Goal: Browse casually: Explore the website without a specific task or goal

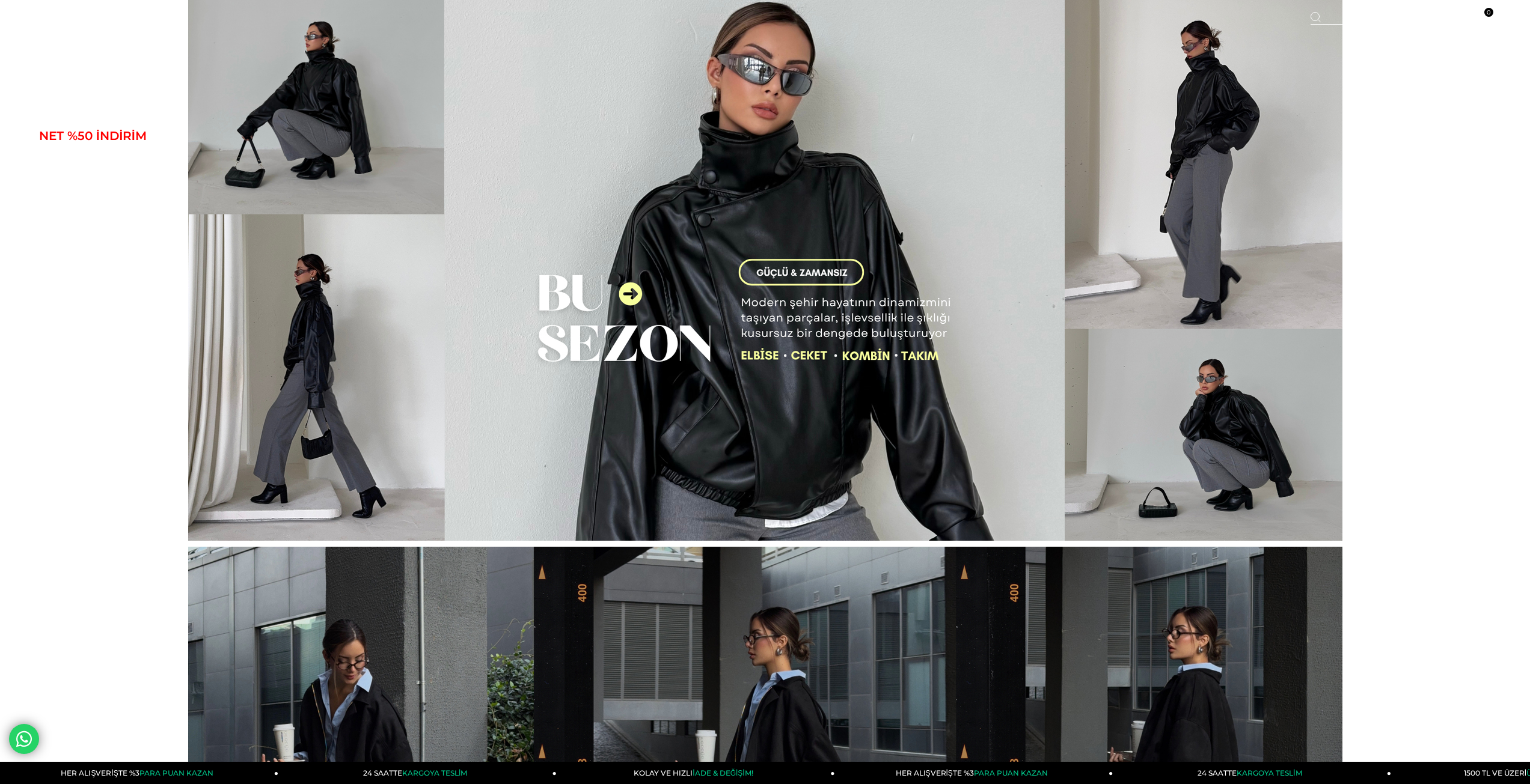
click at [760, 354] on img at bounding box center [765, 270] width 1154 height 540
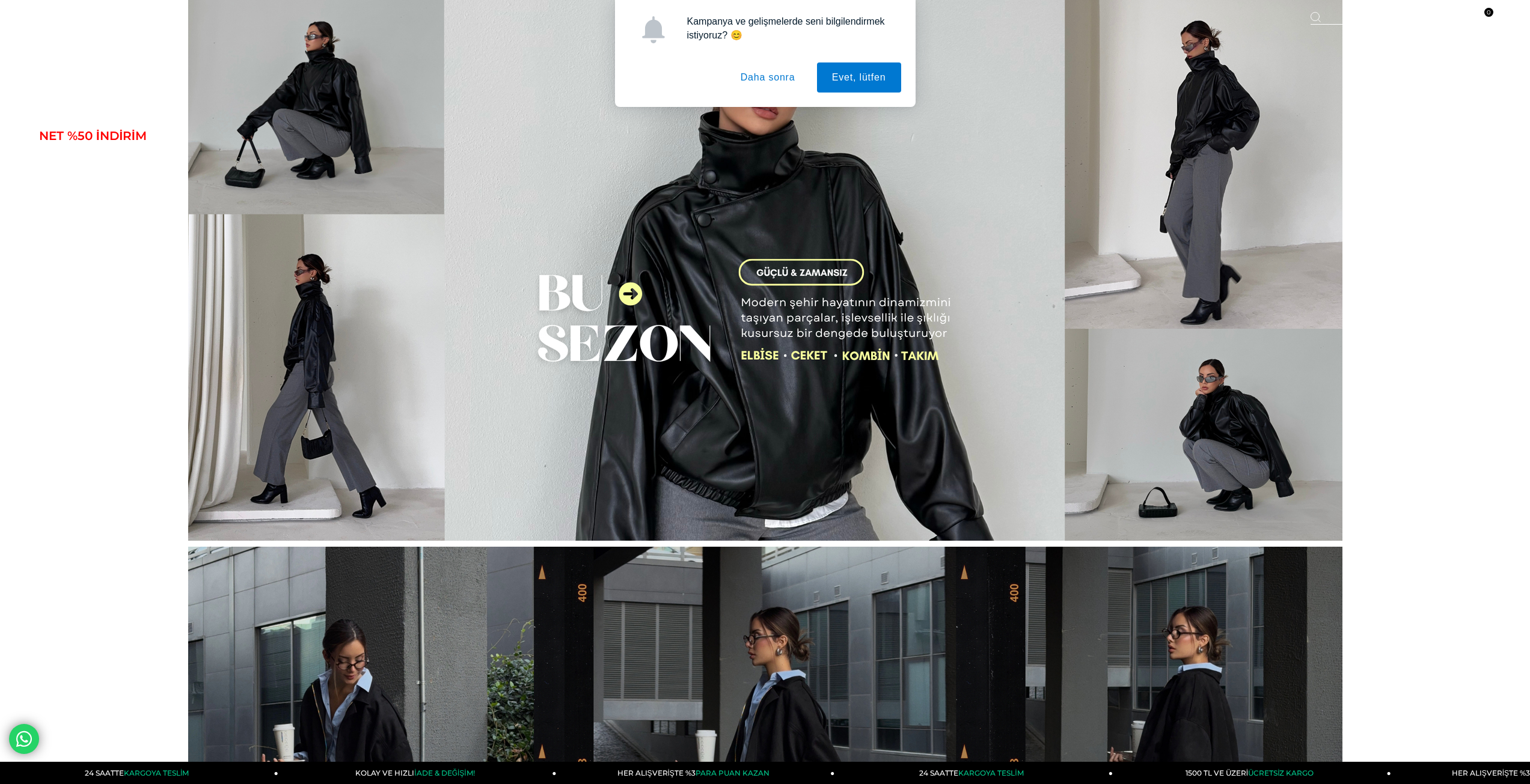
click at [779, 84] on button "Daha sonra" at bounding box center [768, 77] width 85 height 30
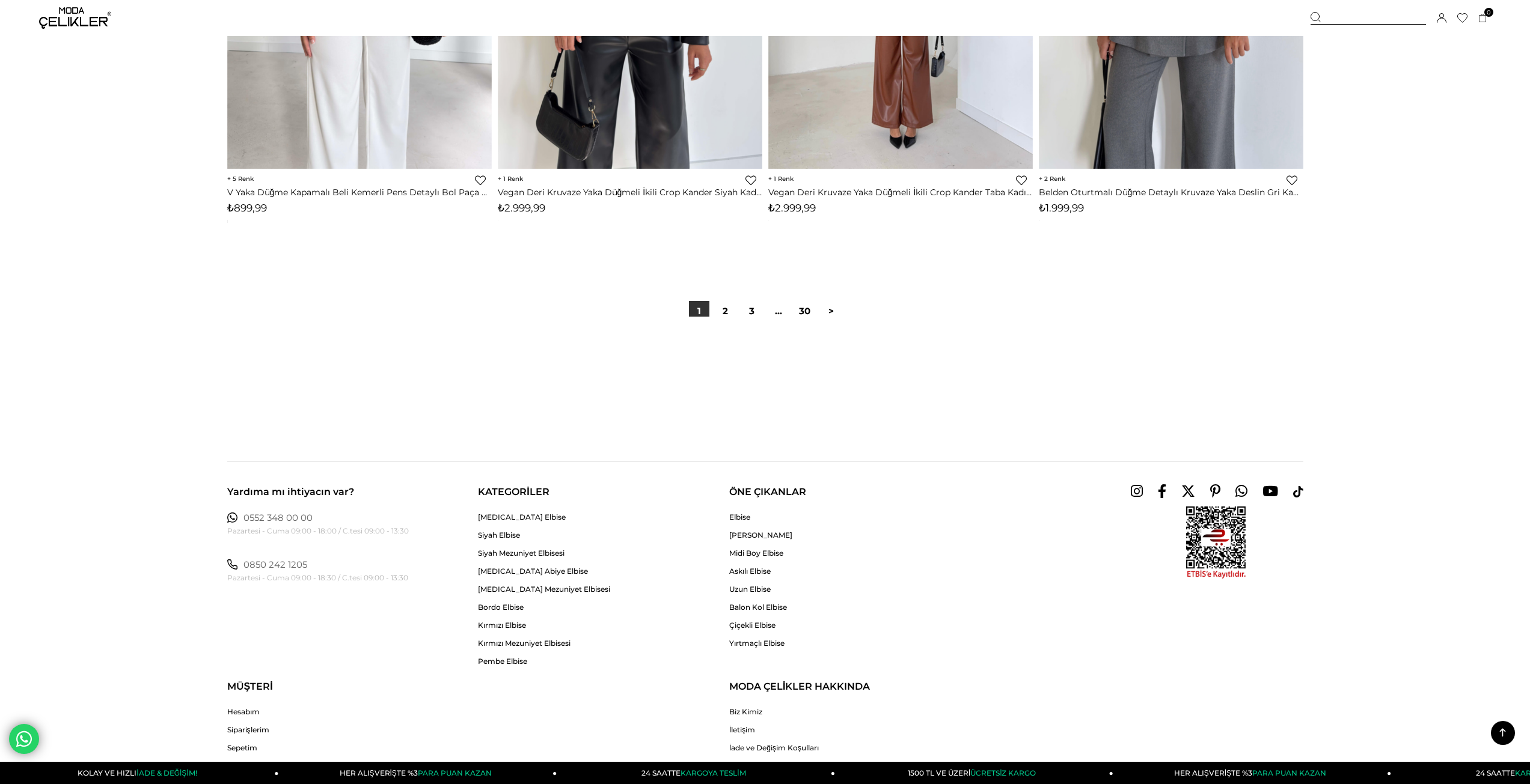
scroll to position [9012, 0]
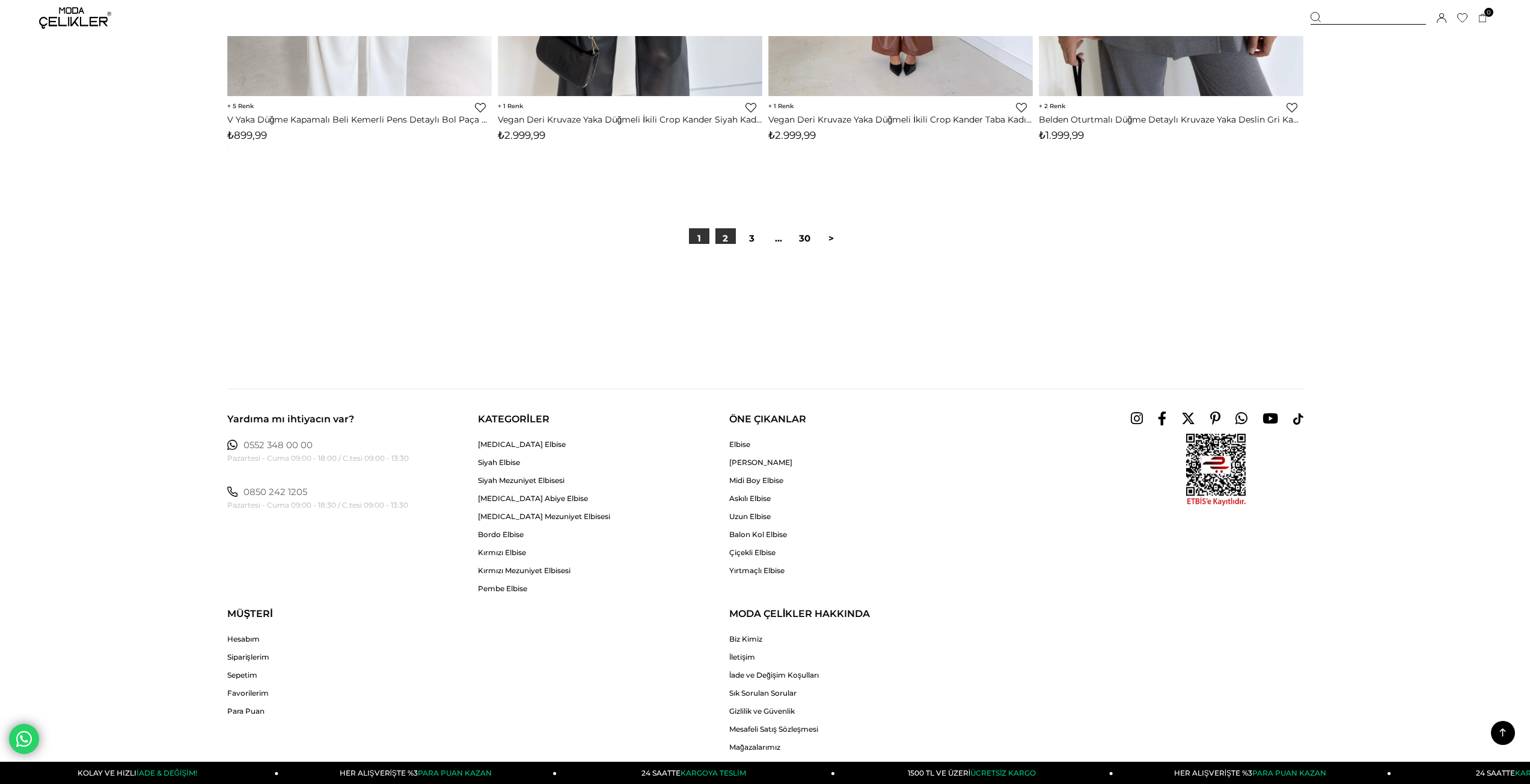
click at [721, 243] on link "2" at bounding box center [726, 238] width 21 height 21
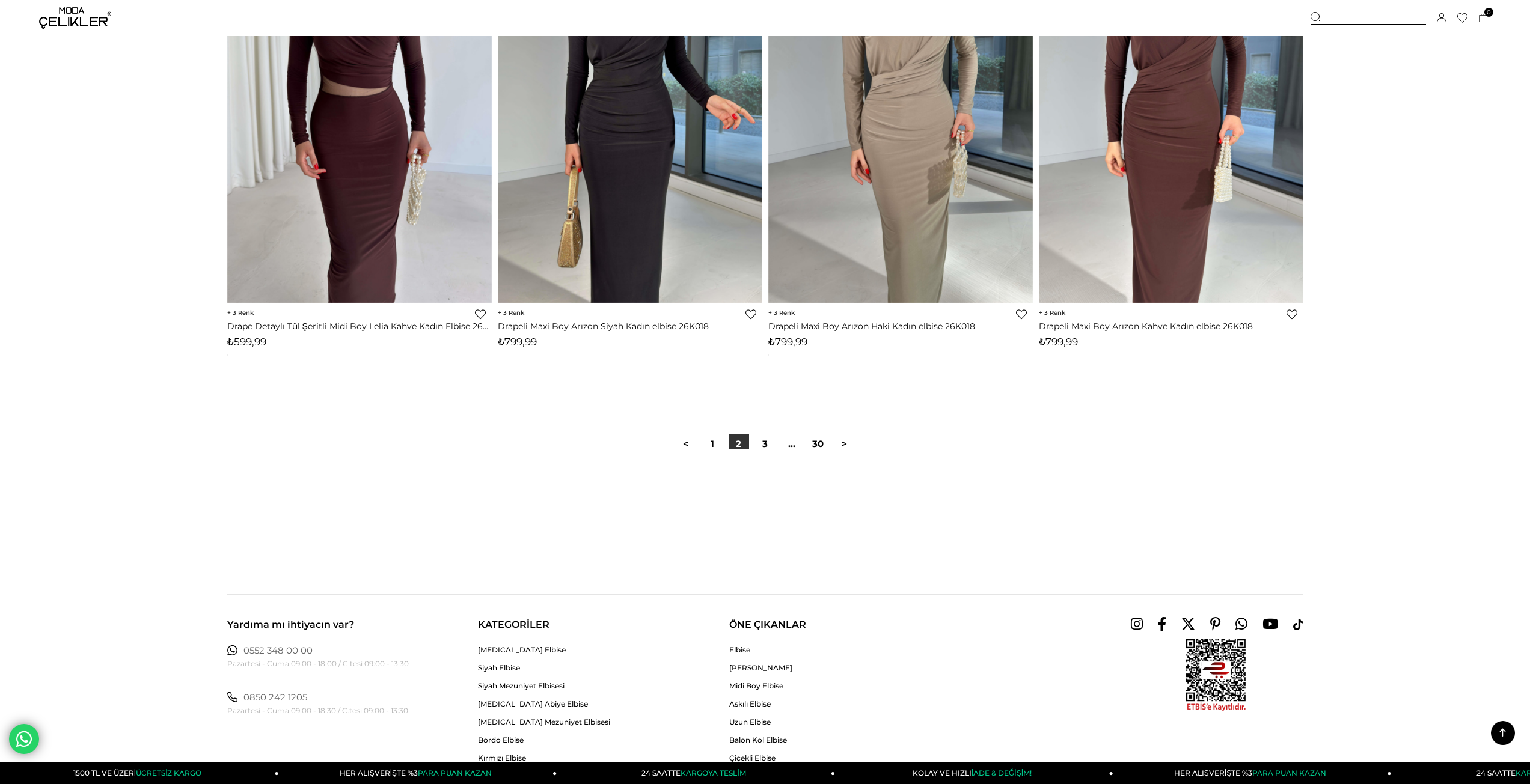
scroll to position [8812, 0]
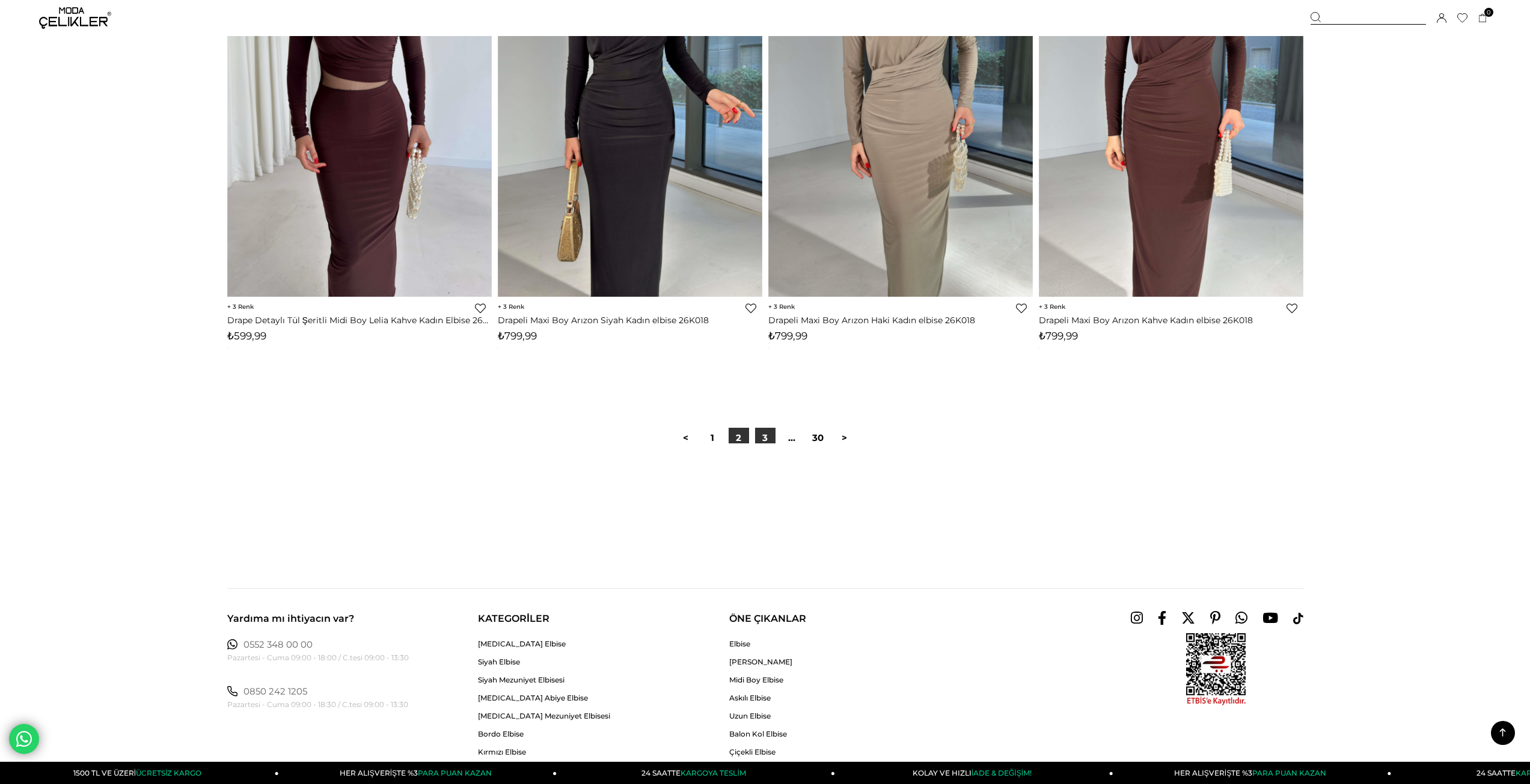
click at [767, 433] on link "3" at bounding box center [765, 438] width 21 height 21
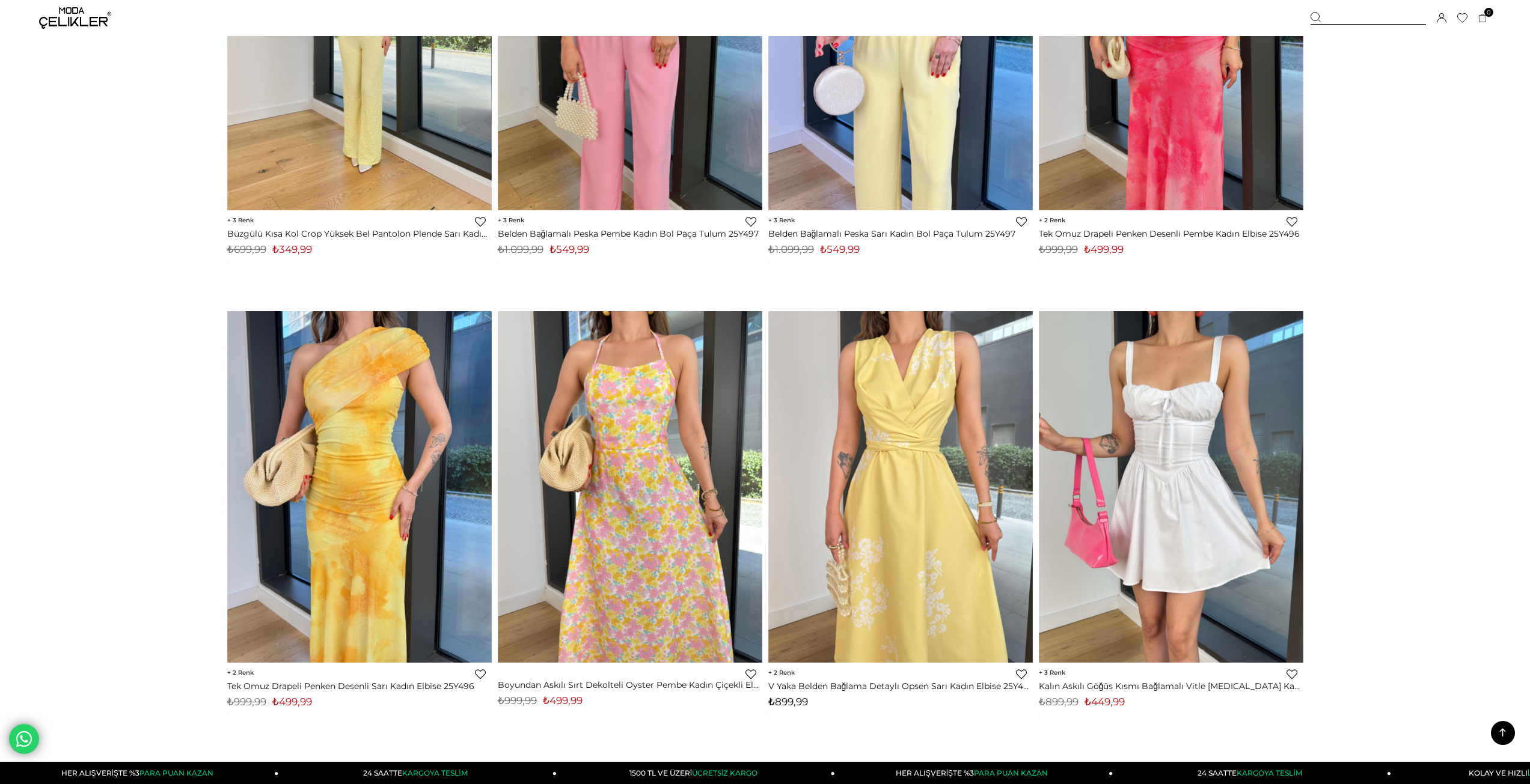
scroll to position [8732, 0]
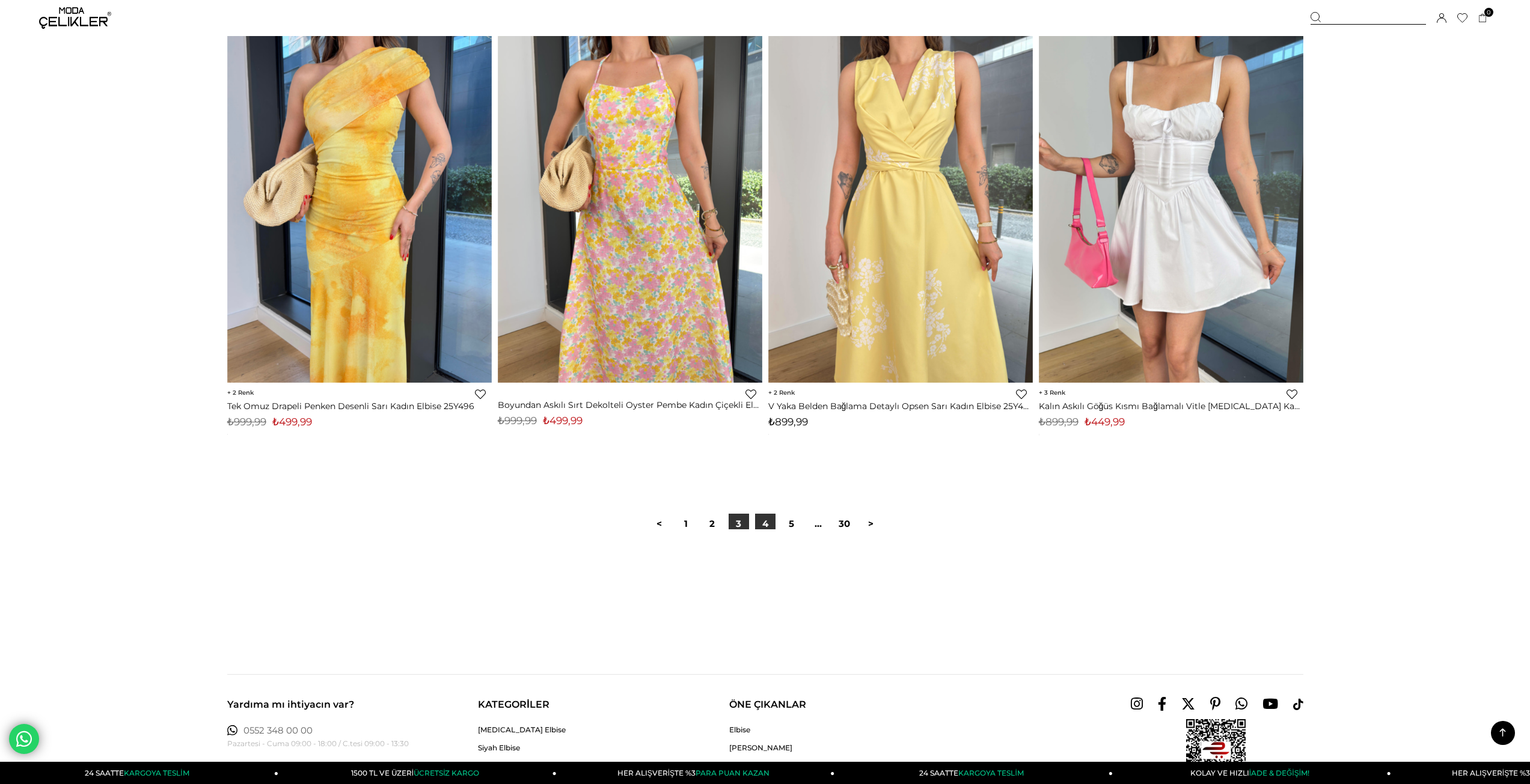
click at [763, 525] on link "4" at bounding box center [765, 523] width 21 height 21
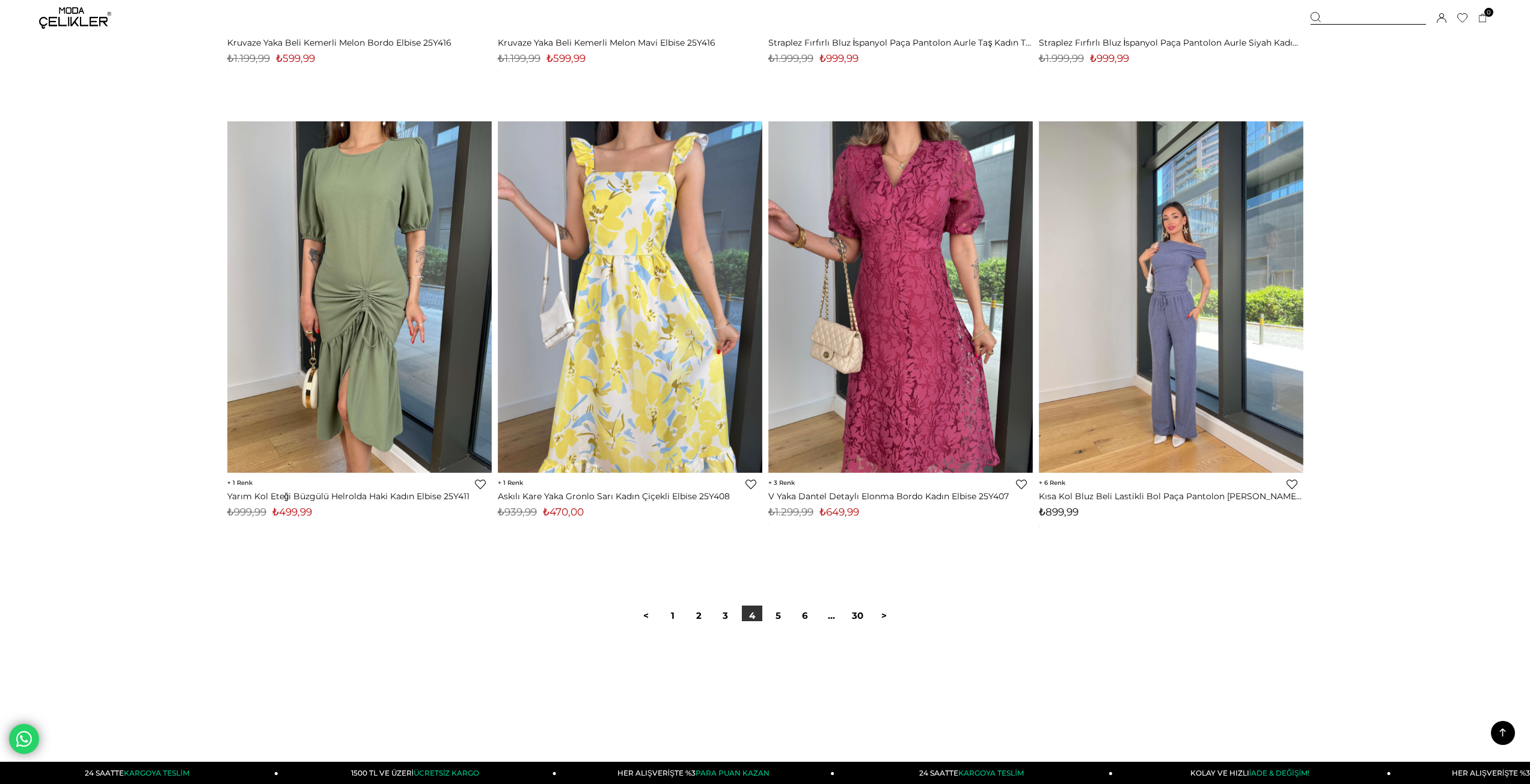
scroll to position [8932, 0]
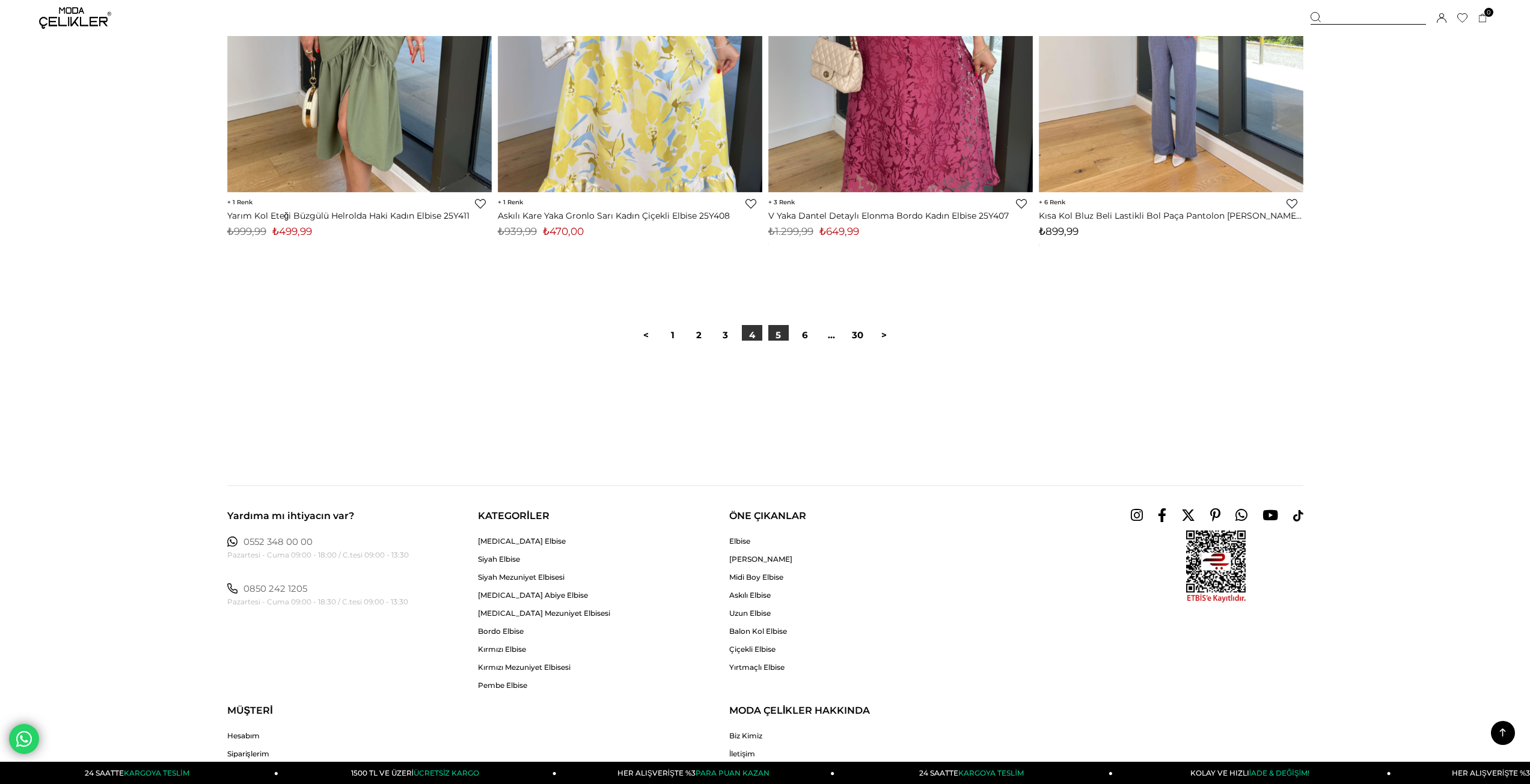
click at [776, 333] on link "5" at bounding box center [778, 335] width 21 height 21
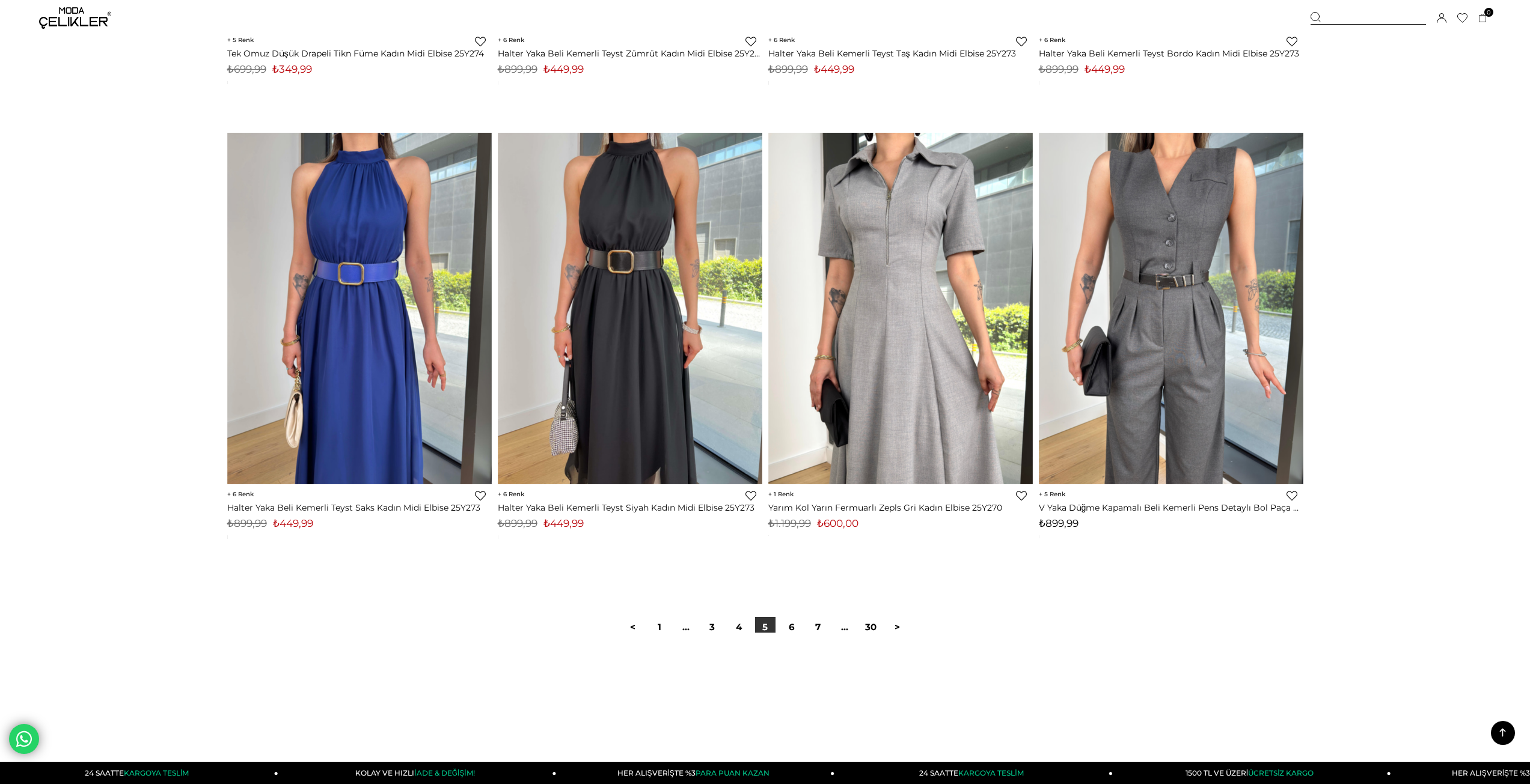
scroll to position [8892, 0]
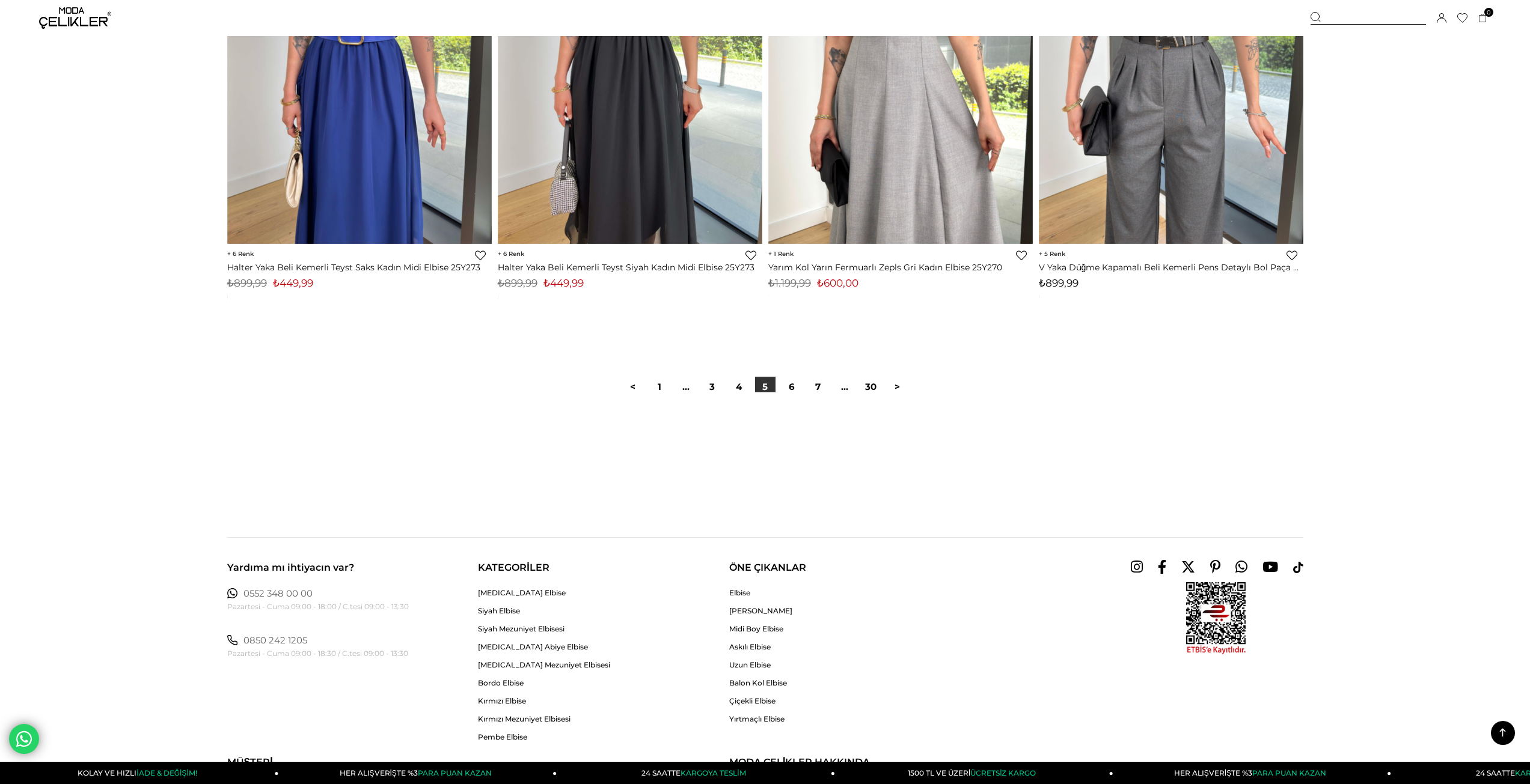
click at [794, 396] on div at bounding box center [765, 431] width 1076 height 77
click at [796, 388] on link "6" at bounding box center [792, 387] width 21 height 21
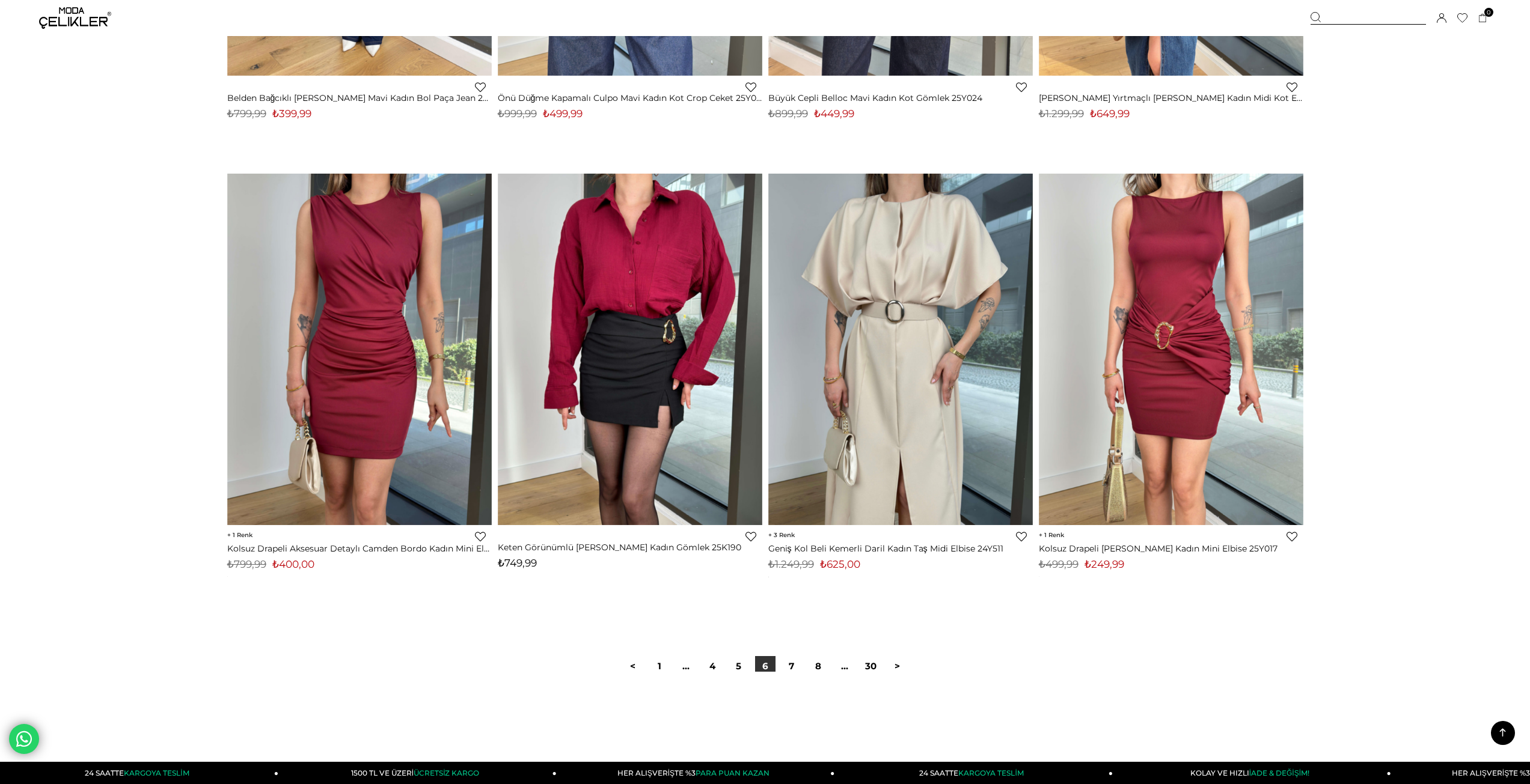
scroll to position [8652, 0]
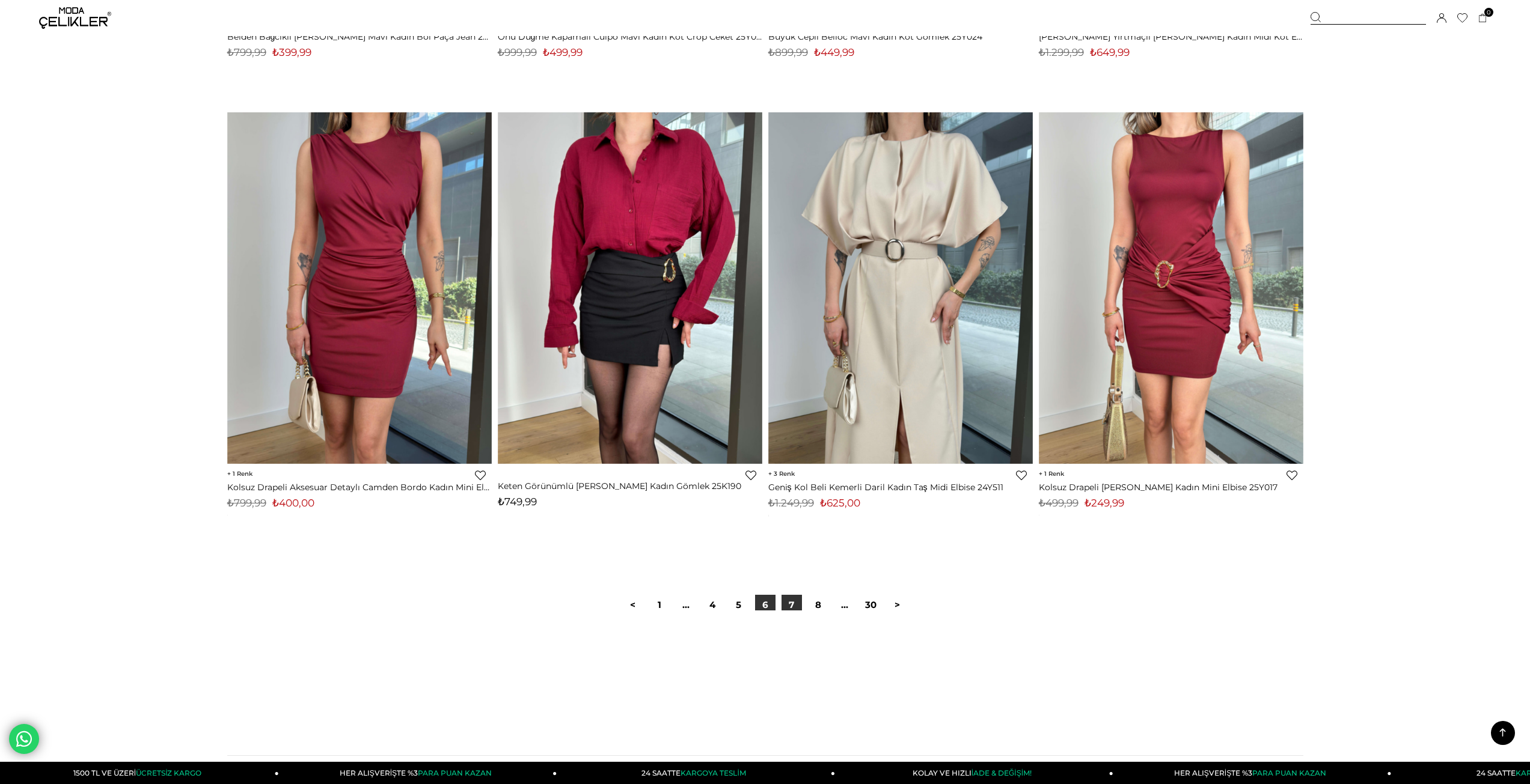
click at [798, 602] on link "7" at bounding box center [792, 605] width 21 height 21
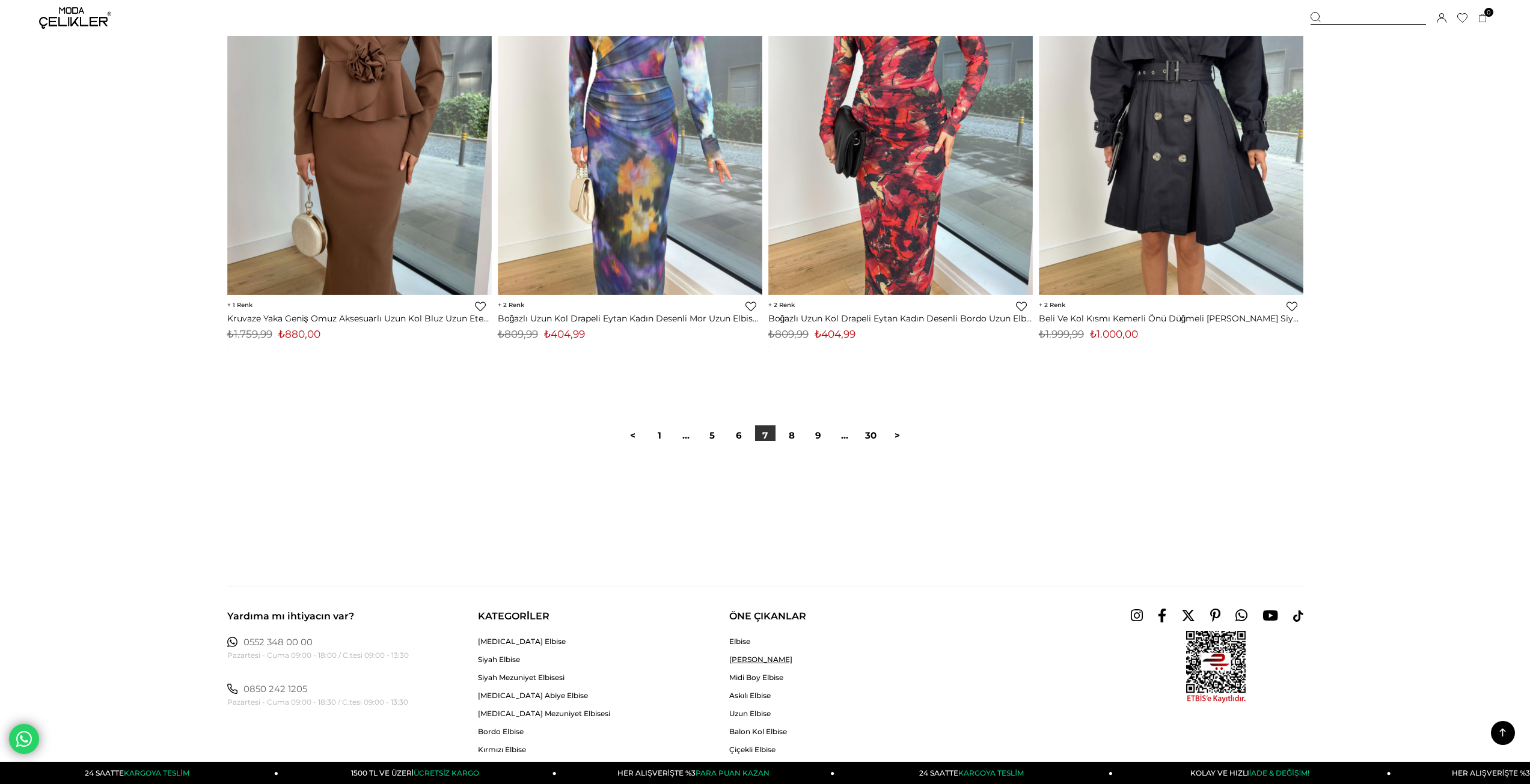
scroll to position [8932, 0]
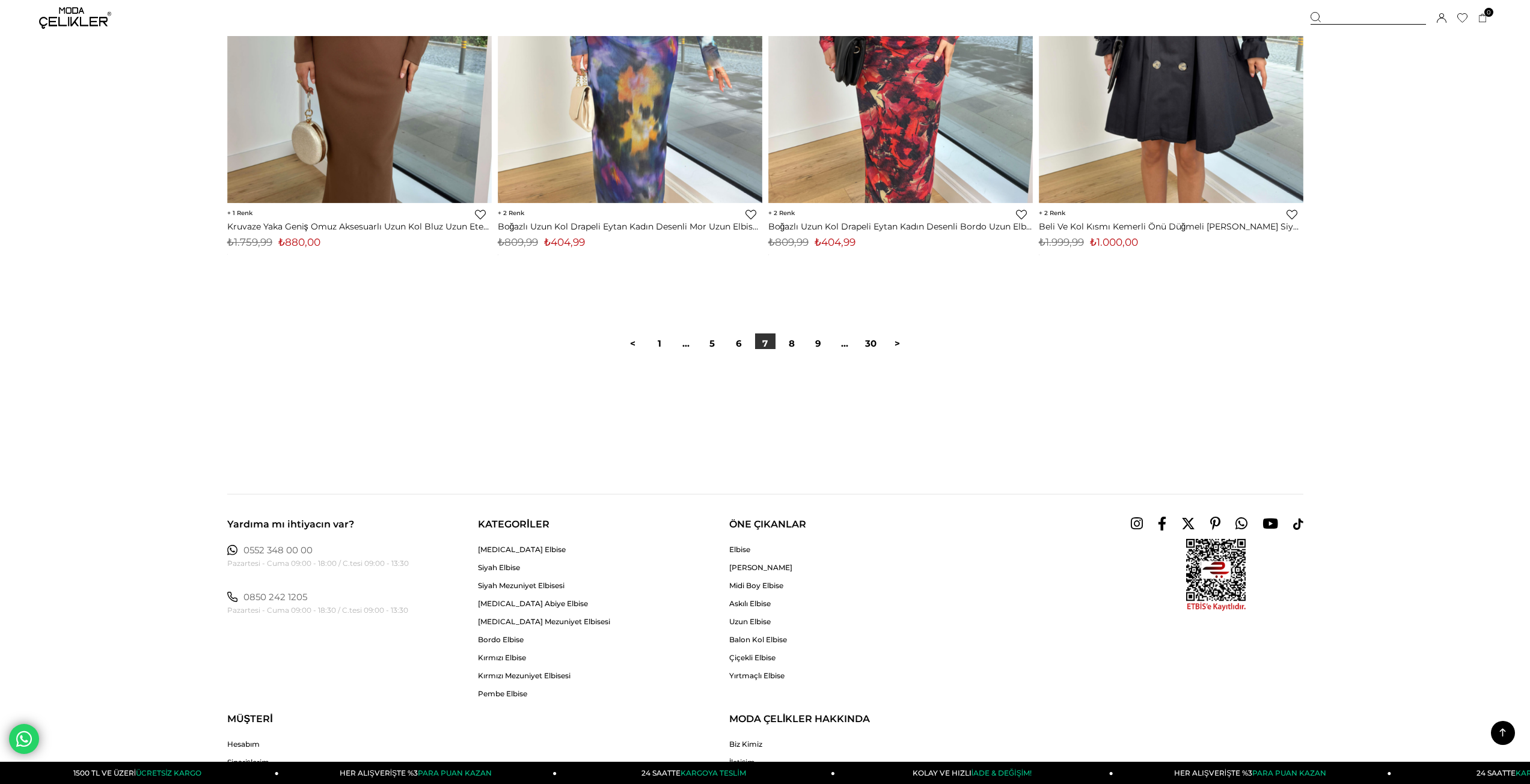
click at [795, 352] on div at bounding box center [765, 387] width 1076 height 77
click at [794, 343] on link "8" at bounding box center [792, 343] width 21 height 21
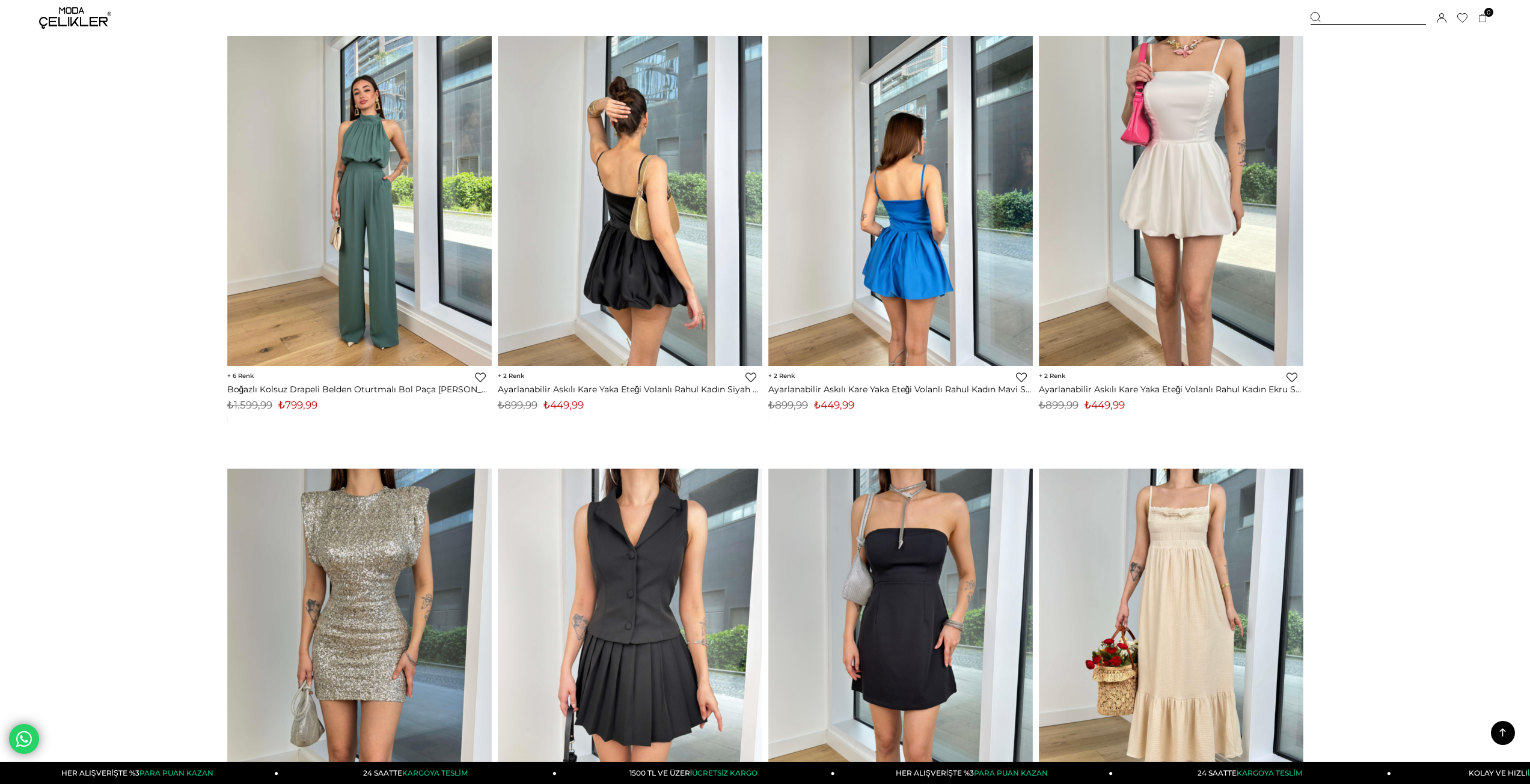
scroll to position [7490, 0]
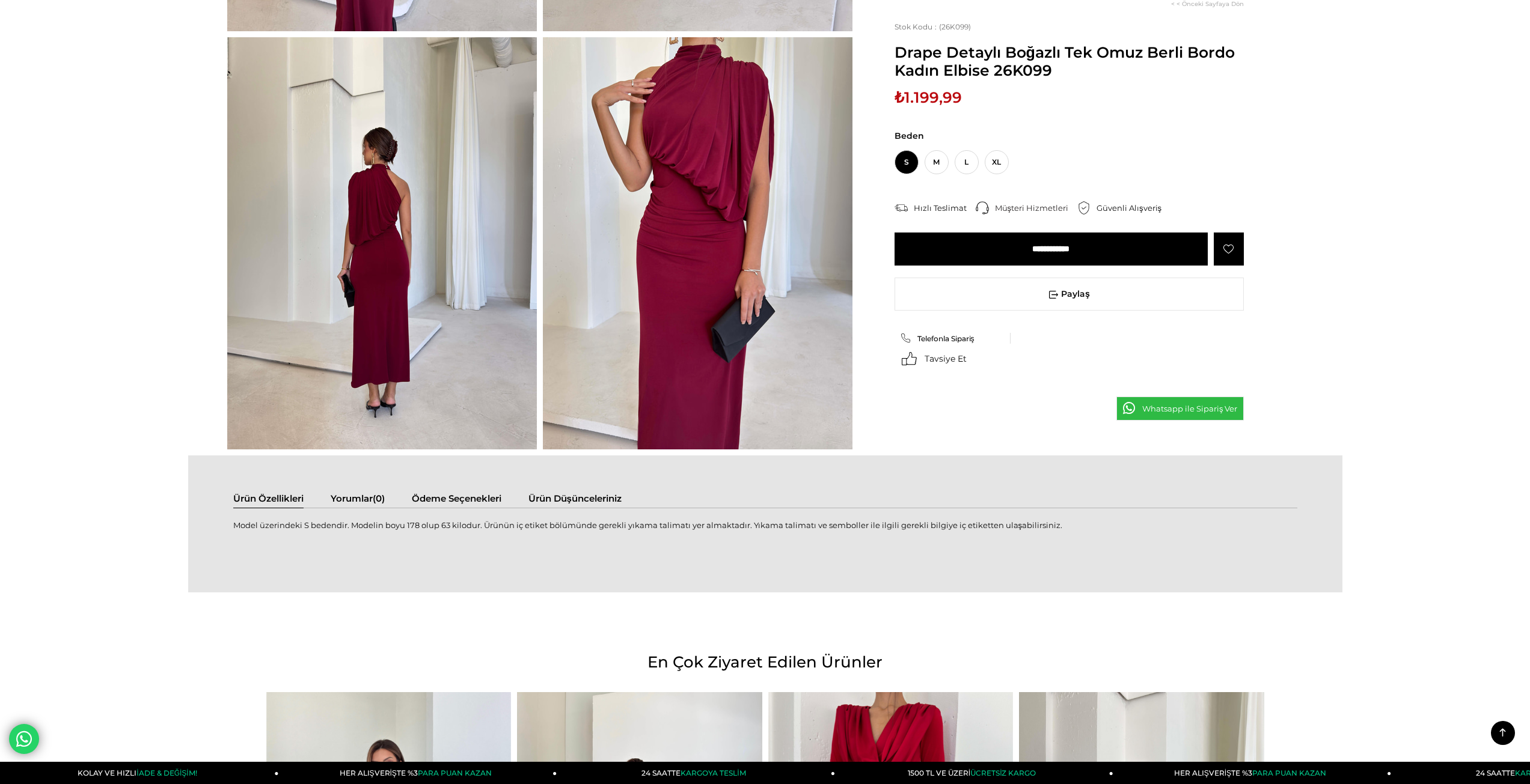
scroll to position [161, 0]
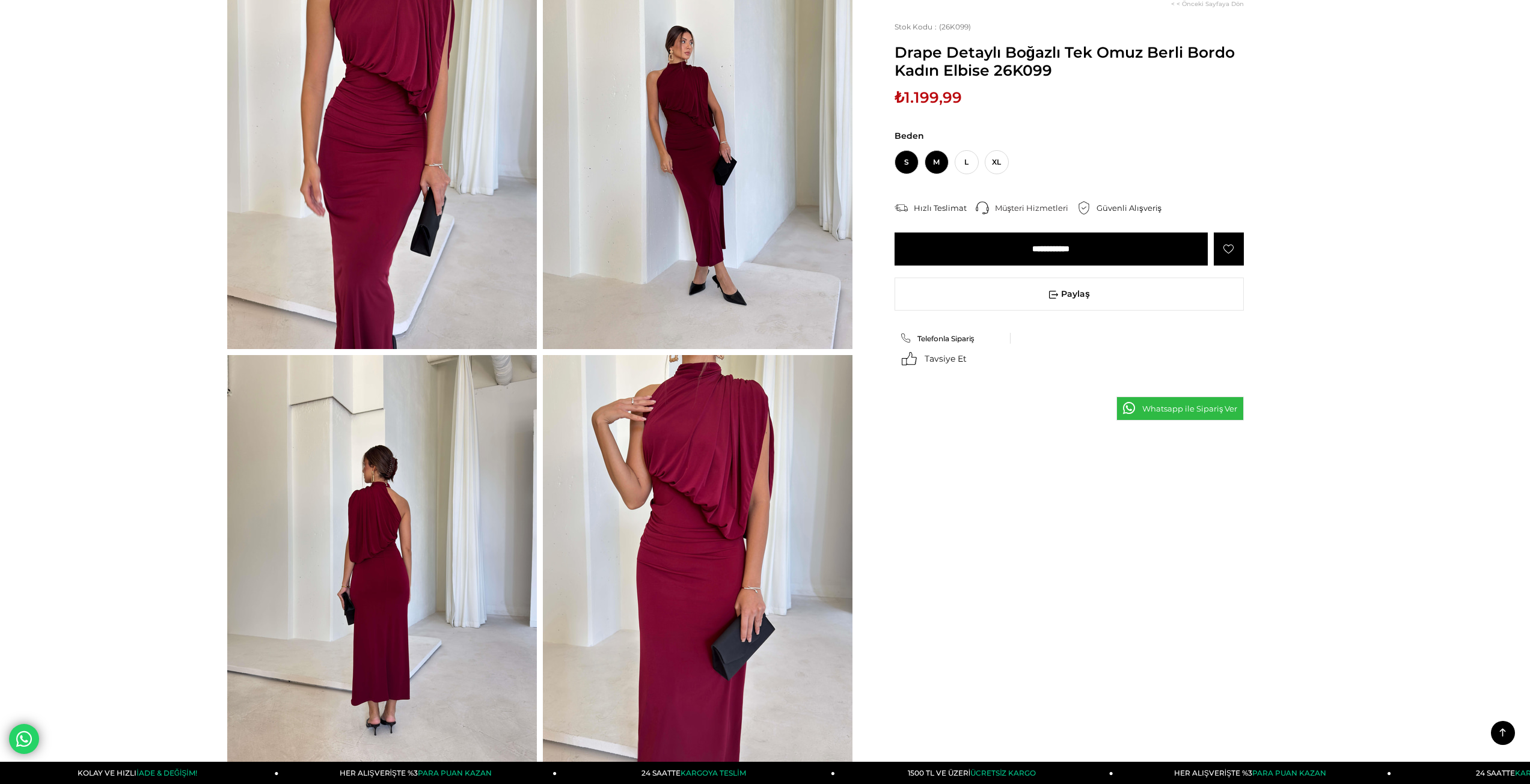
click at [940, 170] on span "M" at bounding box center [937, 162] width 24 height 24
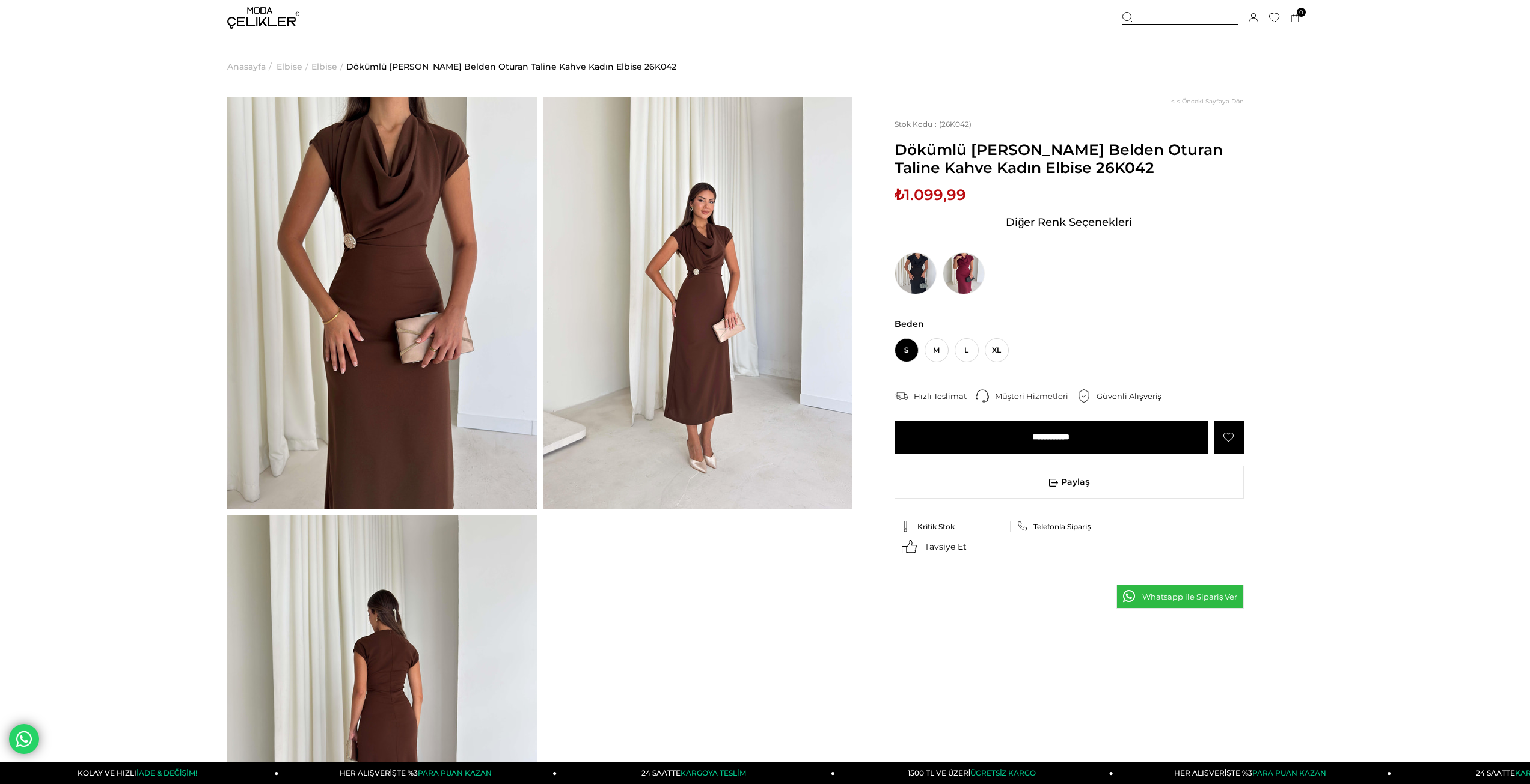
click at [739, 298] on img at bounding box center [697, 303] width 310 height 412
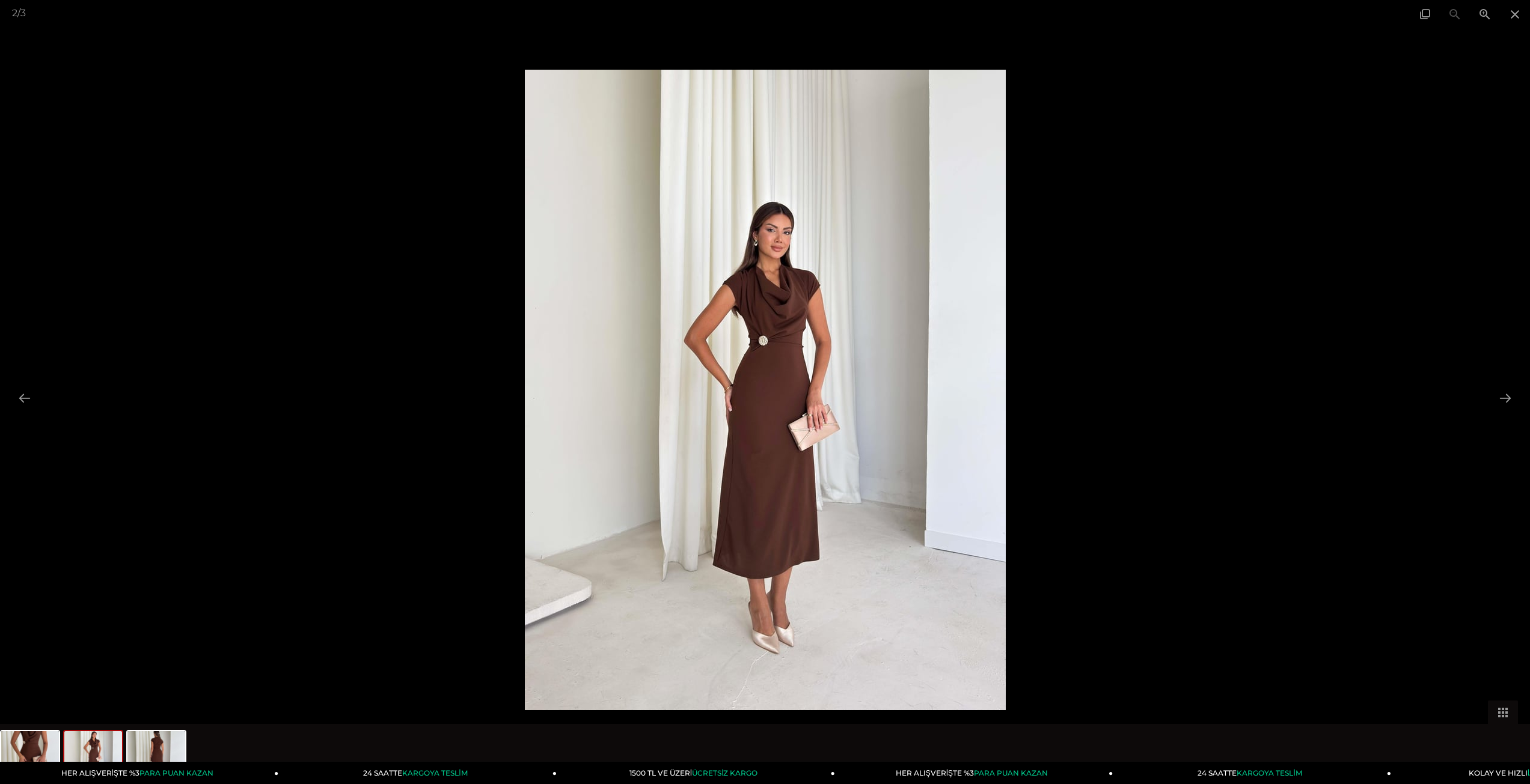
click at [806, 295] on img at bounding box center [765, 390] width 481 height 640
click at [1494, 392] on button at bounding box center [1505, 397] width 26 height 23
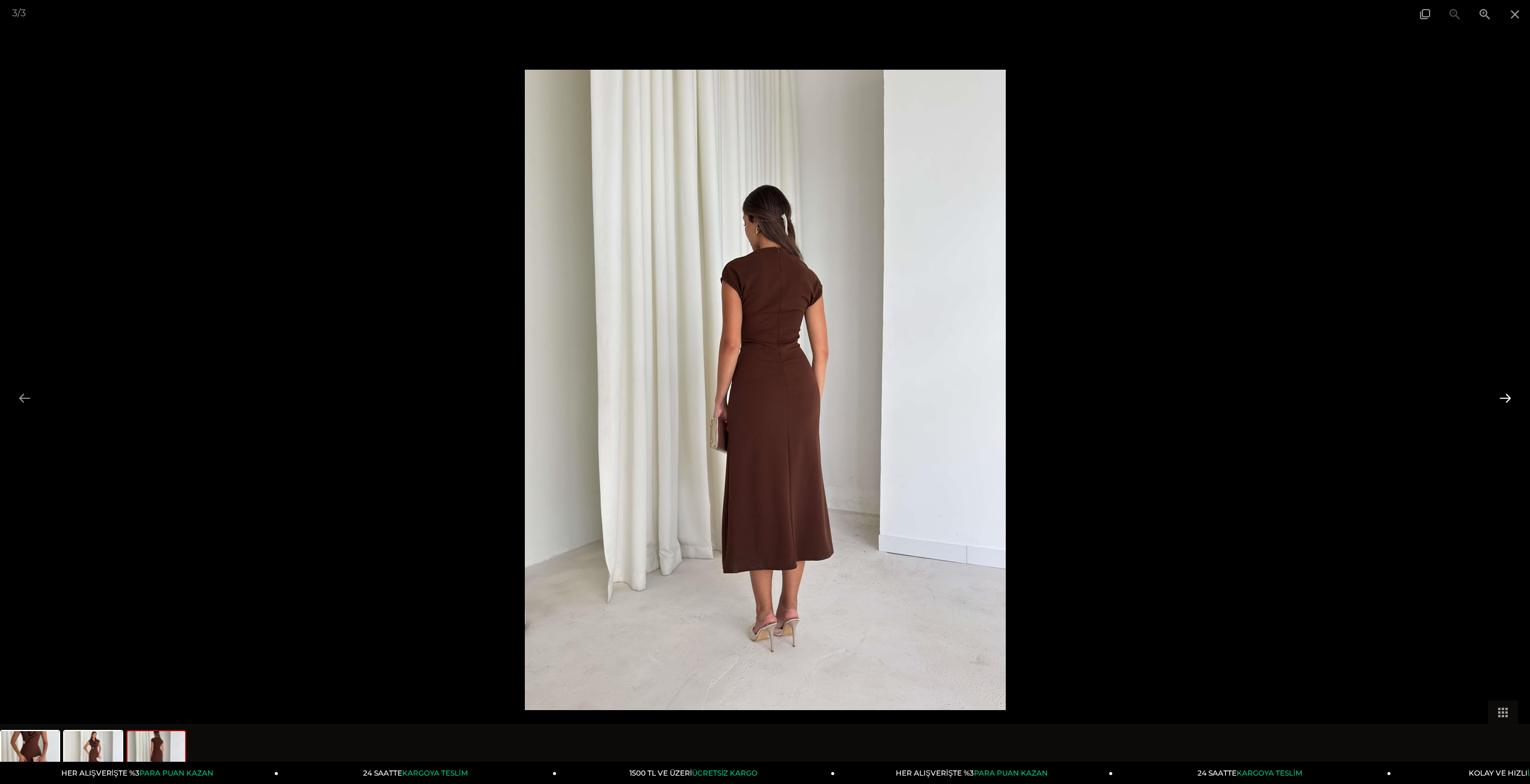
click at [1507, 398] on button at bounding box center [1505, 397] width 26 height 23
click at [1508, 399] on button at bounding box center [1505, 397] width 26 height 23
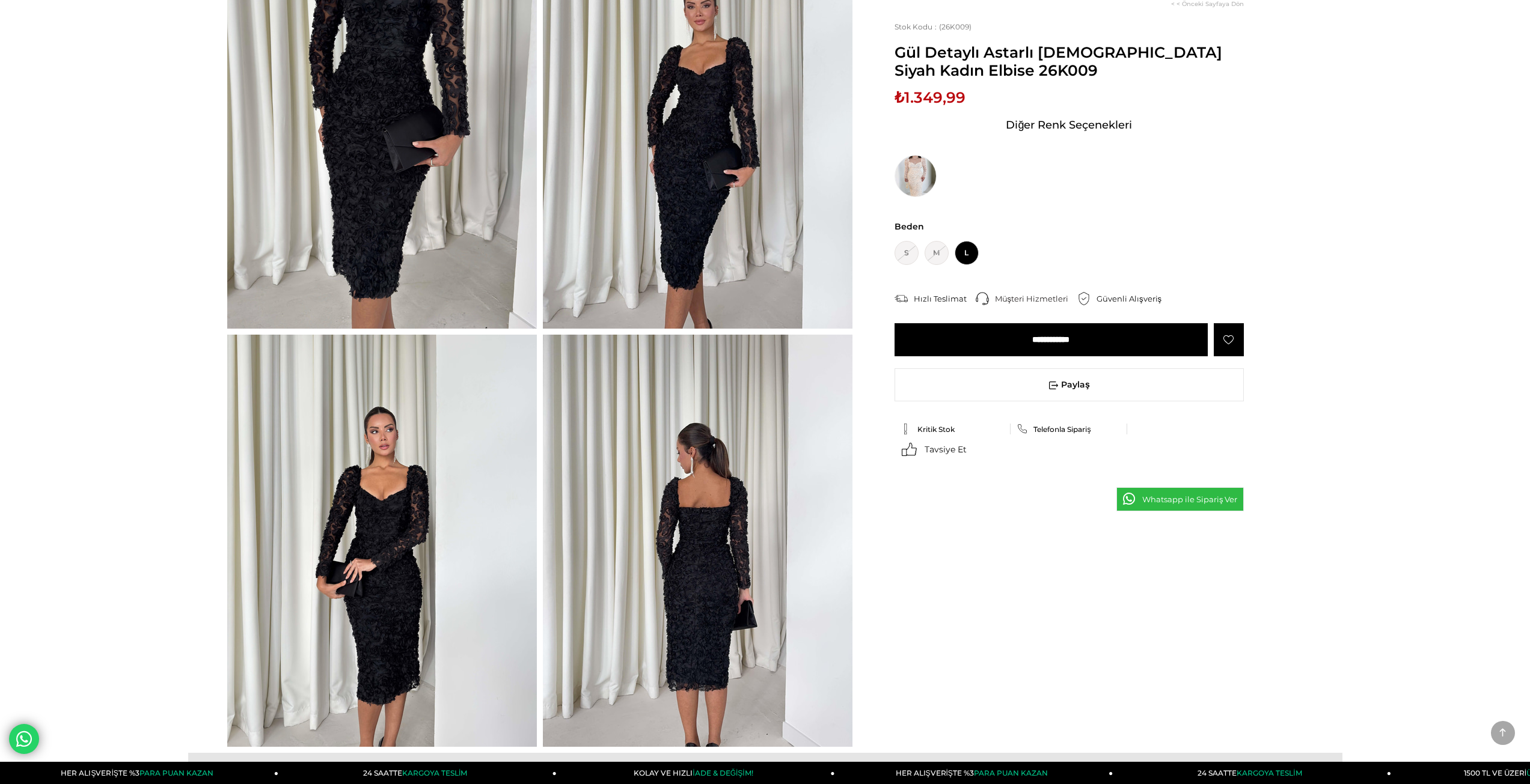
scroll to position [240, 0]
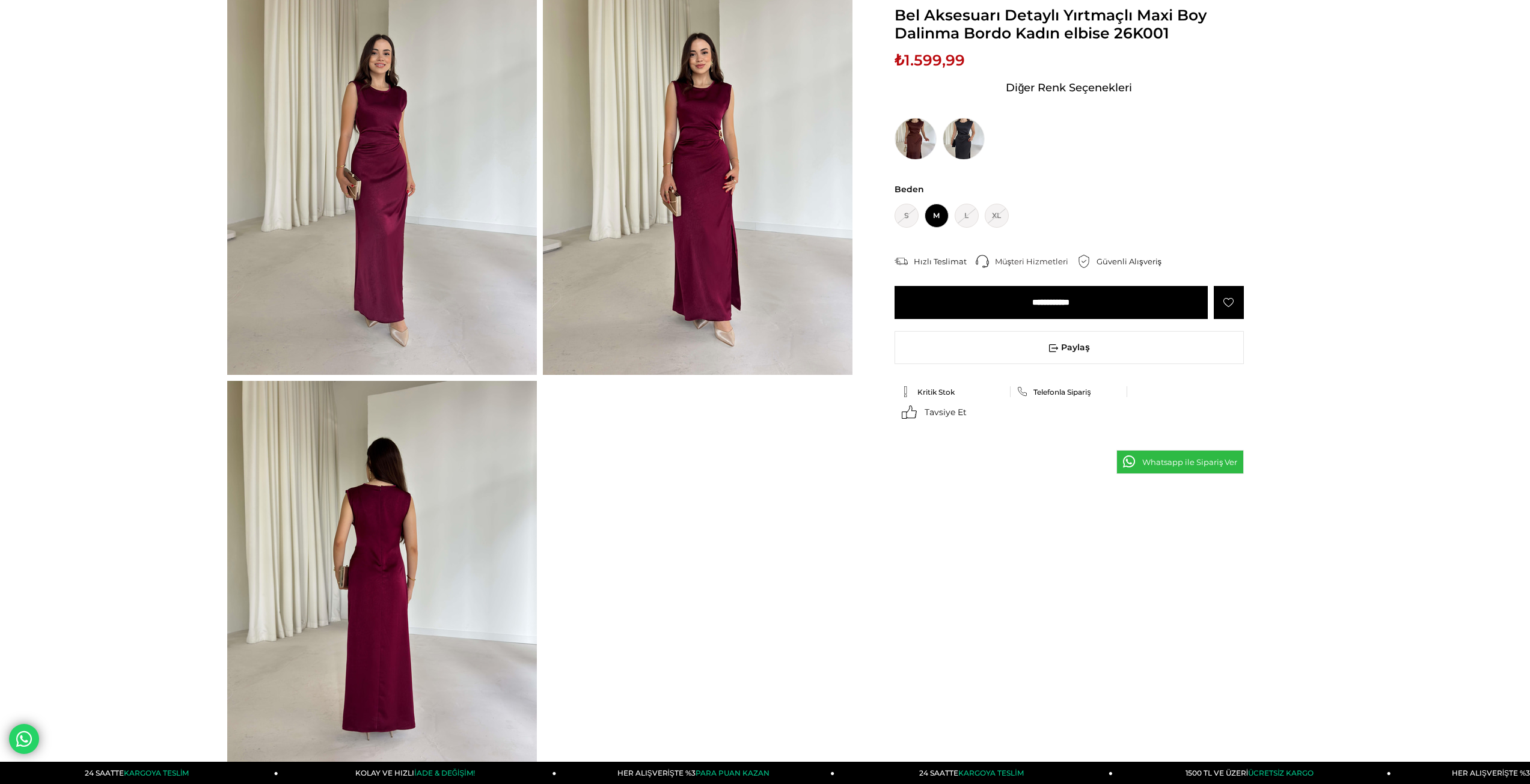
scroll to position [161, 0]
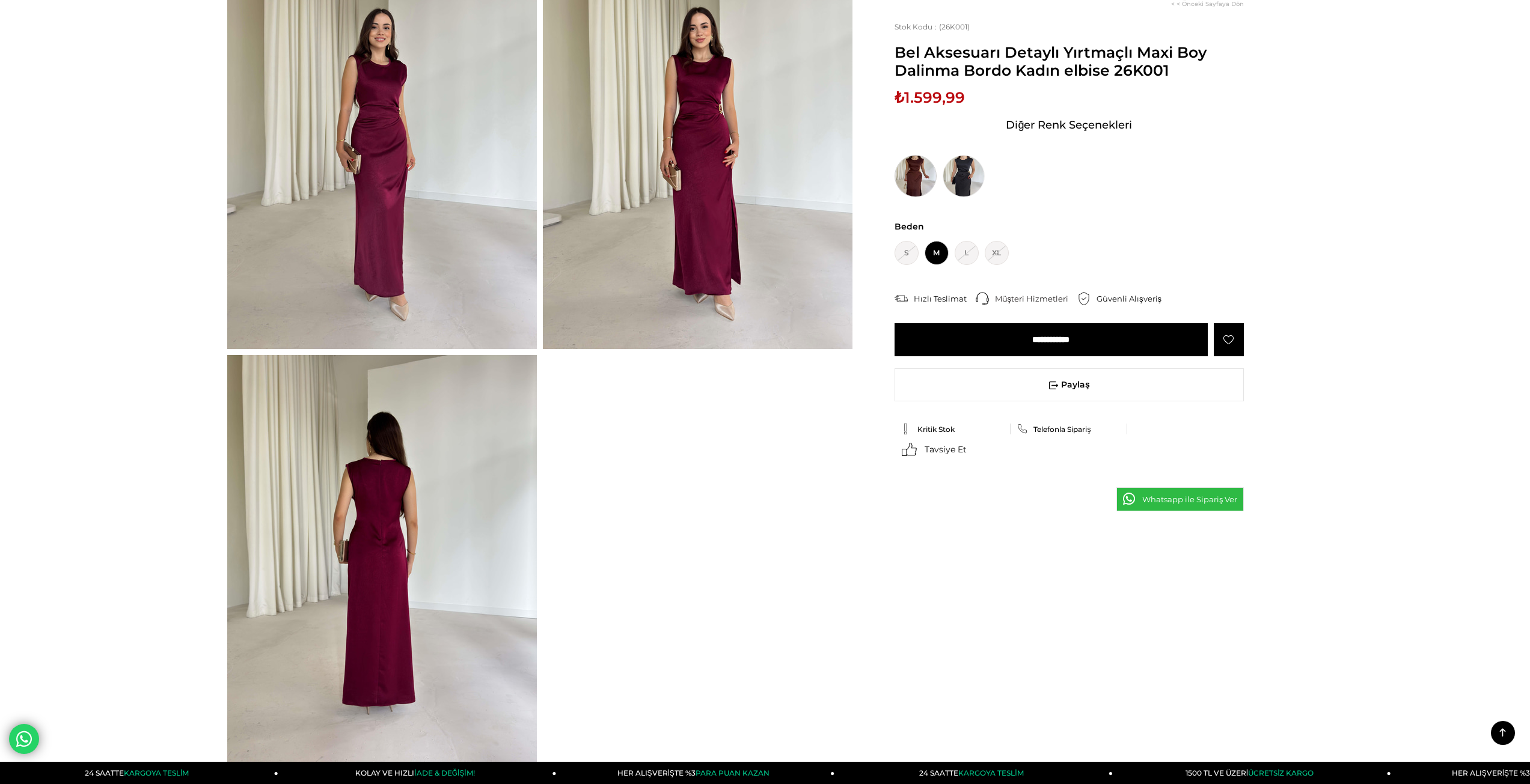
click at [921, 166] on img at bounding box center [915, 176] width 42 height 42
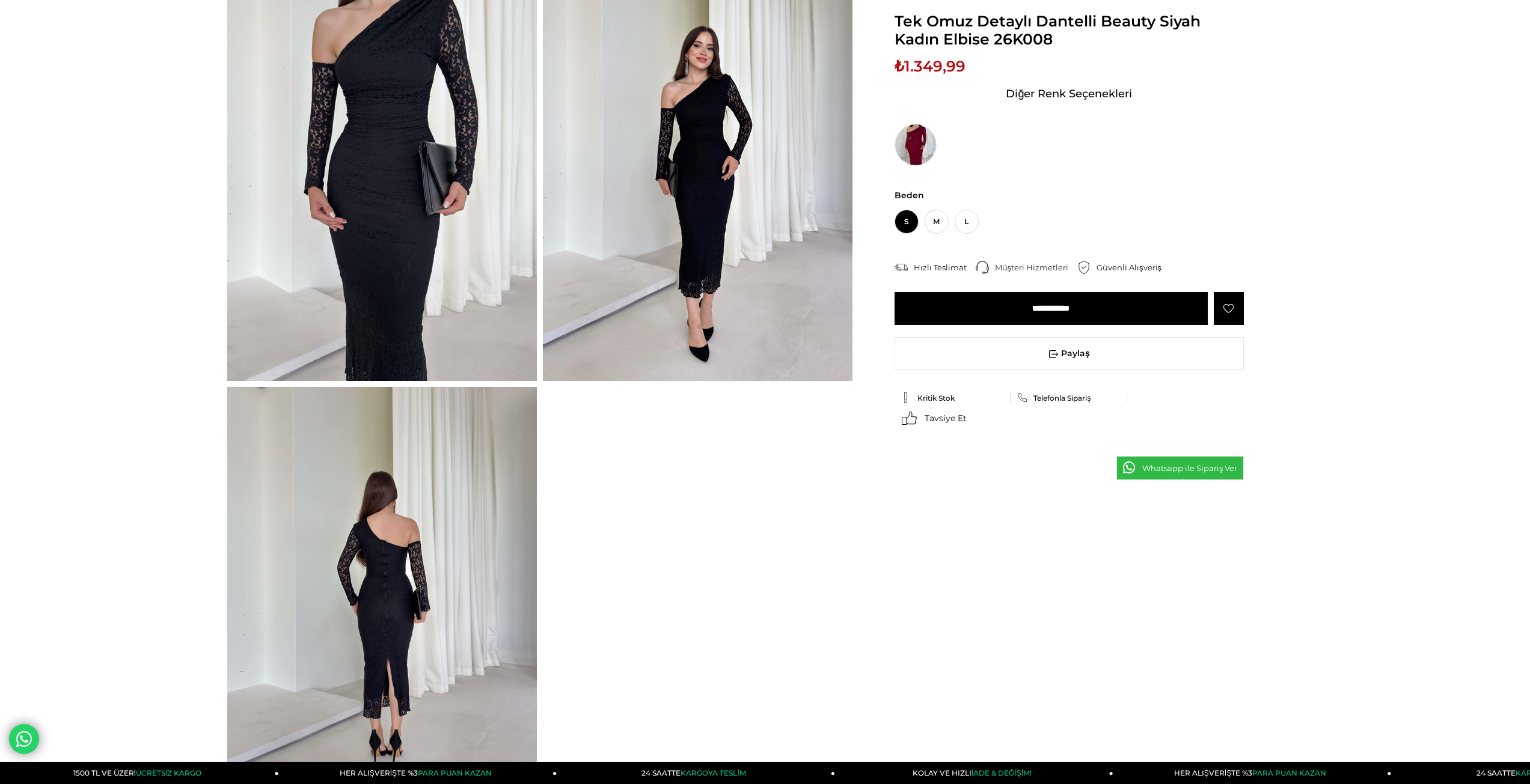
scroll to position [200, 0]
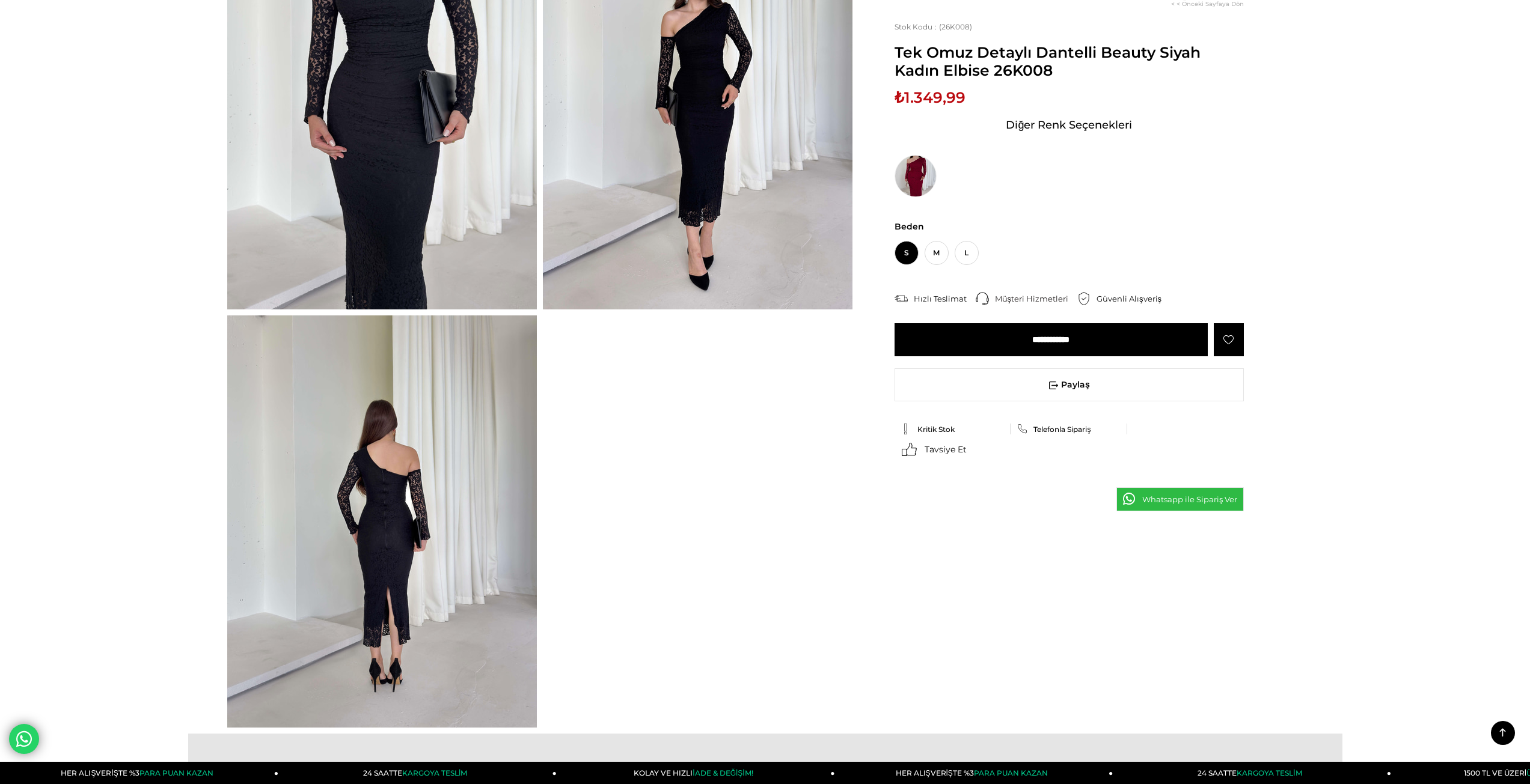
click at [390, 516] on img at bounding box center [382, 521] width 310 height 412
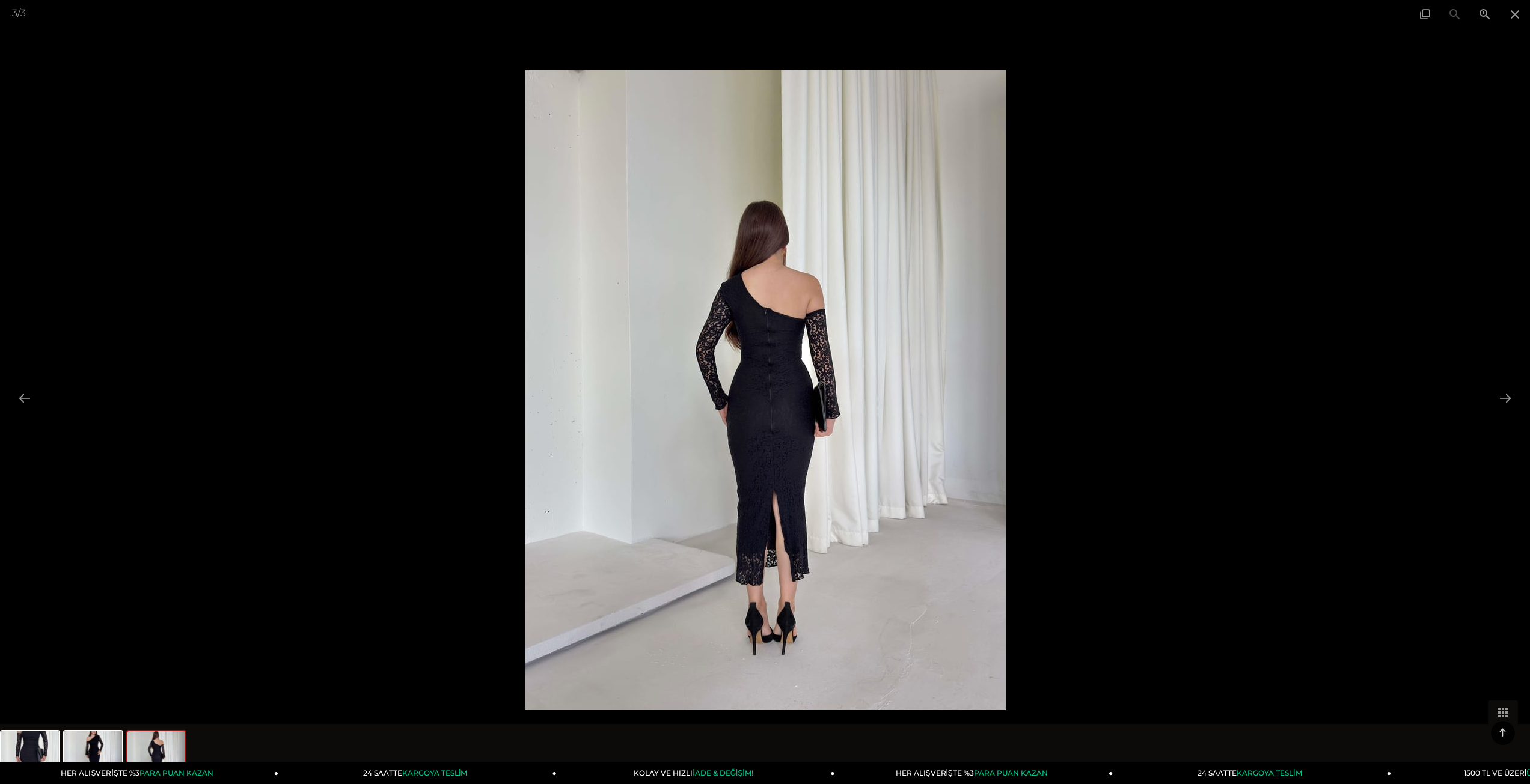
scroll to position [0, 0]
drag, startPoint x: 1512, startPoint y: 380, endPoint x: 1508, endPoint y: 387, distance: 8.1
click at [1508, 382] on div at bounding box center [765, 392] width 1530 height 784
click at [1504, 394] on button at bounding box center [1505, 397] width 26 height 23
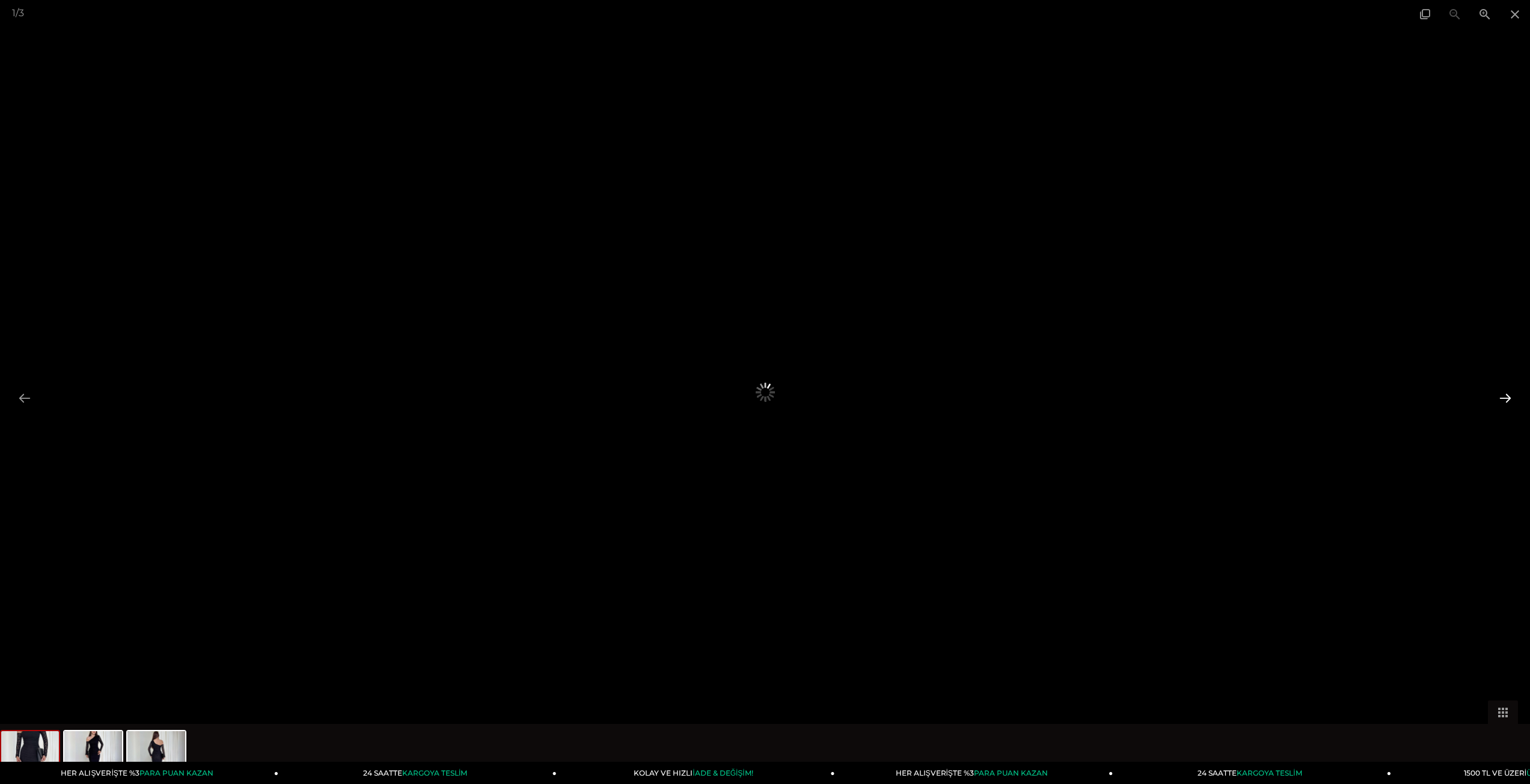
click at [1504, 396] on button at bounding box center [1505, 397] width 26 height 23
click at [1507, 396] on button at bounding box center [1505, 397] width 26 height 23
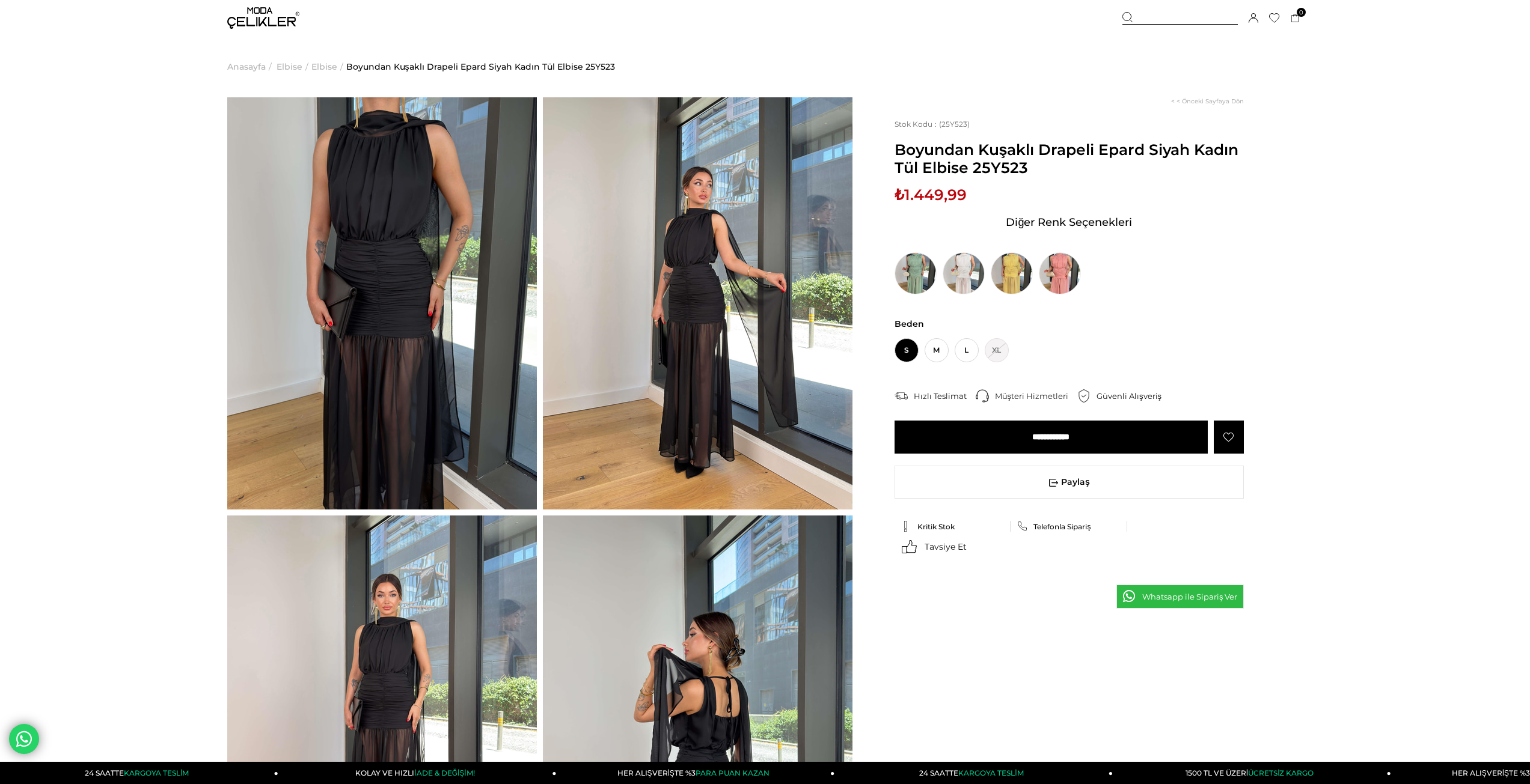
click at [561, 355] on img at bounding box center [697, 303] width 310 height 412
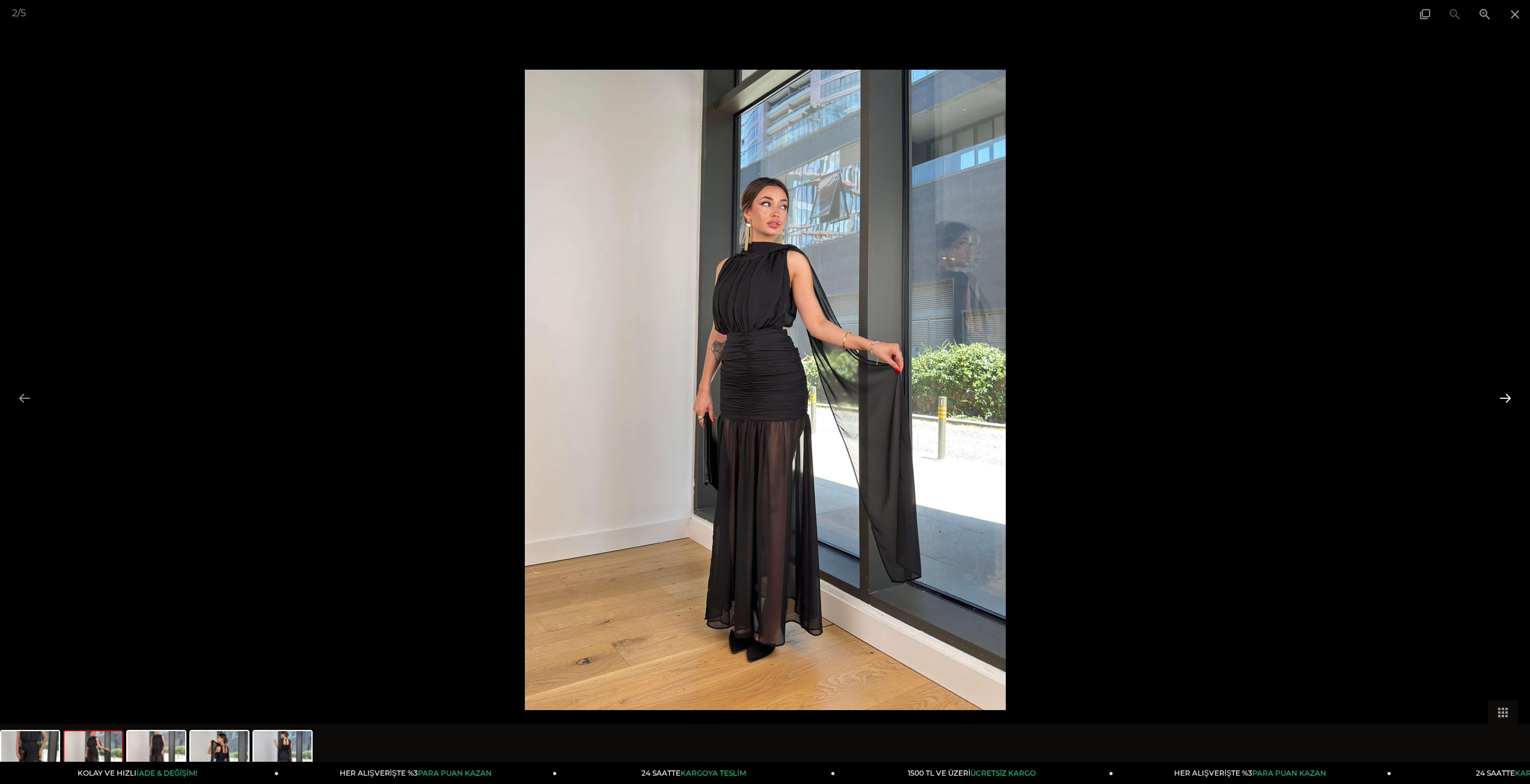
click at [1511, 398] on button at bounding box center [1505, 397] width 26 height 23
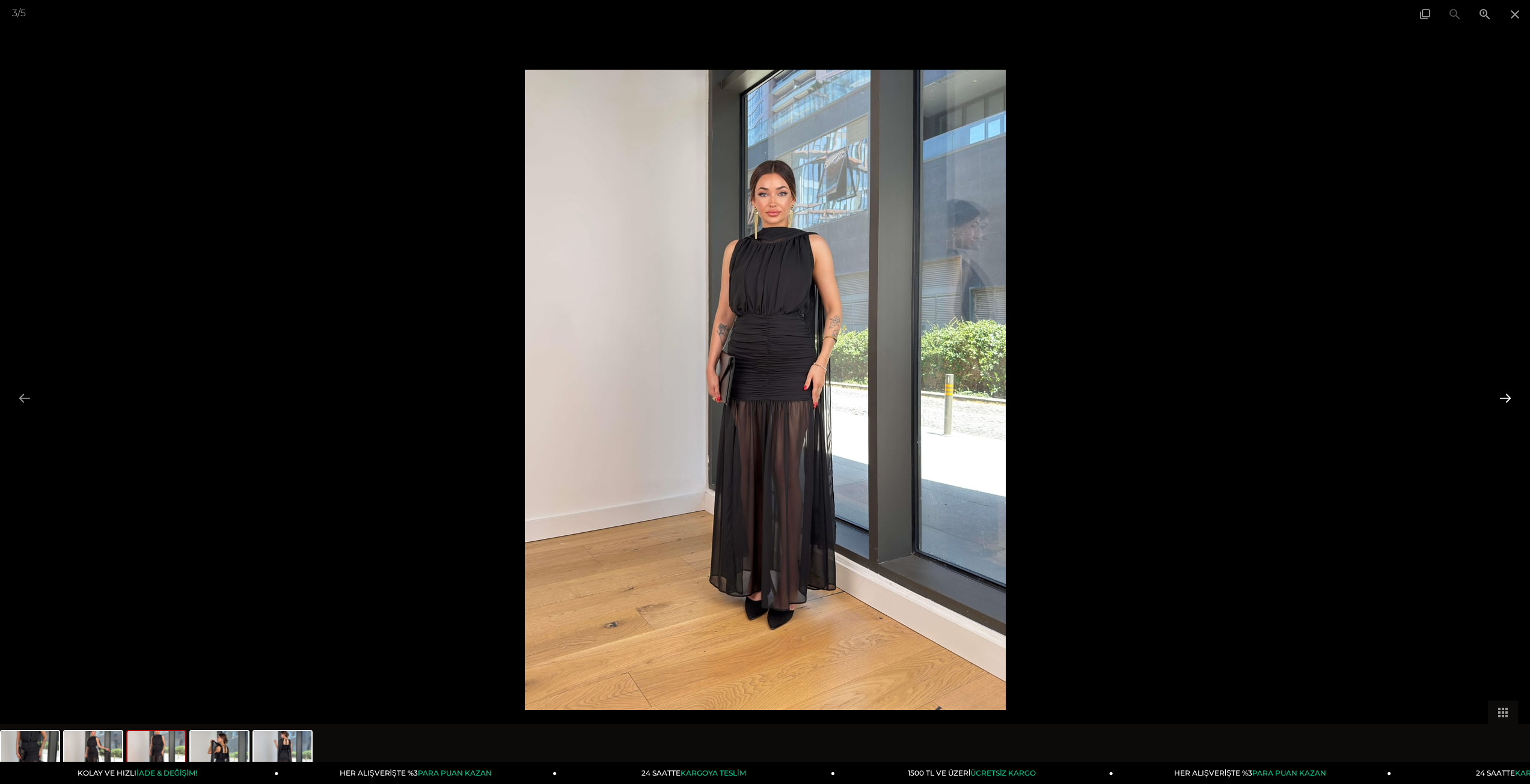
click at [1509, 398] on button at bounding box center [1505, 397] width 26 height 23
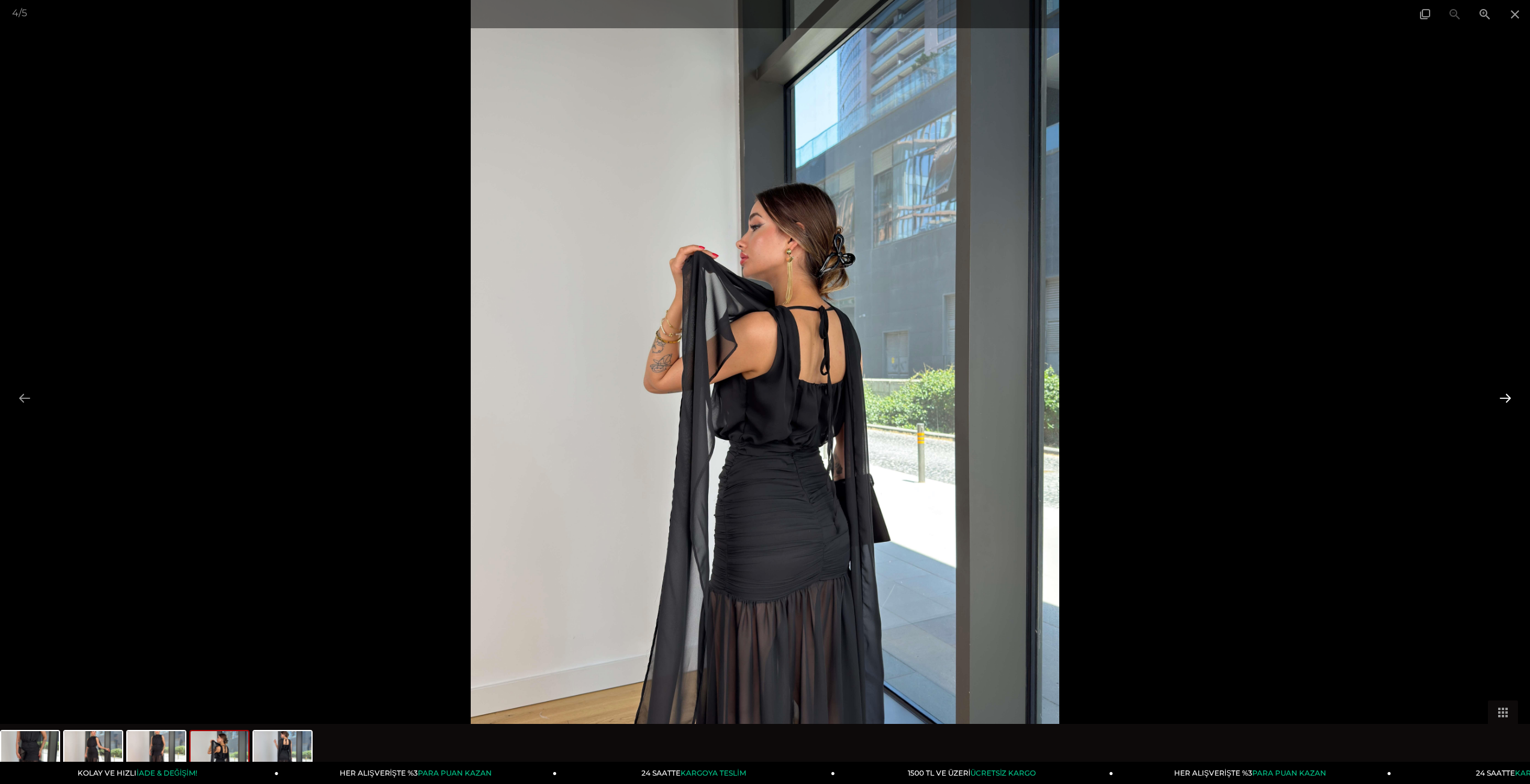
click at [1509, 398] on button at bounding box center [1505, 397] width 26 height 23
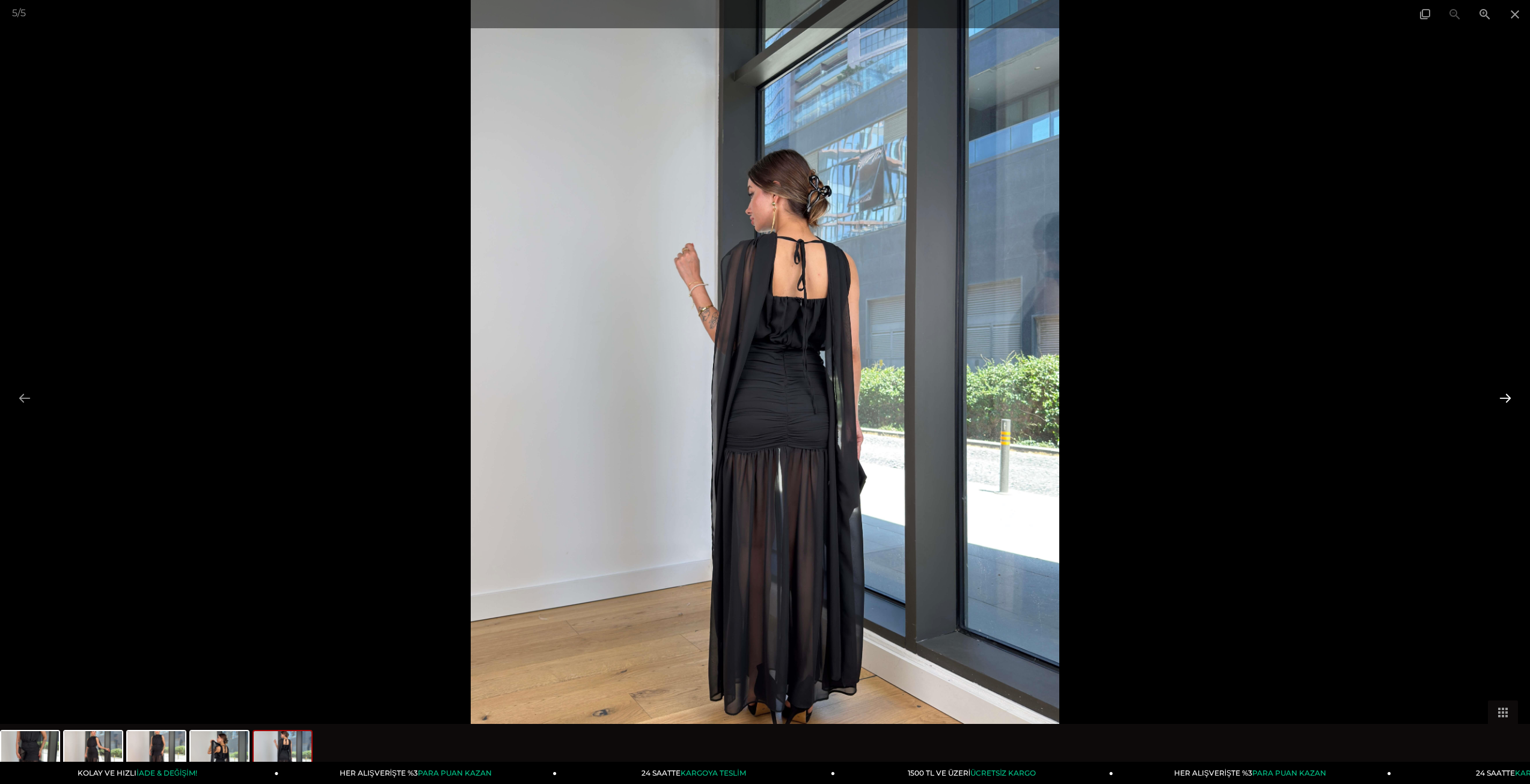
click at [1508, 398] on button at bounding box center [1505, 397] width 26 height 23
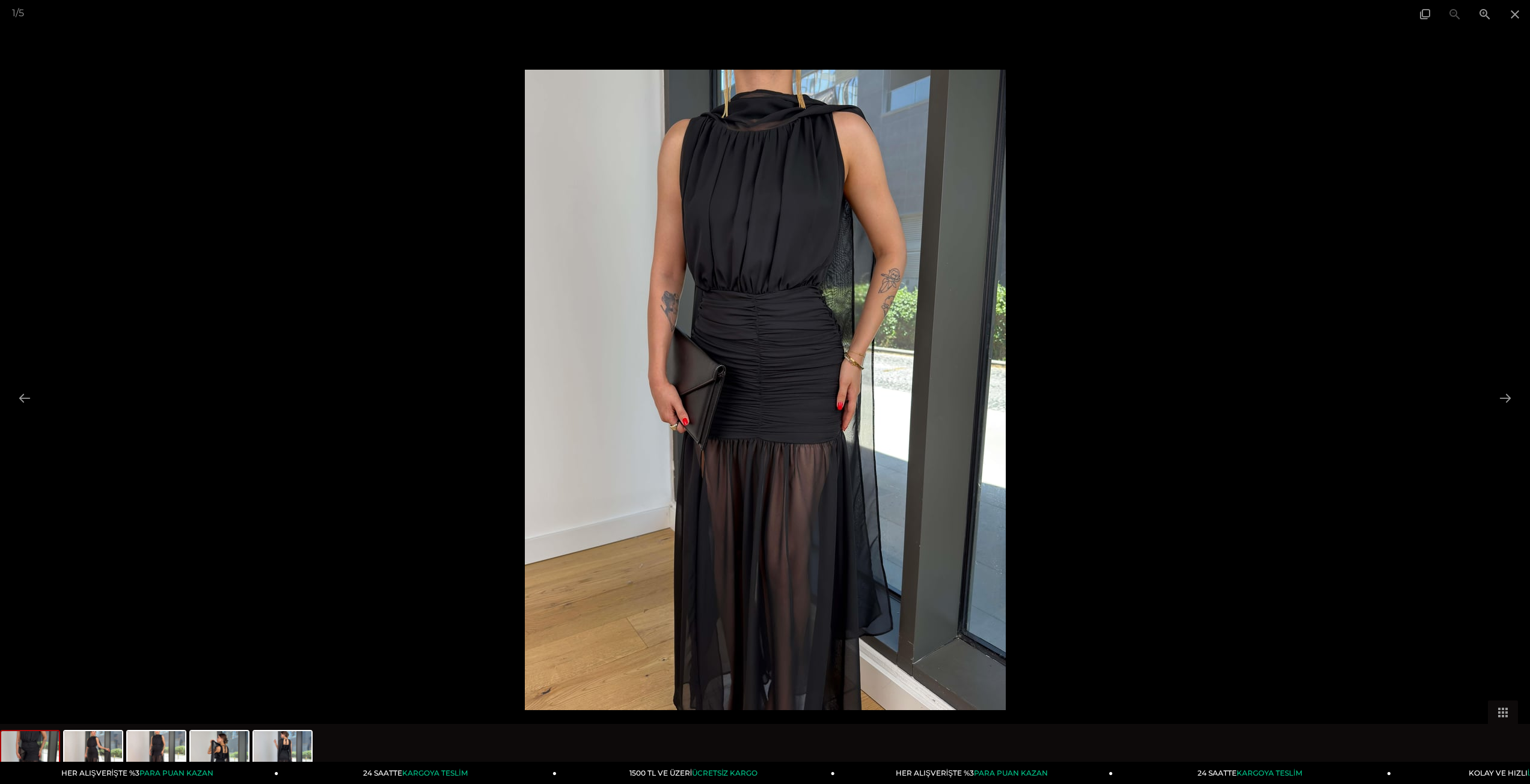
drag, startPoint x: 1236, startPoint y: 135, endPoint x: 1283, endPoint y: 90, distance: 65.1
click at [1236, 136] on div at bounding box center [765, 392] width 1530 height 784
click at [1512, 16] on span at bounding box center [1515, 14] width 30 height 28
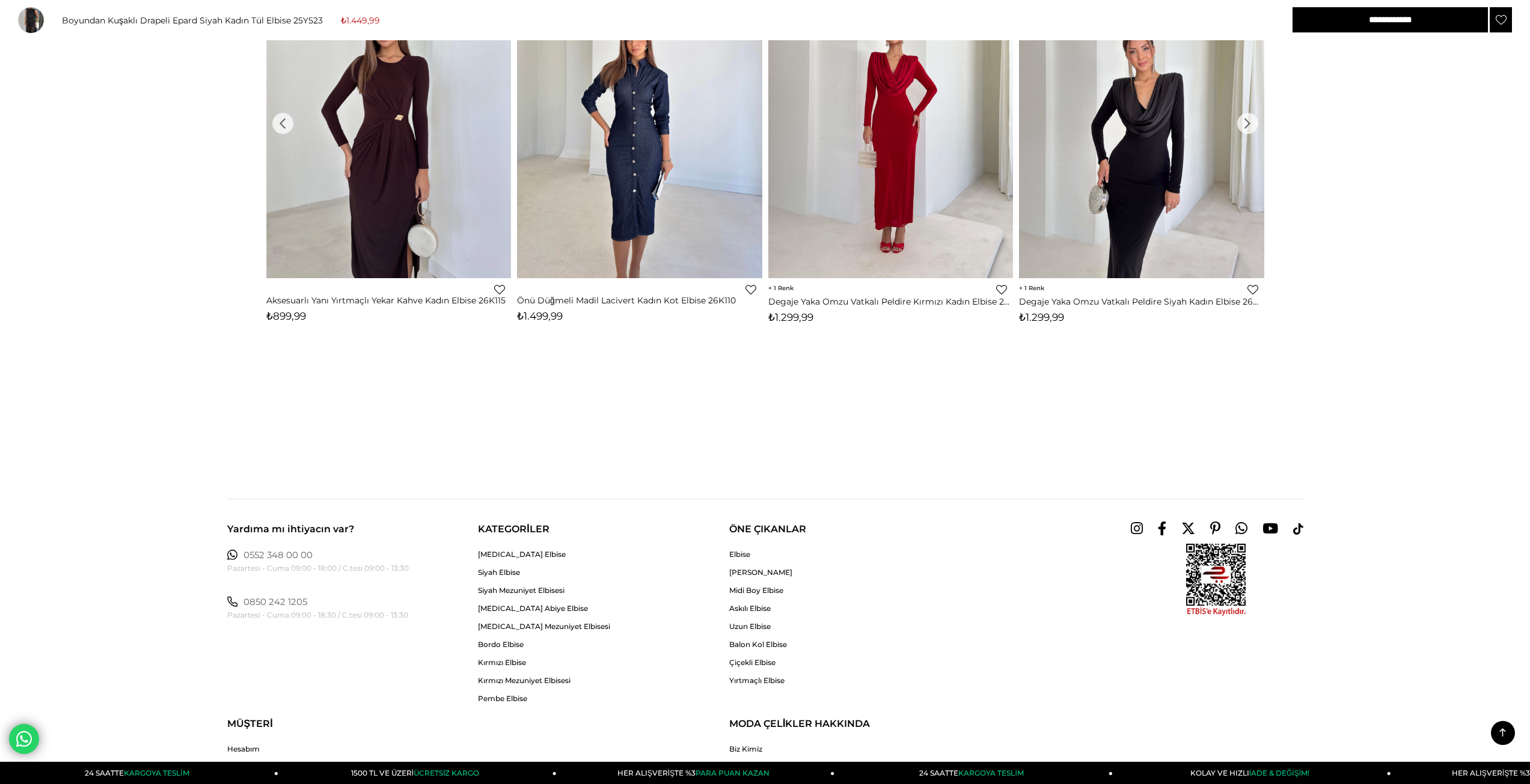
scroll to position [1962, 0]
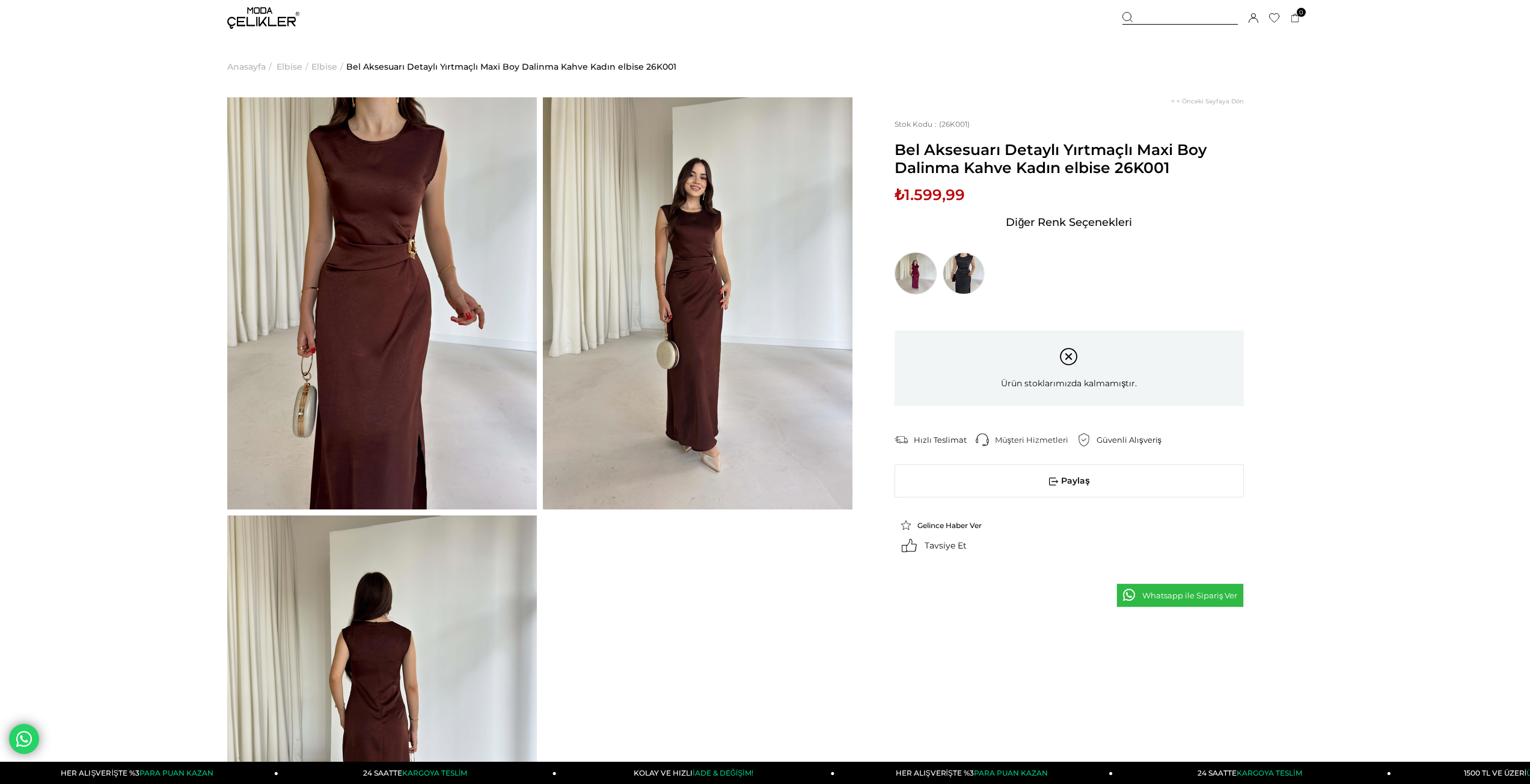
click at [899, 266] on img at bounding box center [915, 273] width 42 height 42
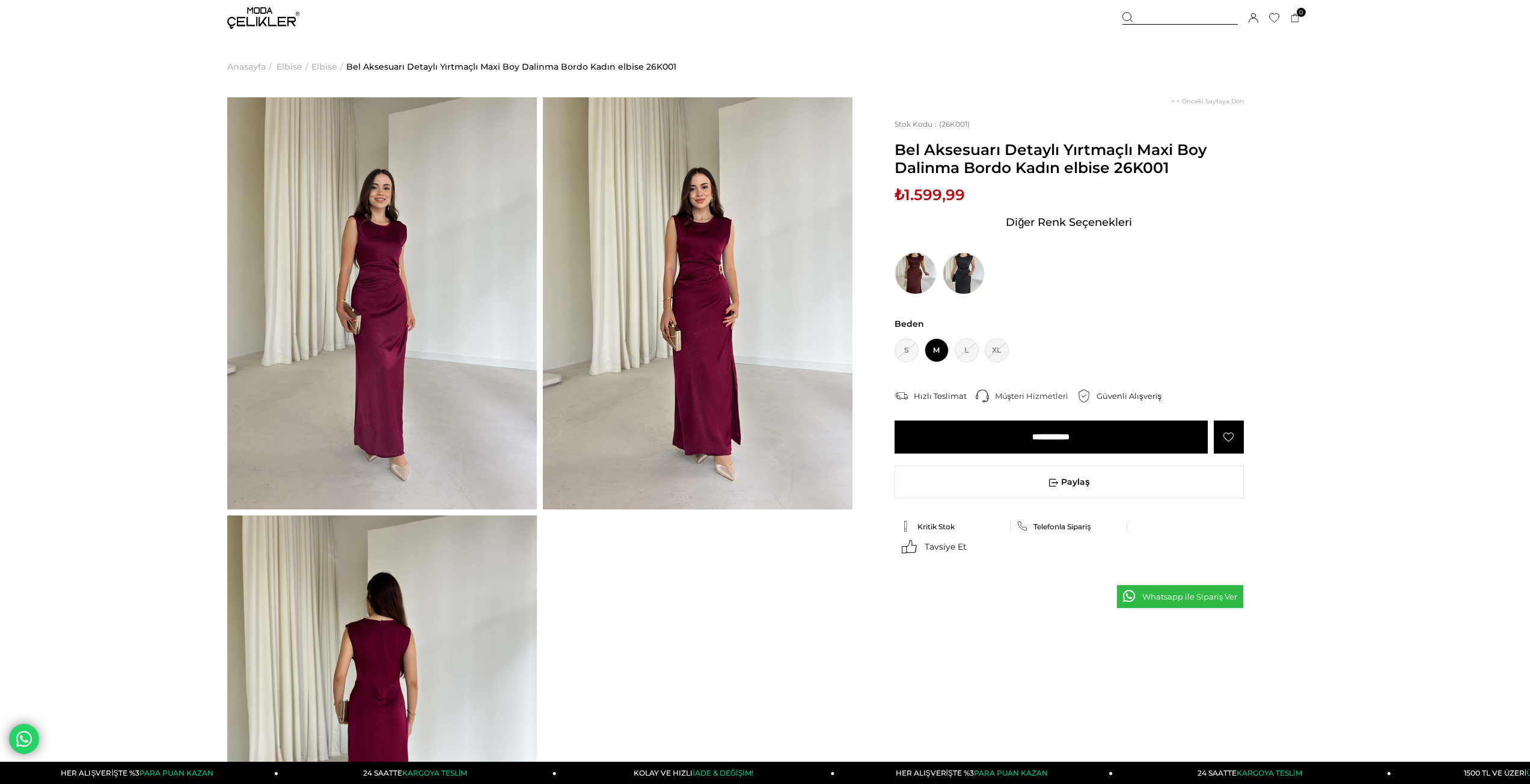
click at [405, 293] on img at bounding box center [382, 303] width 310 height 412
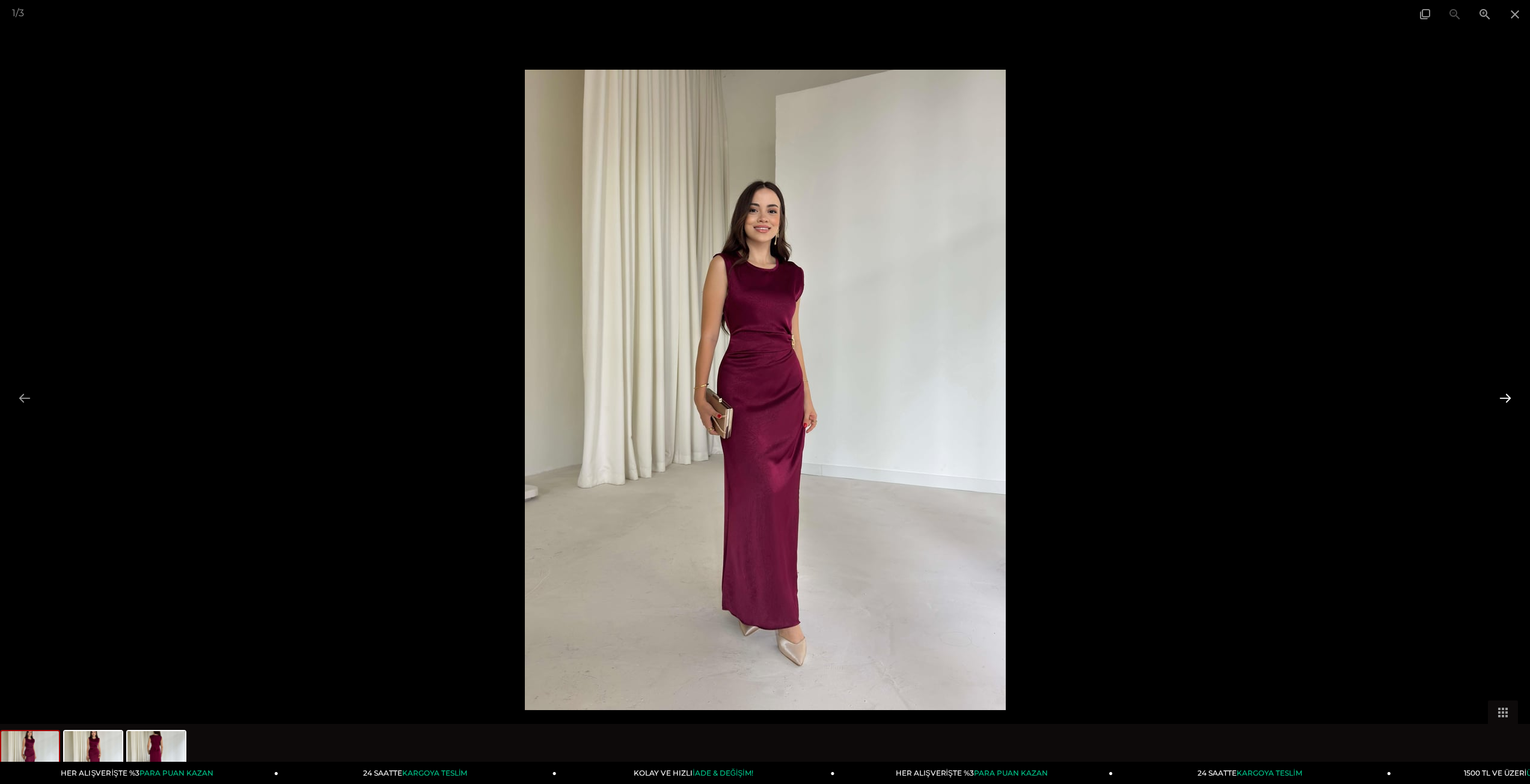
click at [1504, 398] on button at bounding box center [1505, 397] width 26 height 23
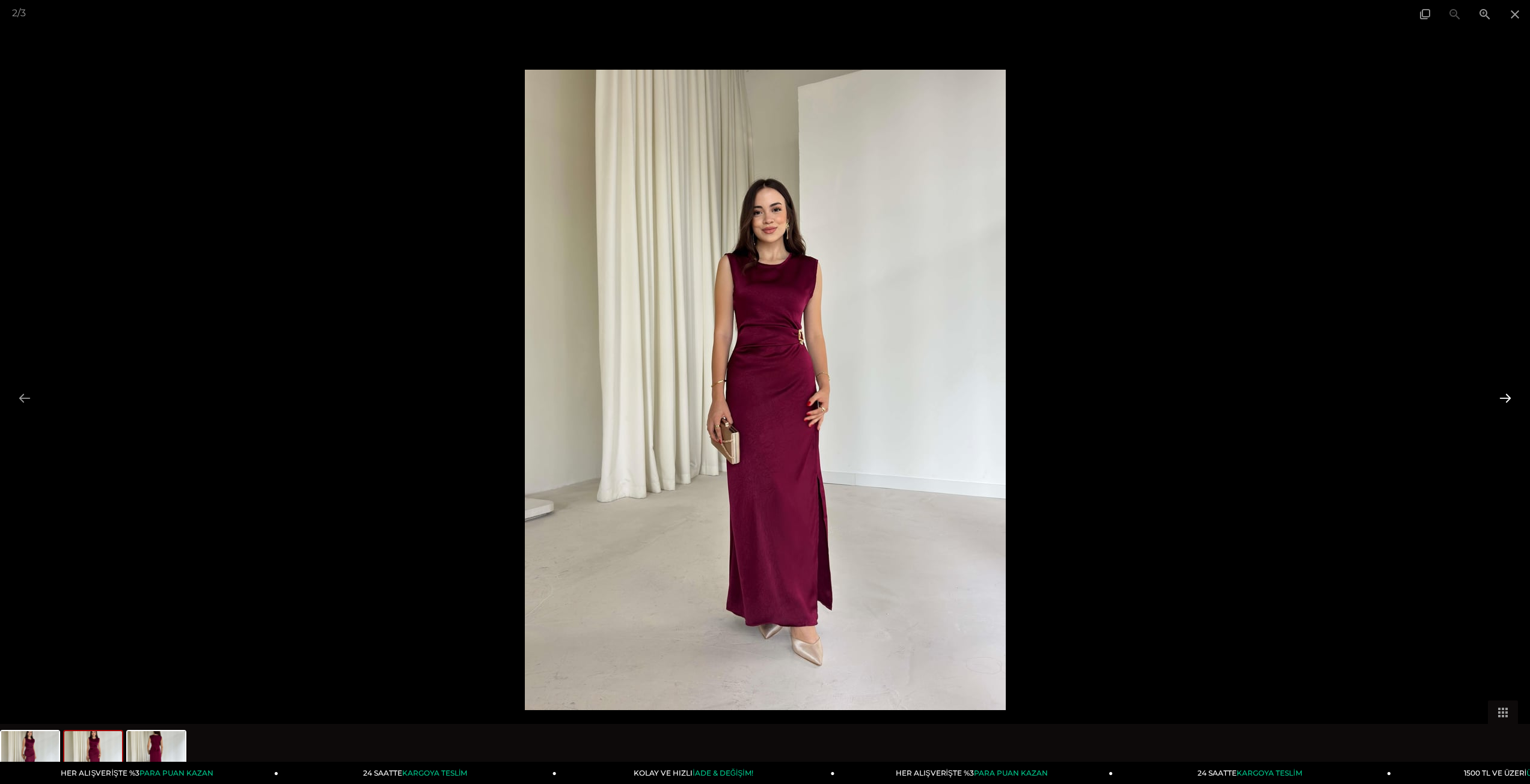
click at [1504, 398] on button at bounding box center [1505, 397] width 26 height 23
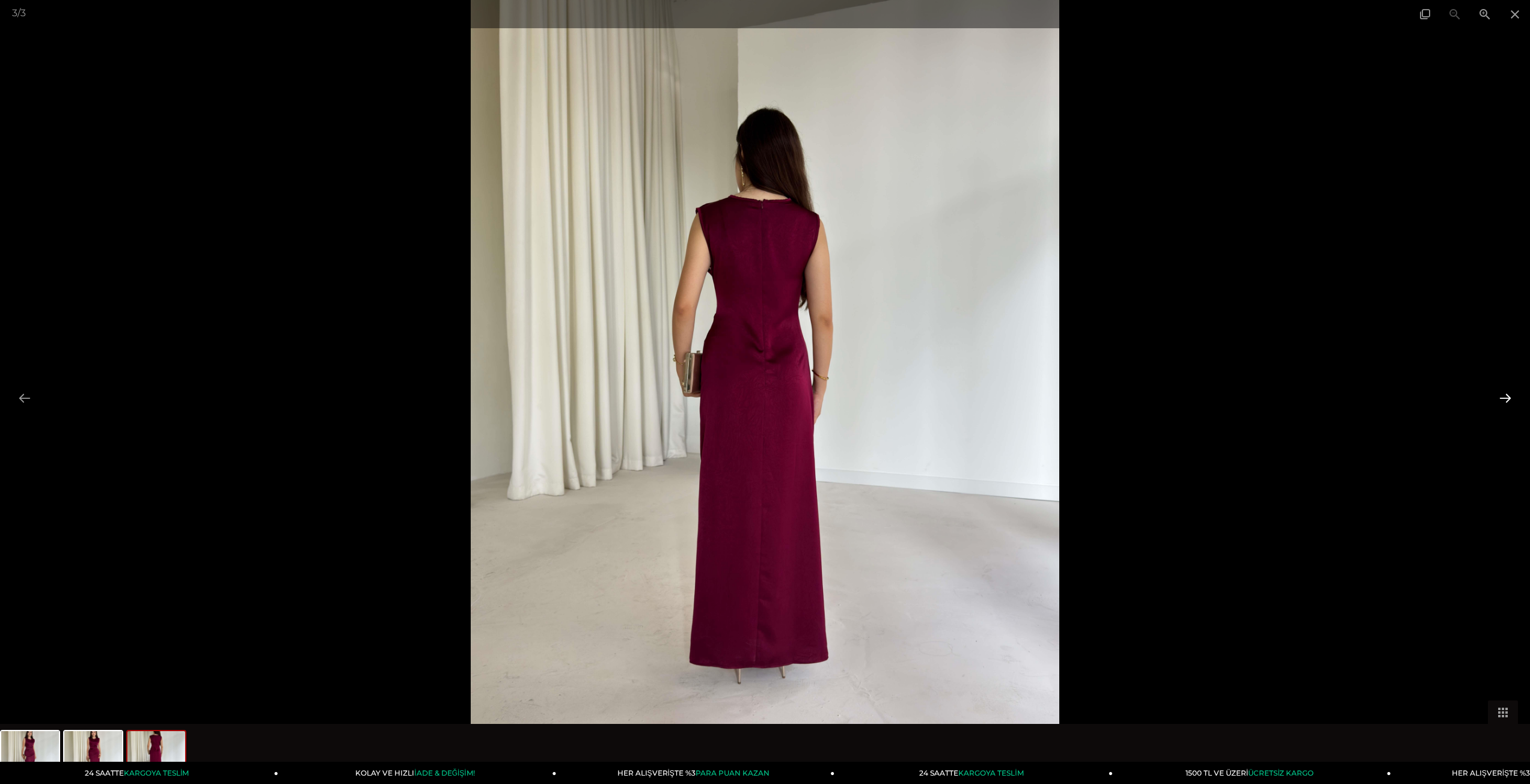
click at [1504, 392] on button at bounding box center [1505, 397] width 26 height 23
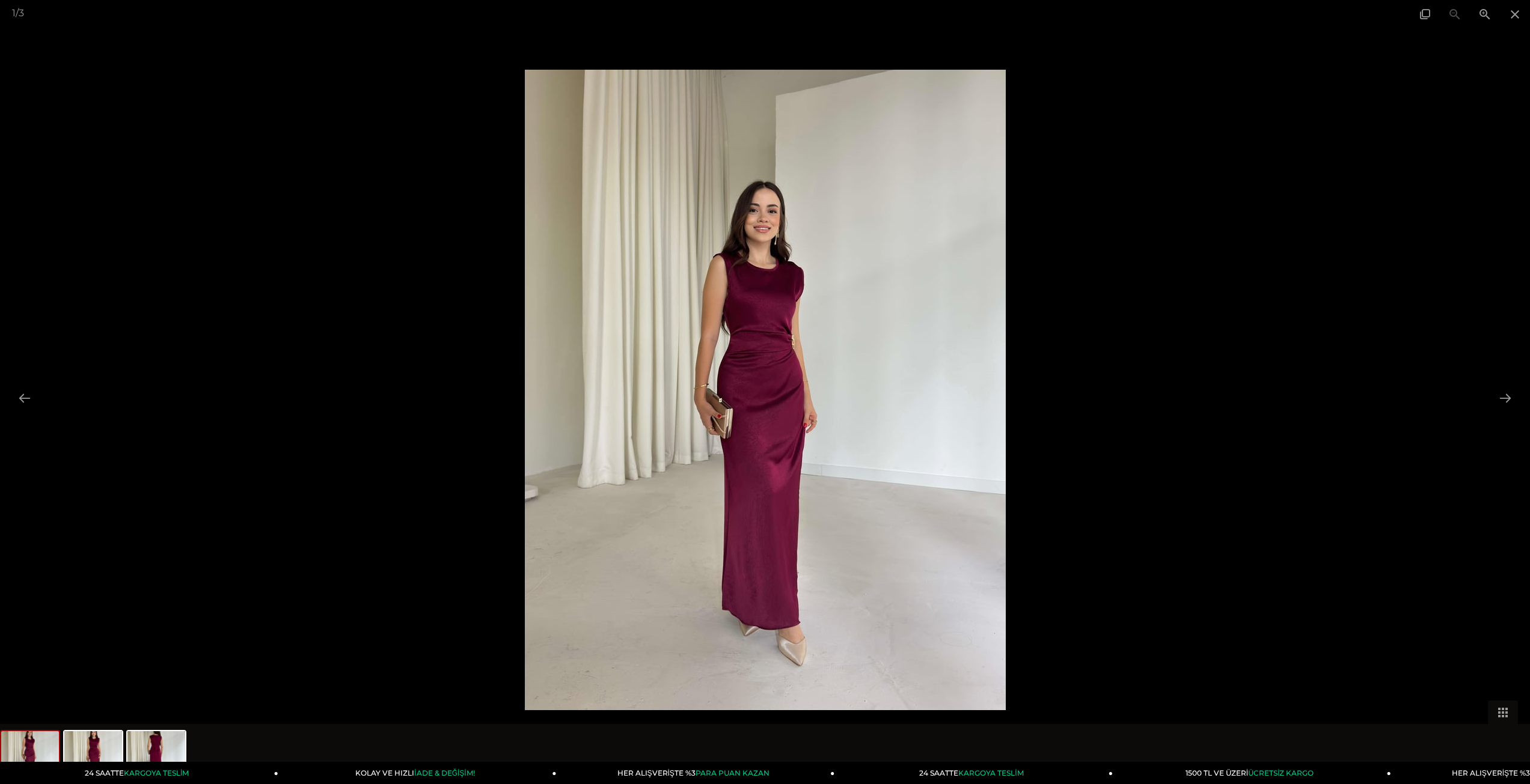
click at [1181, 251] on div at bounding box center [765, 392] width 1530 height 784
click at [1508, 17] on span at bounding box center [1515, 14] width 30 height 28
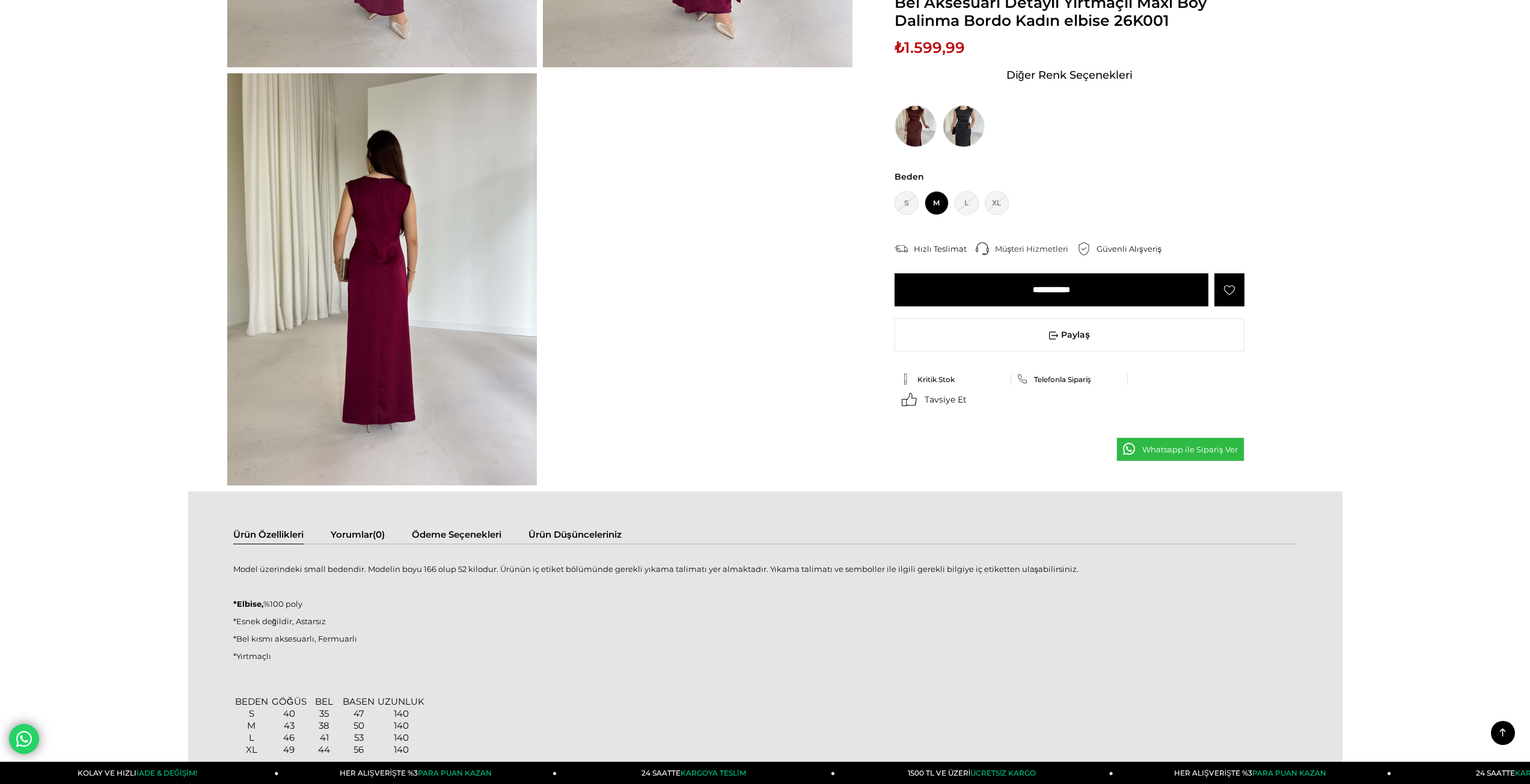
scroll to position [521, 0]
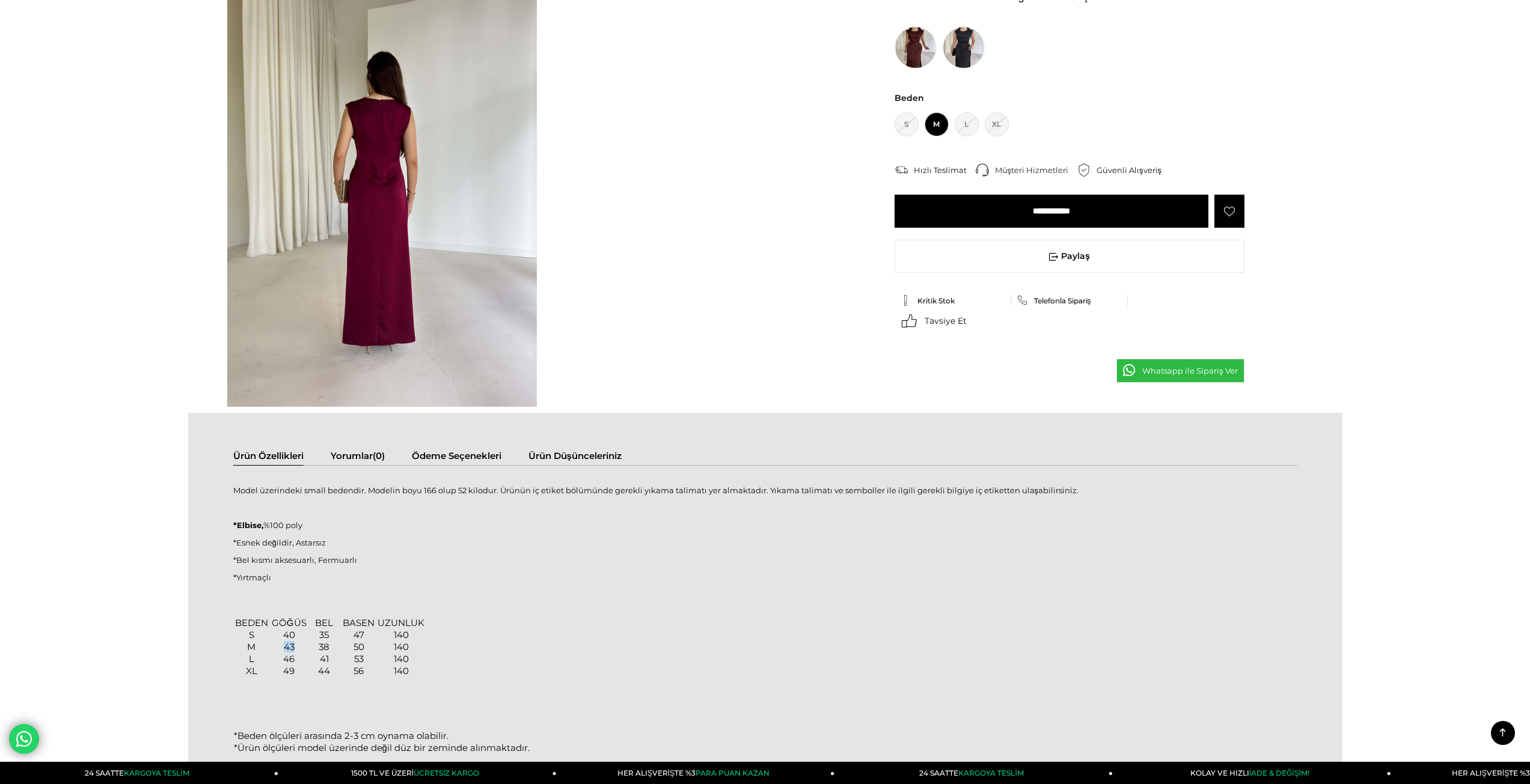
drag, startPoint x: 294, startPoint y: 645, endPoint x: 271, endPoint y: 645, distance: 23.0
click at [272, 641] on td "43" at bounding box center [288, 647] width 38 height 12
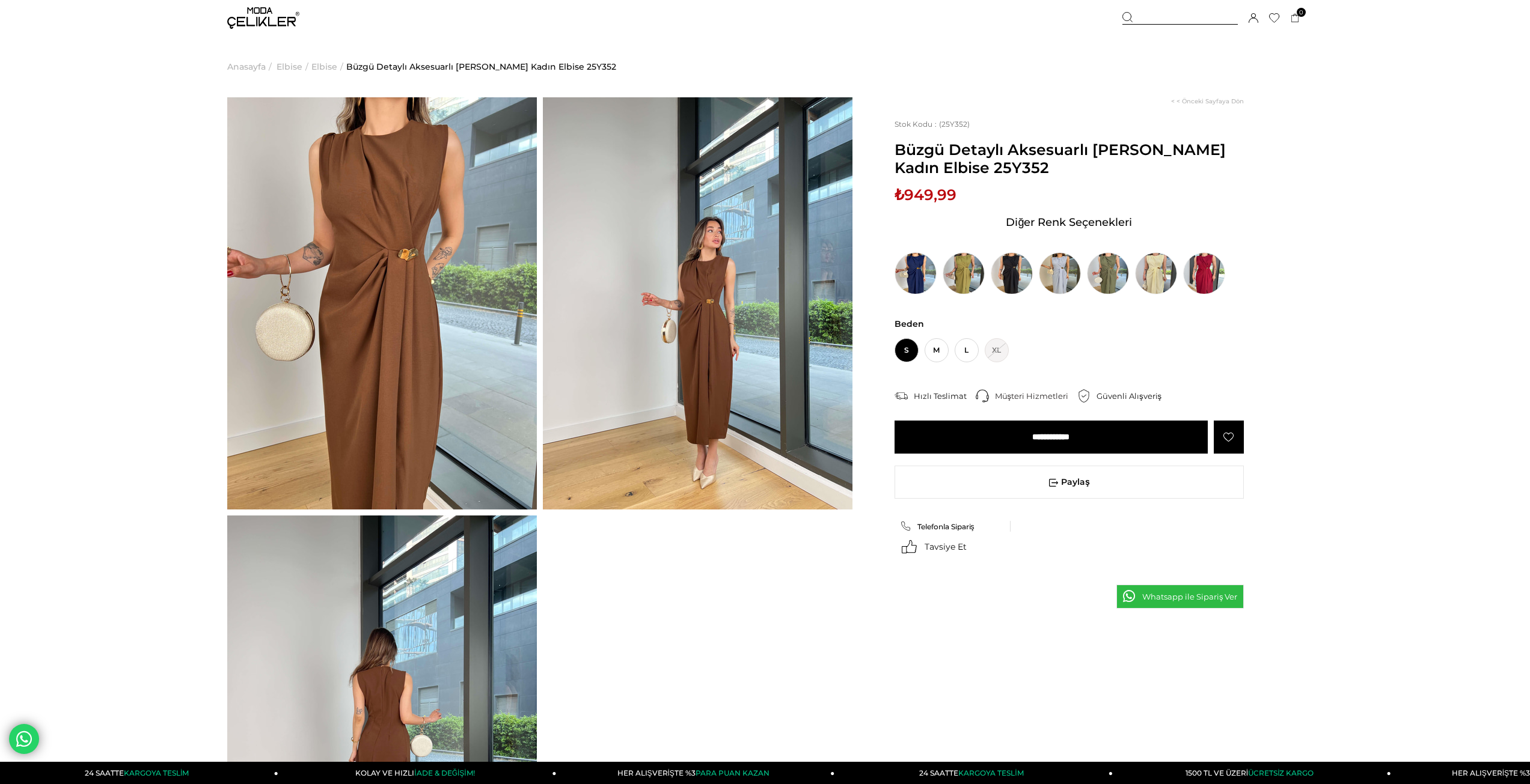
click at [414, 293] on img at bounding box center [382, 303] width 310 height 412
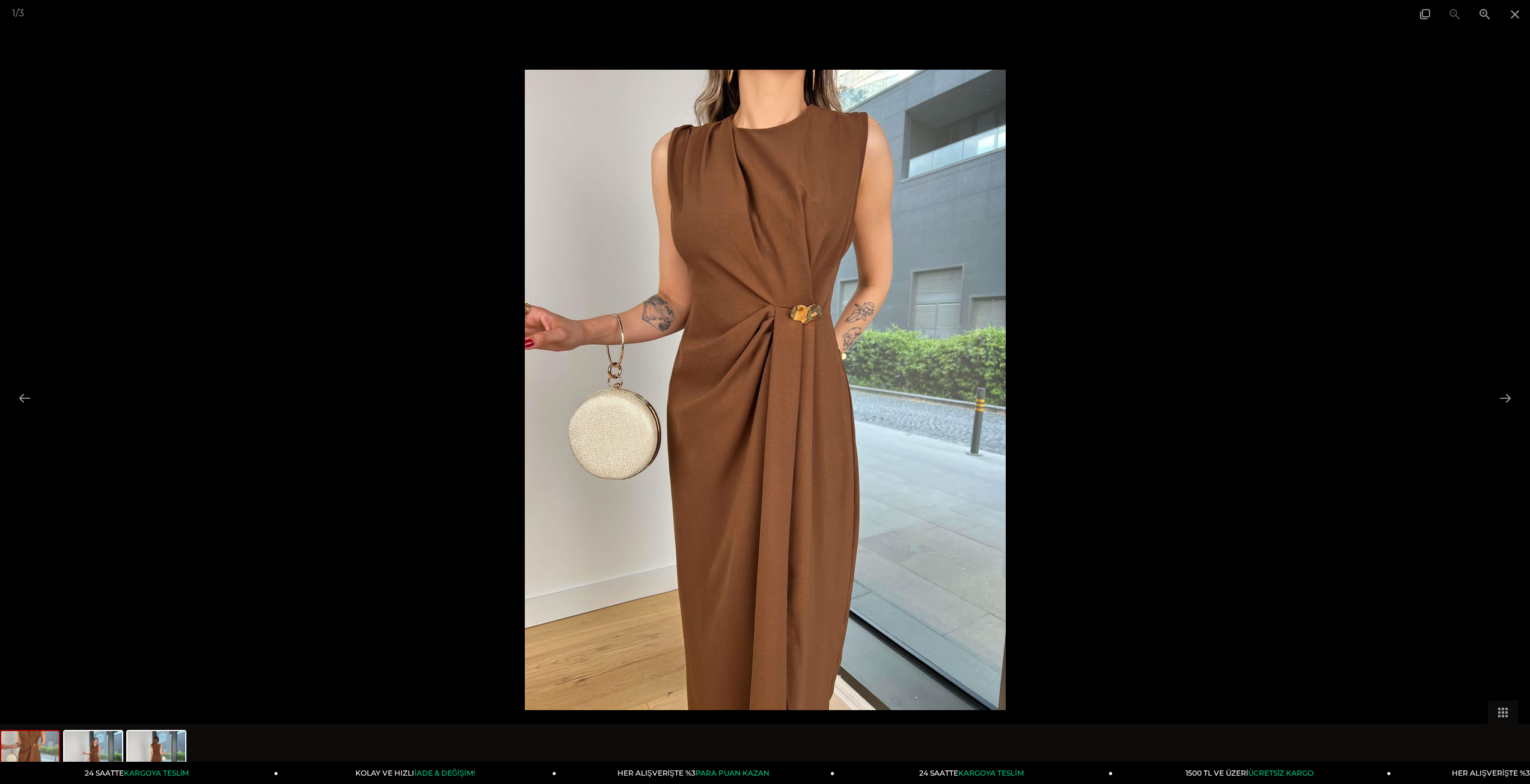
click at [791, 340] on img at bounding box center [765, 390] width 481 height 640
click at [1492, 392] on div "1 / 3" at bounding box center [765, 392] width 1530 height 784
click at [1496, 390] on button at bounding box center [1505, 397] width 26 height 23
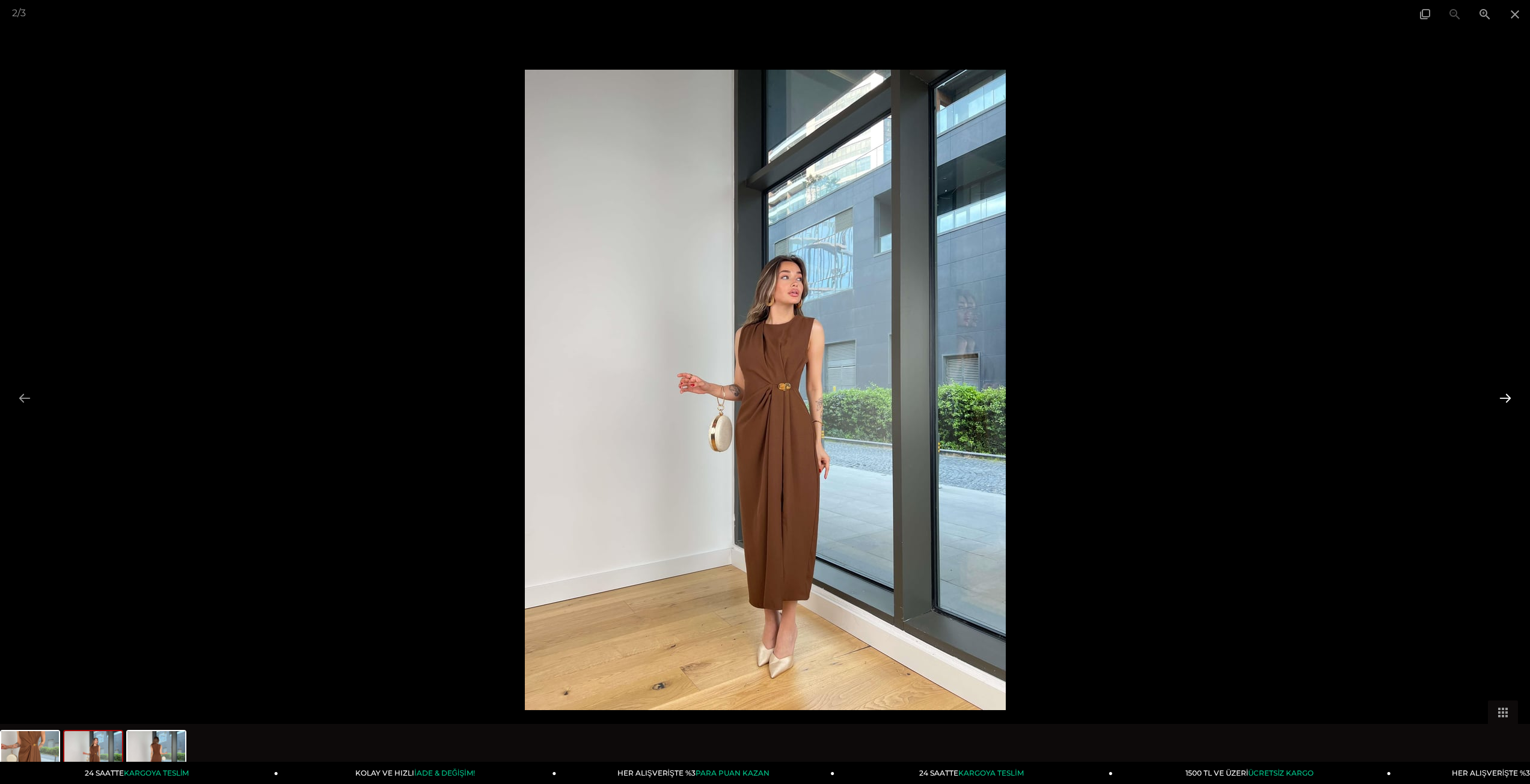
click at [1503, 390] on button at bounding box center [1505, 397] width 26 height 23
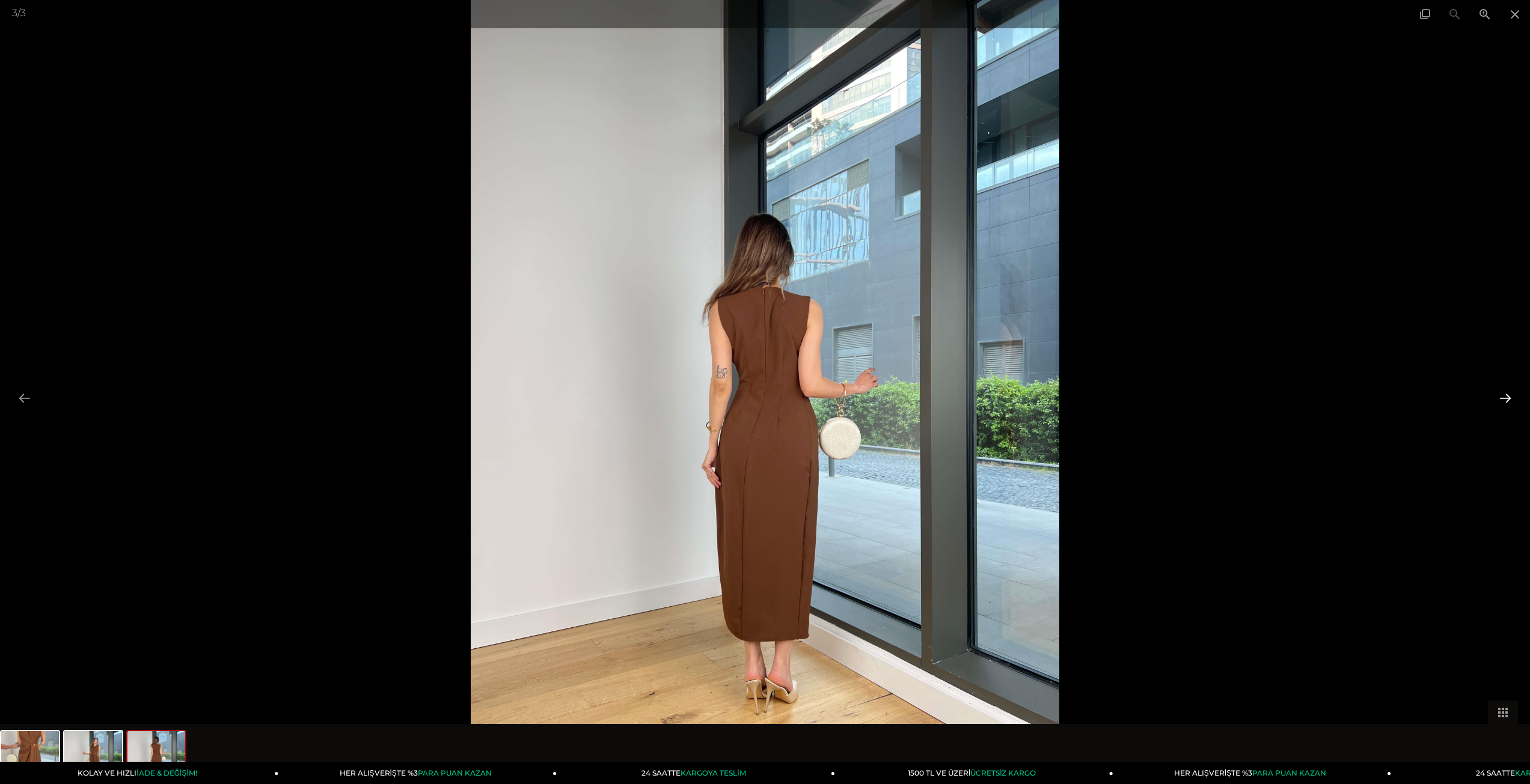
click at [1503, 390] on button at bounding box center [1505, 397] width 26 height 23
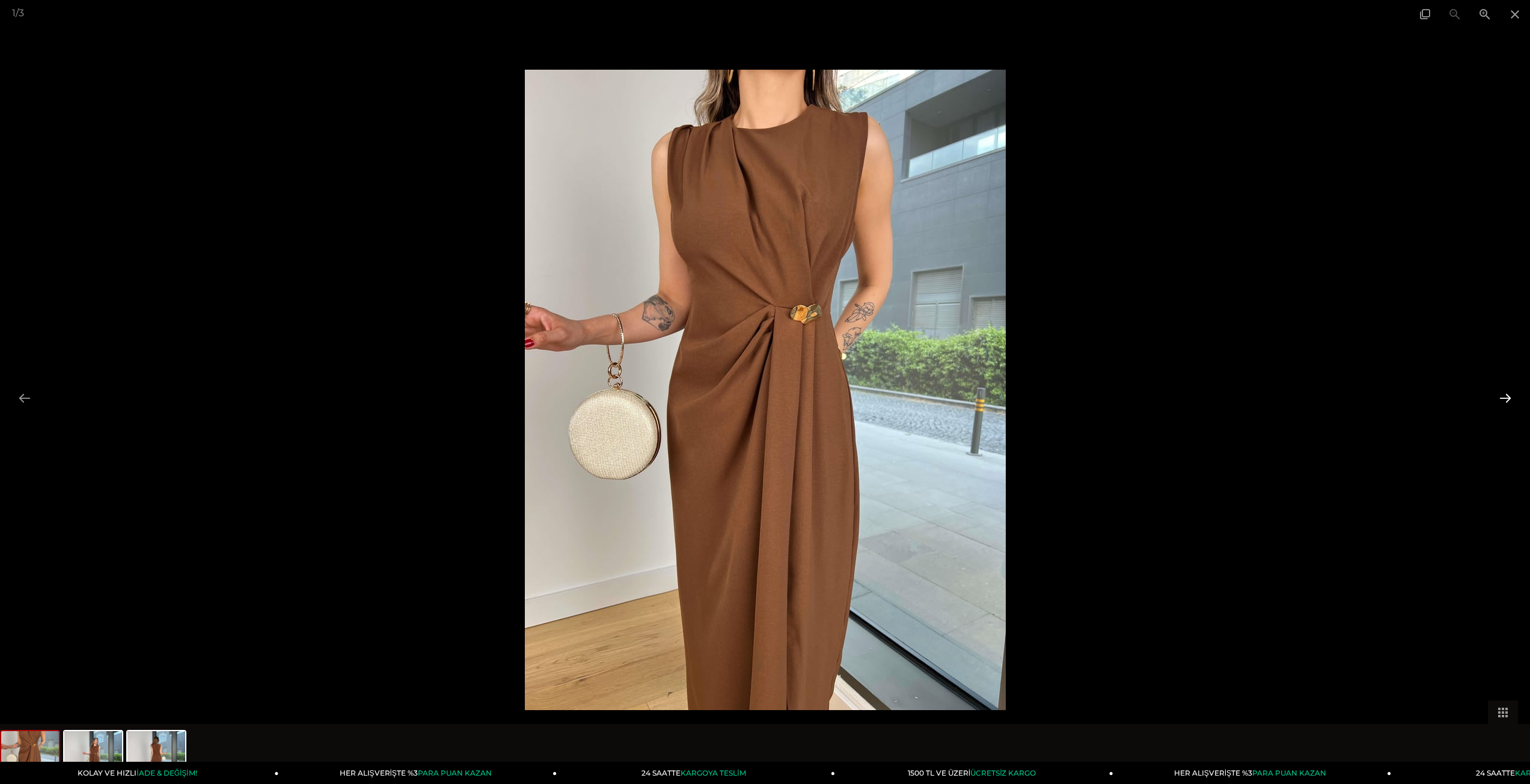
click at [1503, 390] on button at bounding box center [1505, 397] width 26 height 23
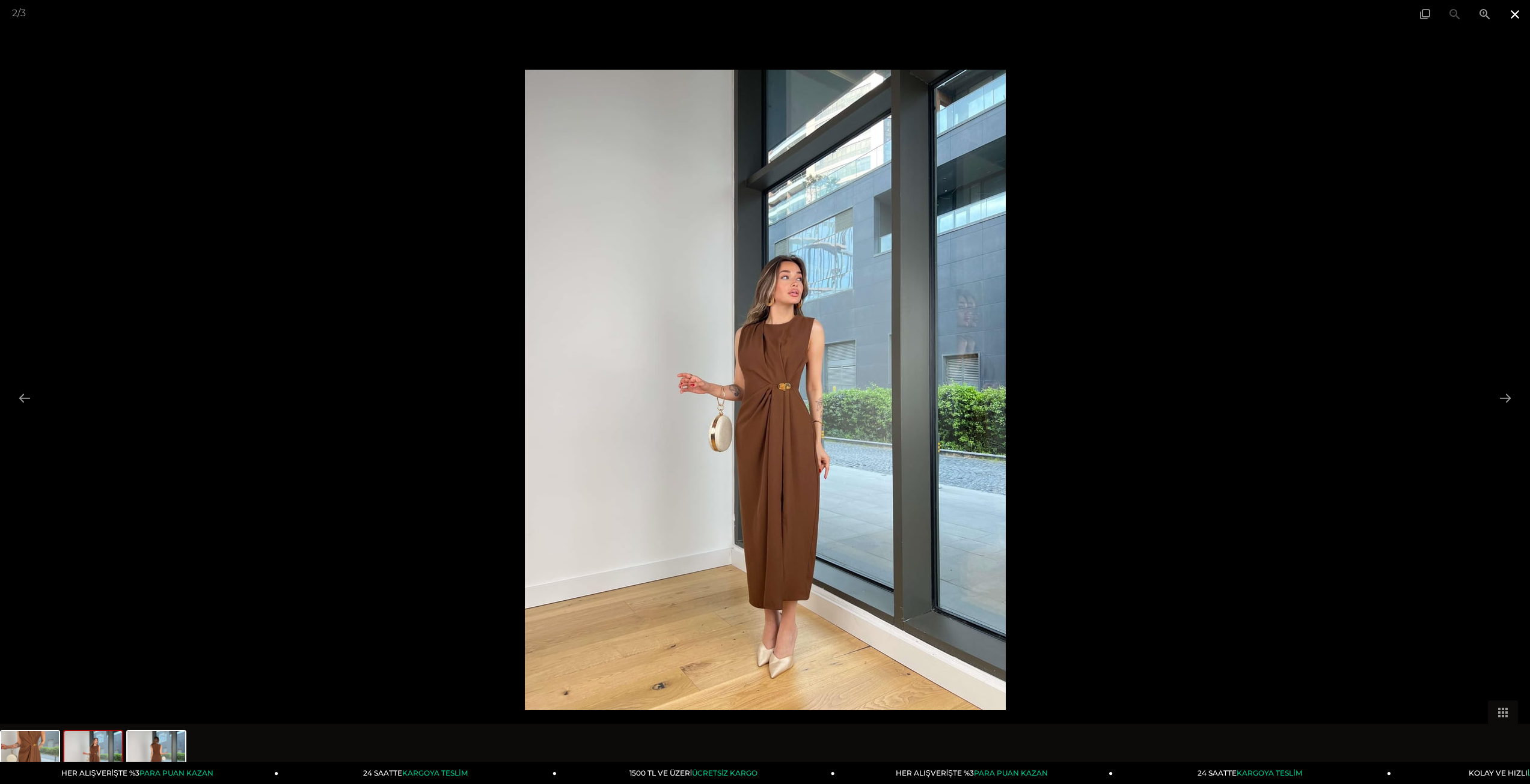
click at [1509, 15] on span at bounding box center [1515, 14] width 30 height 28
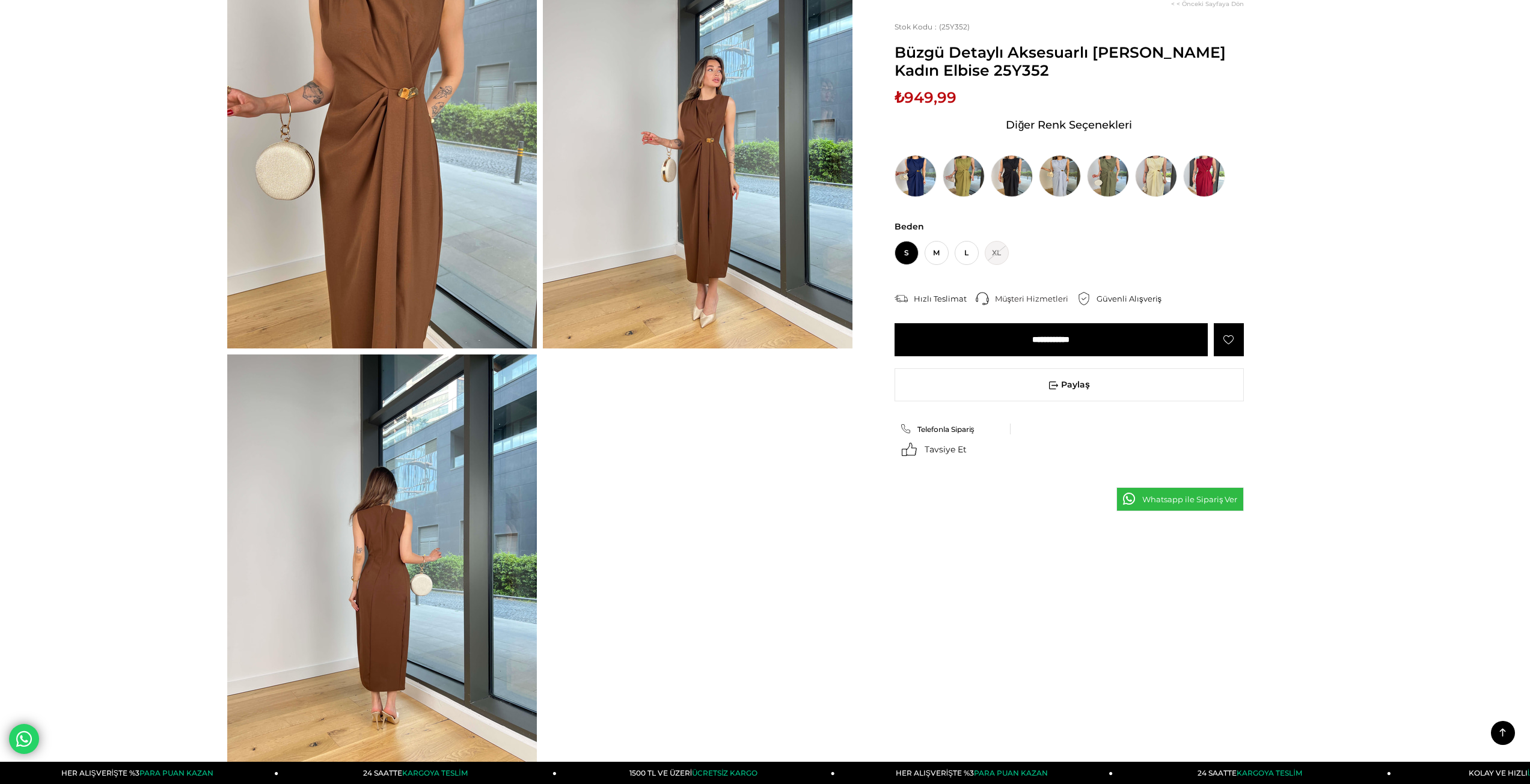
scroll to position [161, 0]
click at [1106, 172] on img at bounding box center [1108, 176] width 42 height 42
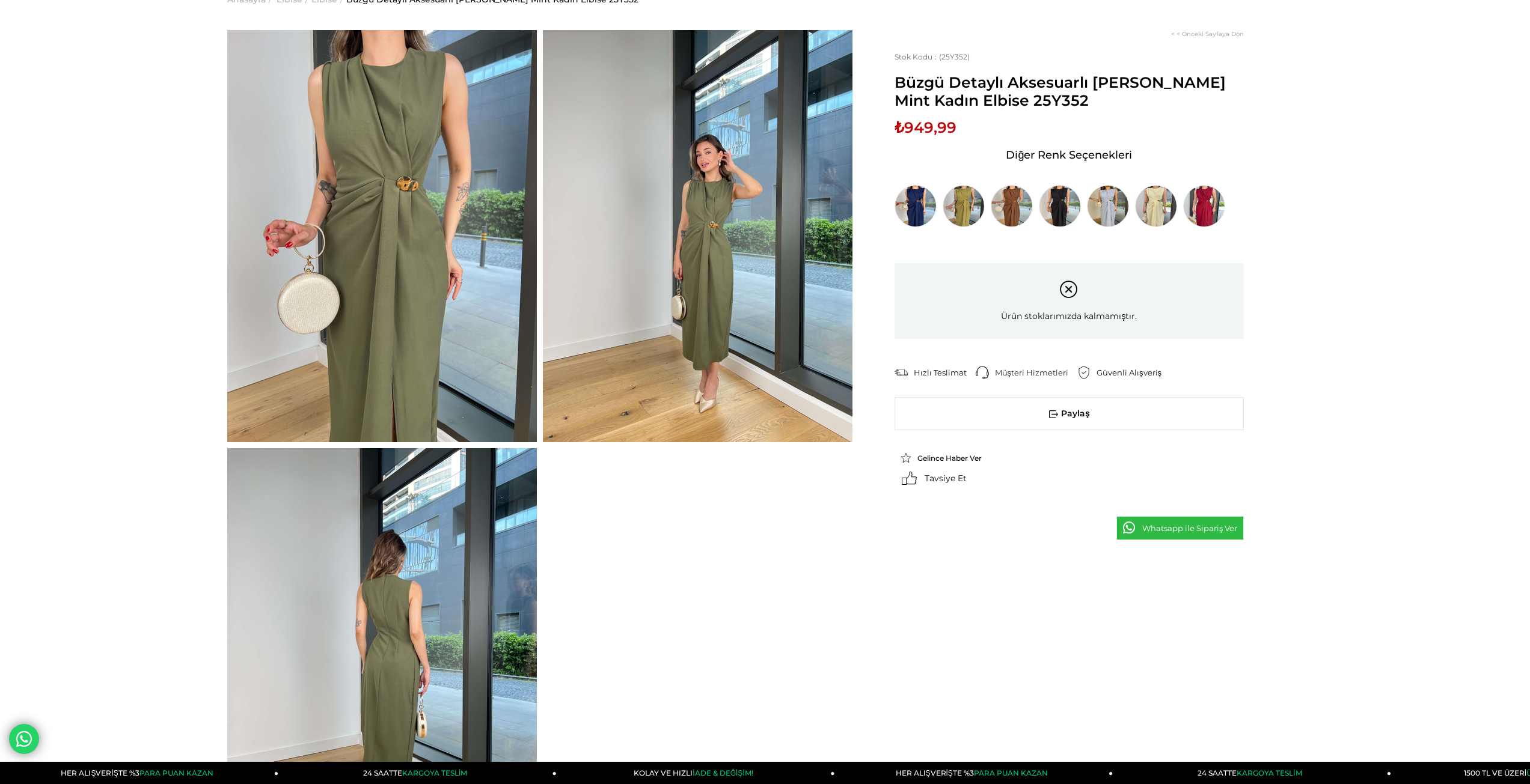
scroll to position [240, 0]
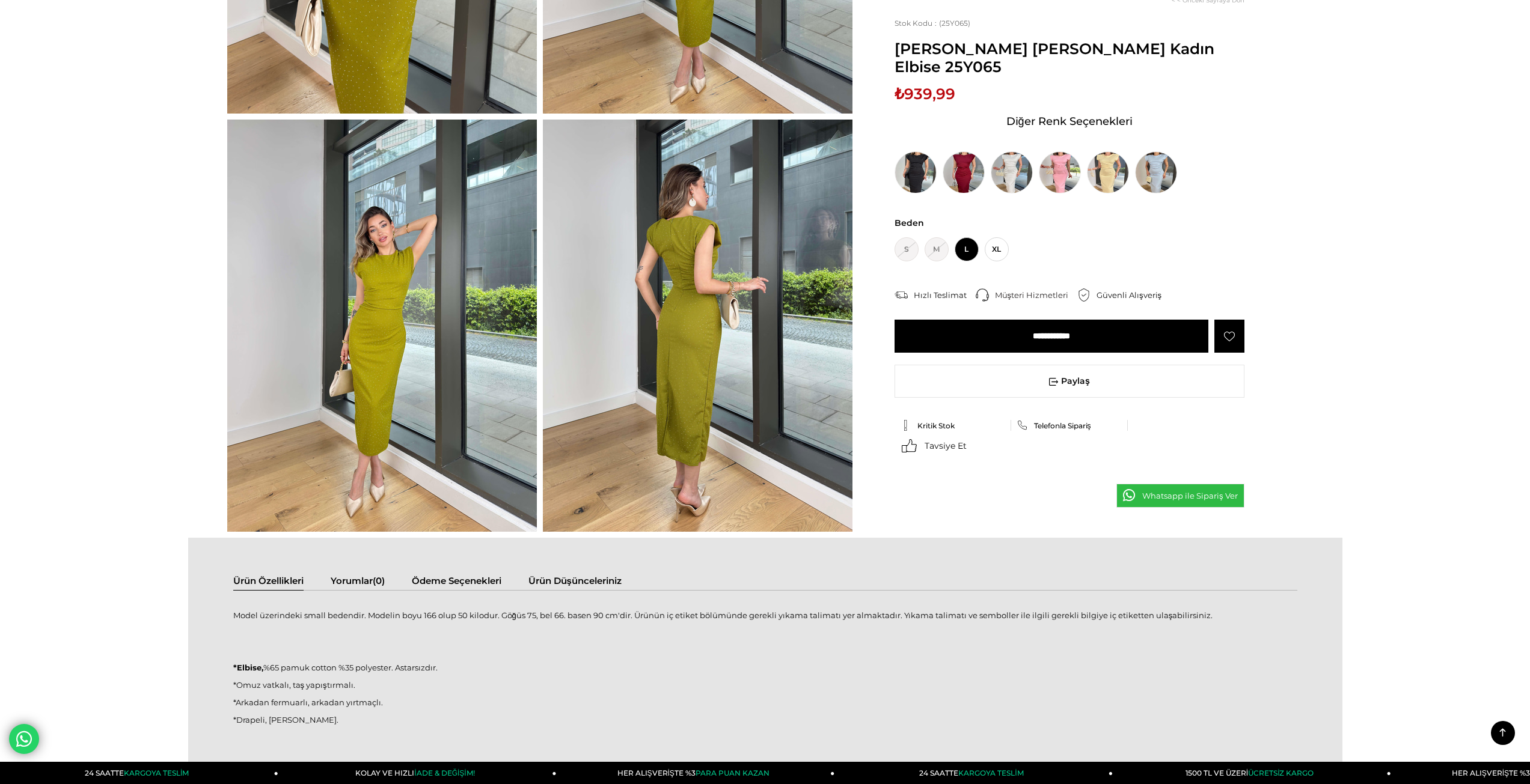
scroll to position [521, 0]
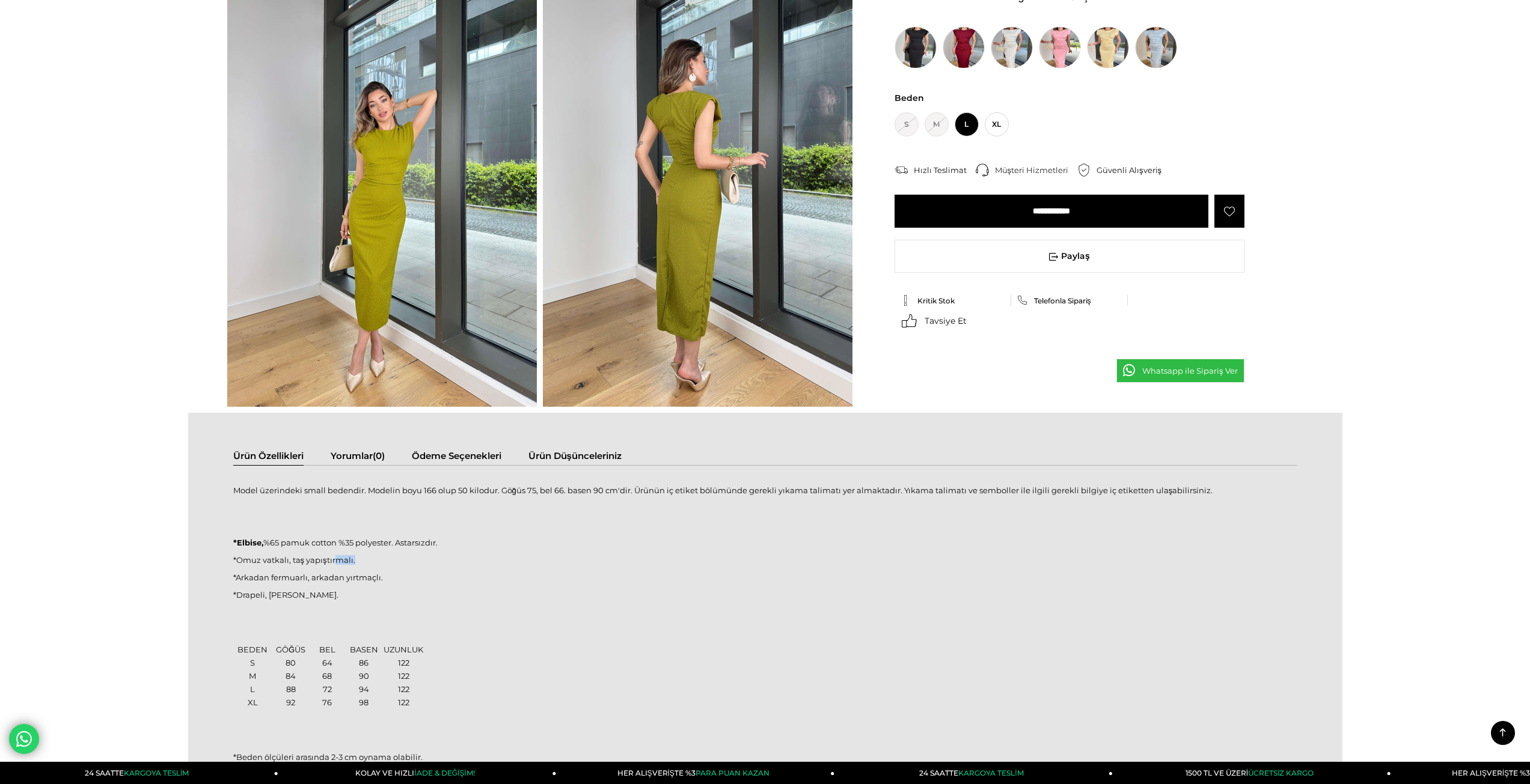
drag, startPoint x: 339, startPoint y: 557, endPoint x: 366, endPoint y: 547, distance: 28.8
click at [366, 547] on div "Model üzerindeki small bedendir. Modelin boyu 166 olup 50 kilodur. Göğüs 75, be…" at bounding box center [765, 639] width 1064 height 323
drag, startPoint x: 371, startPoint y: 538, endPoint x: 381, endPoint y: 537, distance: 10.0
click at [372, 538] on p "*Elbise, %65 pamuk cotton %35 polyester. Astarsızdır." at bounding box center [765, 542] width 1064 height 10
drag, startPoint x: 422, startPoint y: 533, endPoint x: 338, endPoint y: 564, distance: 89.5
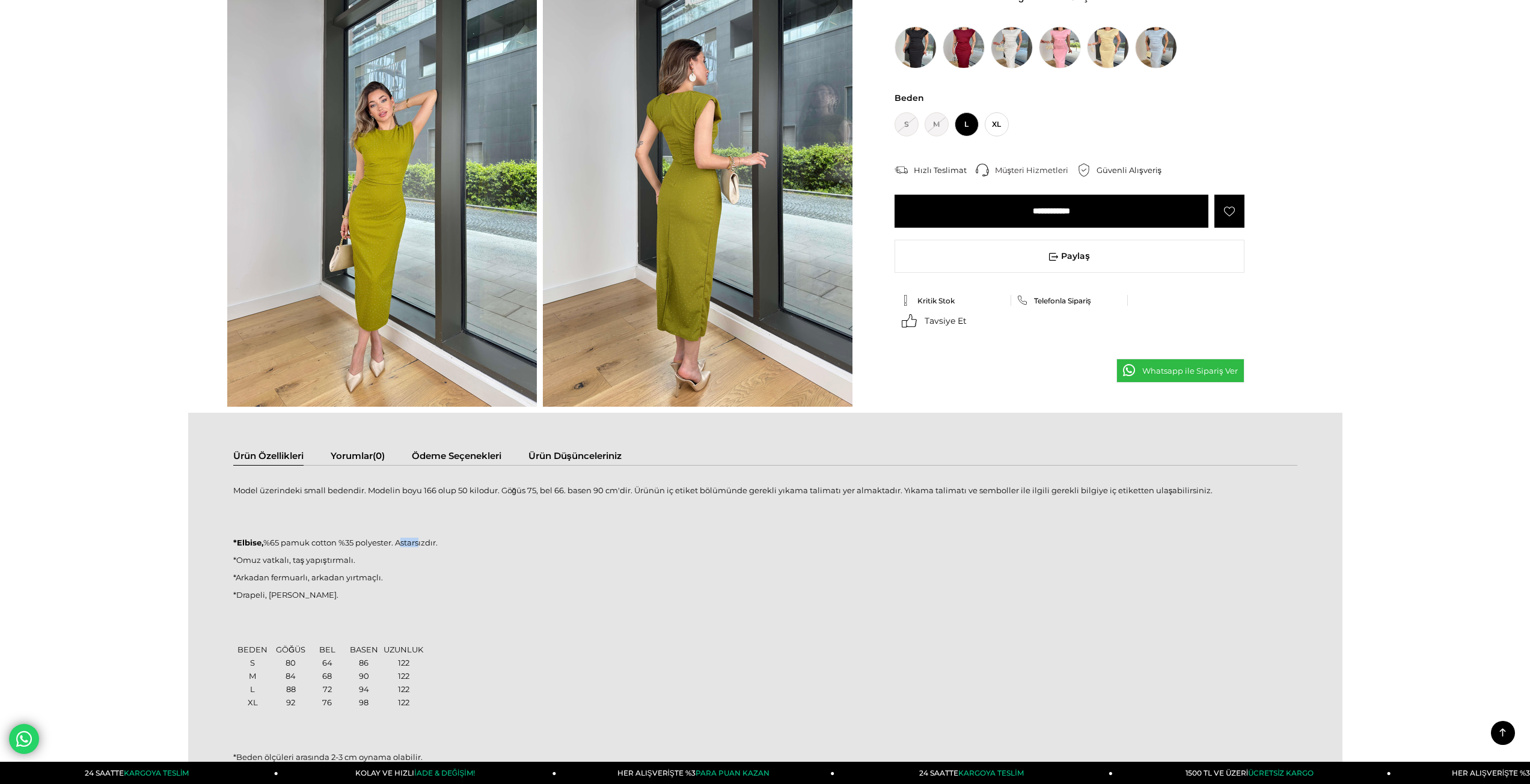
click at [369, 555] on div "Model üzerindeki small bedendir. Modelin boyu 166 olup 50 kilodur. Göğüs 75, be…" at bounding box center [765, 639] width 1064 height 323
click at [281, 592] on p "*Drapeli, esnek kumaş." at bounding box center [765, 595] width 1064 height 10
drag, startPoint x: 276, startPoint y: 600, endPoint x: 308, endPoint y: 593, distance: 32.8
click at [307, 594] on div "Model üzerindeki small bedendir. Modelin boyu 166 olup 50 kilodur. Göğüs 75, be…" at bounding box center [765, 639] width 1064 height 323
drag, startPoint x: 335, startPoint y: 592, endPoint x: 354, endPoint y: 592, distance: 19.0
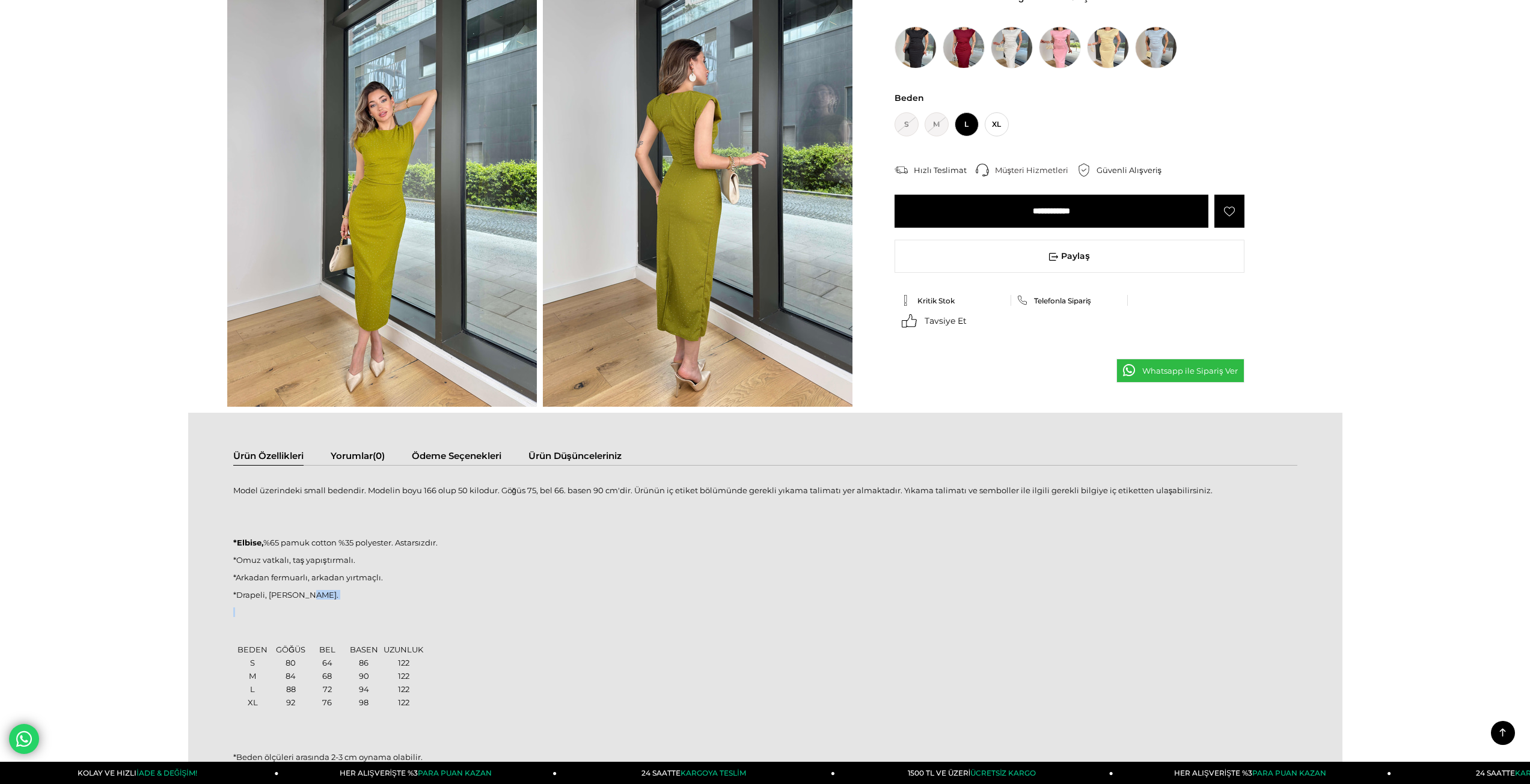
click at [336, 592] on p "*Drapeli, esnek kumaş." at bounding box center [765, 595] width 1064 height 10
click at [366, 583] on div "Model üzerindeki small bedendir. Modelin boyu 166 olup 50 kilodur. Göğüs 75, be…" at bounding box center [765, 639] width 1064 height 323
drag, startPoint x: 383, startPoint y: 564, endPoint x: 412, endPoint y: 546, distance: 34.1
click at [405, 552] on div "Model üzerindeki small bedendir. Modelin boyu 166 olup 50 kilodur. Göğüs 75, be…" at bounding box center [765, 639] width 1064 height 323
click at [449, 517] on div "Model üzerindeki small bedendir. Modelin boyu 166 olup 50 kilodur. Göğüs 75, be…" at bounding box center [765, 639] width 1064 height 323
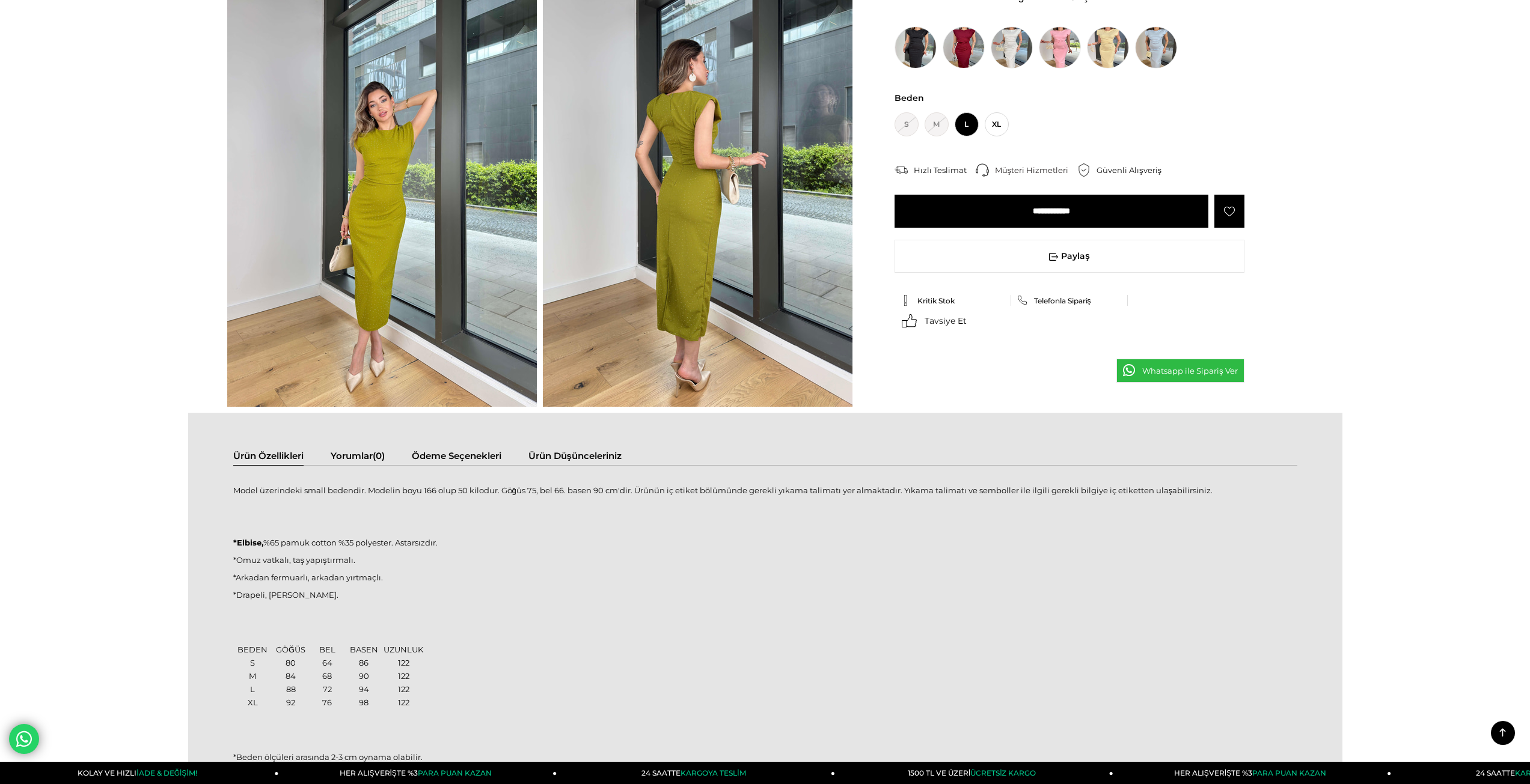
click at [435, 550] on div "Model üzerindeki small bedendir. Modelin boyu 166 olup 50 kilodur. Göğüs 75, be…" at bounding box center [765, 639] width 1064 height 323
click at [384, 625] on p at bounding box center [765, 630] width 1064 height 10
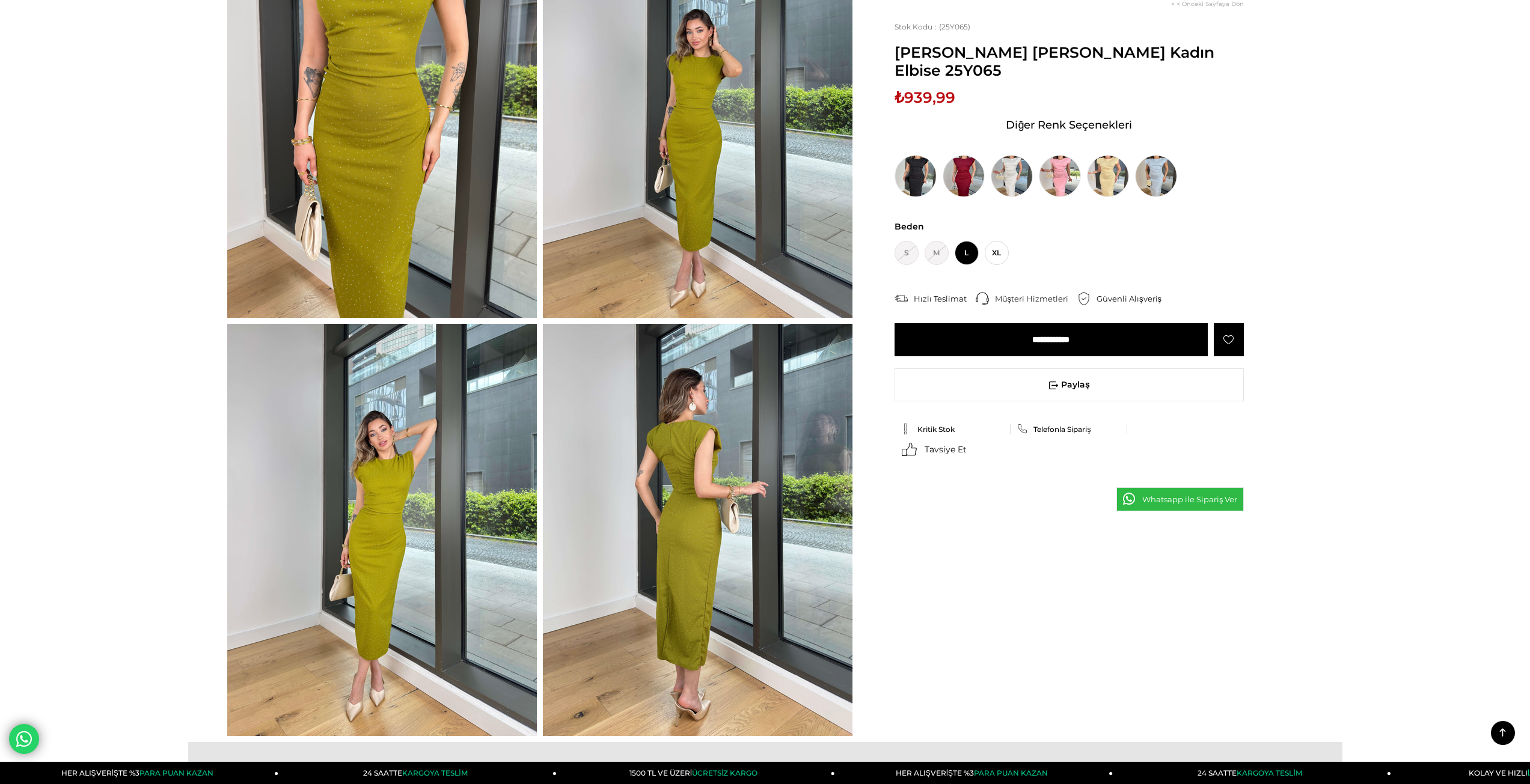
scroll to position [40, 0]
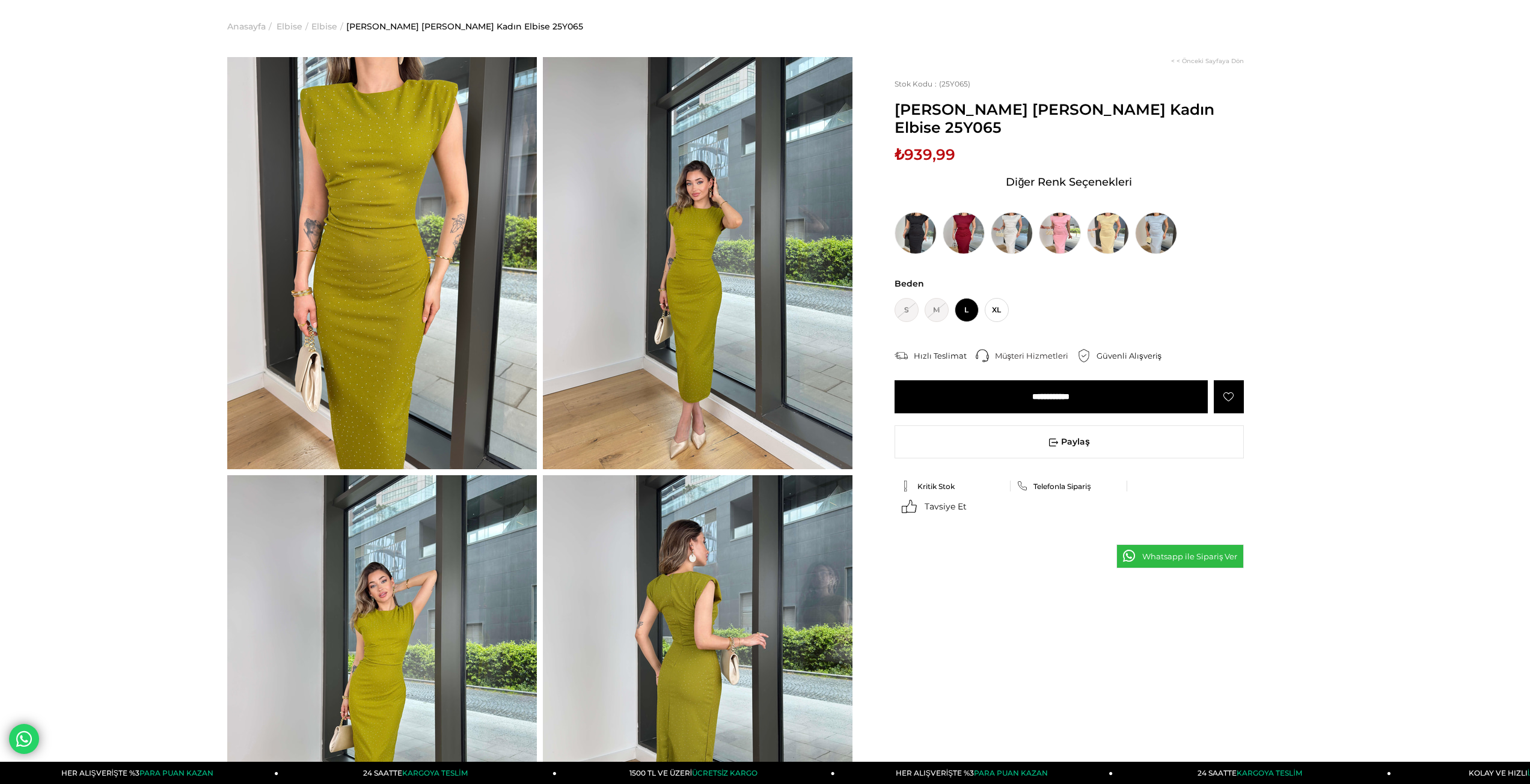
click at [671, 228] on img at bounding box center [697, 263] width 310 height 412
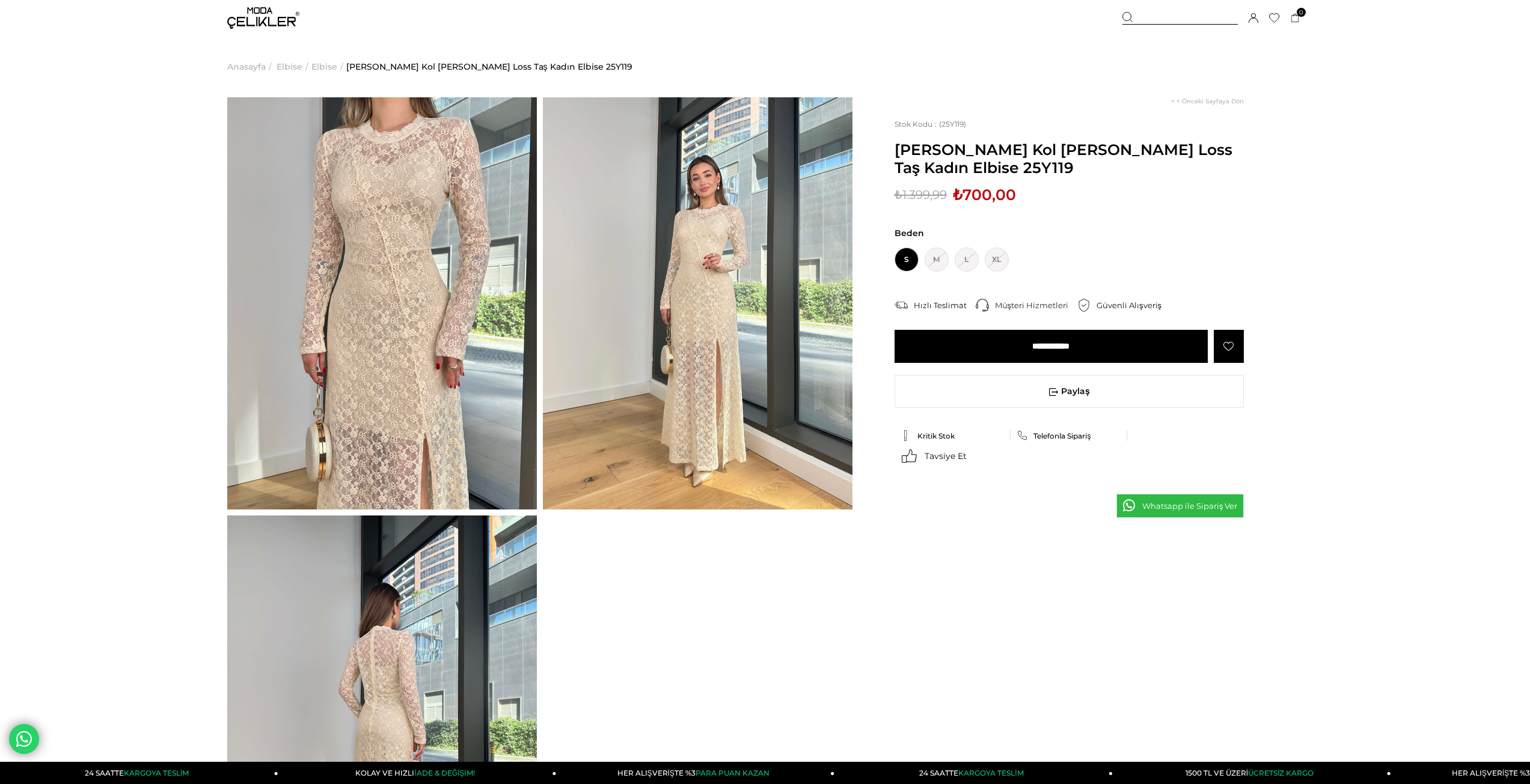
click at [438, 197] on img at bounding box center [382, 303] width 310 height 412
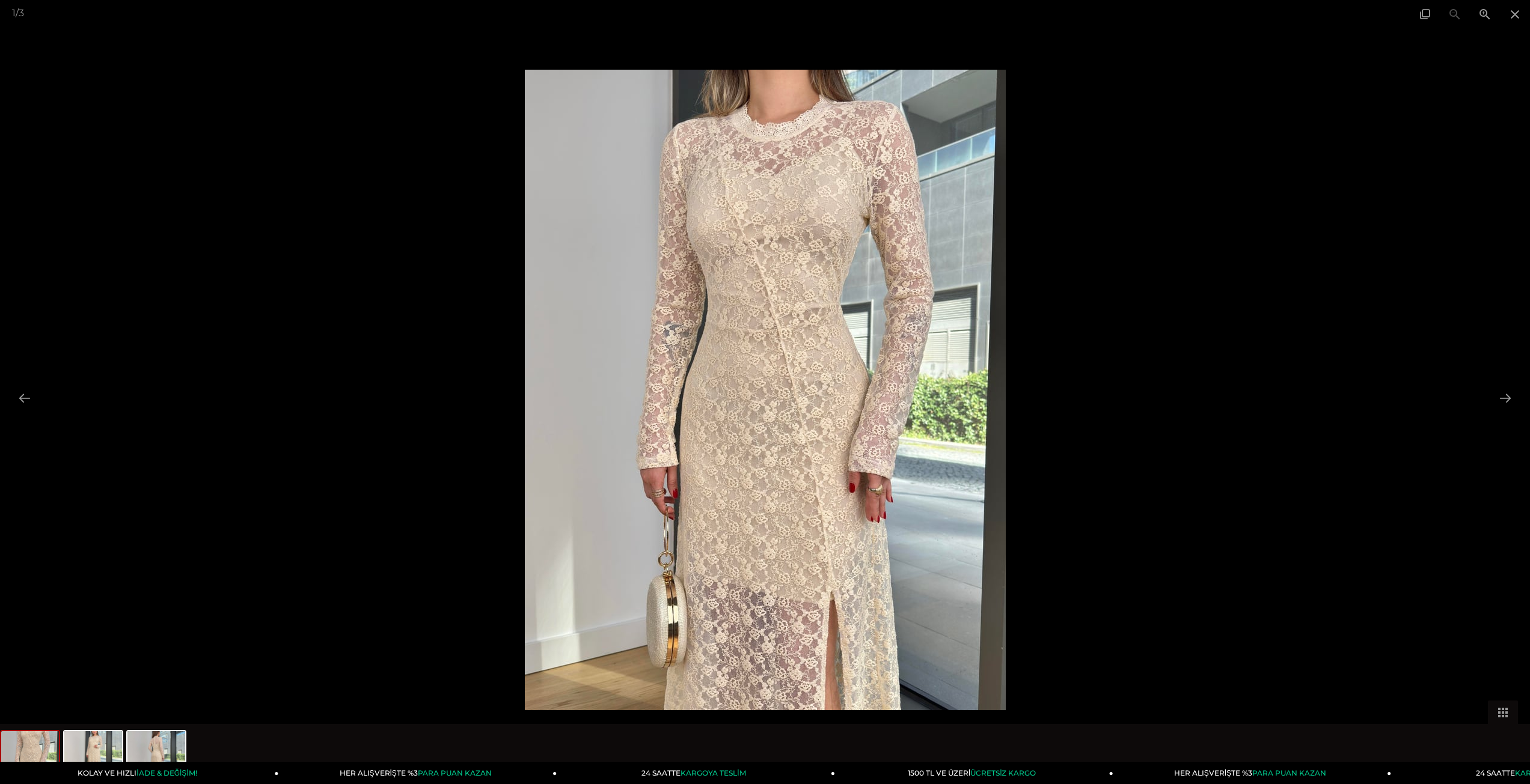
scroll to position [40, 0]
click at [1503, 402] on button at bounding box center [1505, 397] width 26 height 23
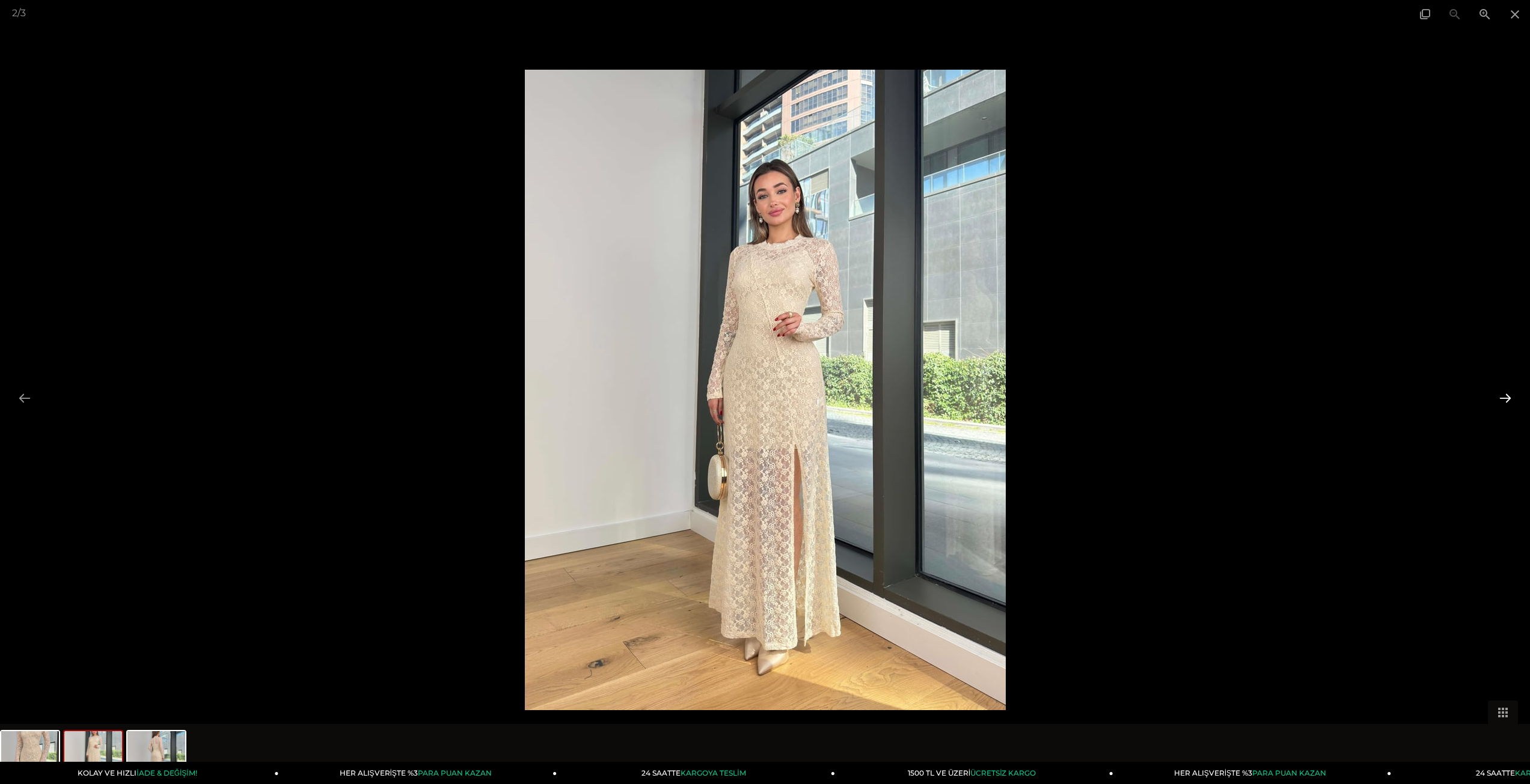
click at [1504, 400] on button at bounding box center [1505, 397] width 26 height 23
